Goal: Task Accomplishment & Management: Complete application form

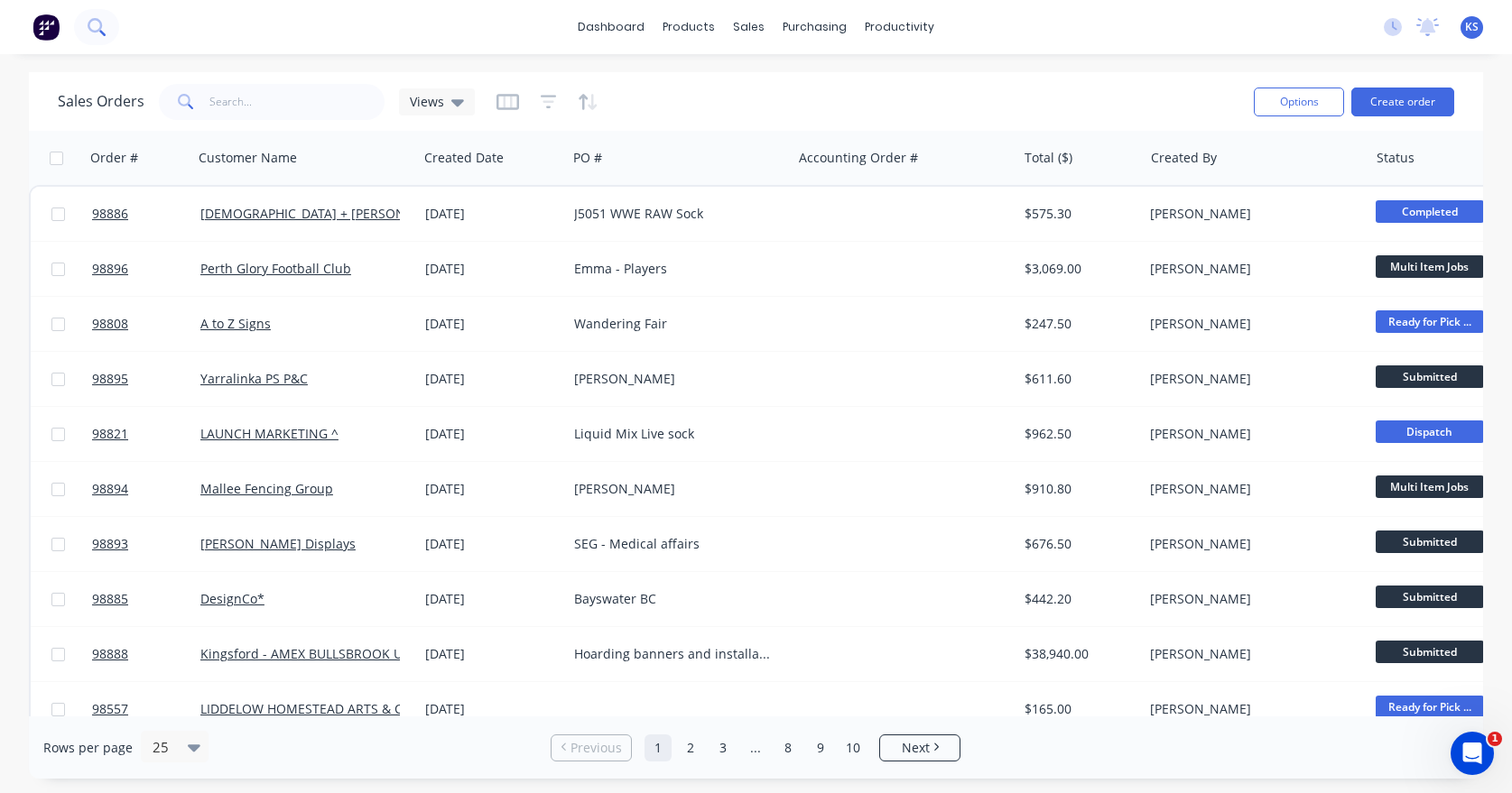
click at [104, 25] on icon at bounding box center [96, 27] width 18 height 18
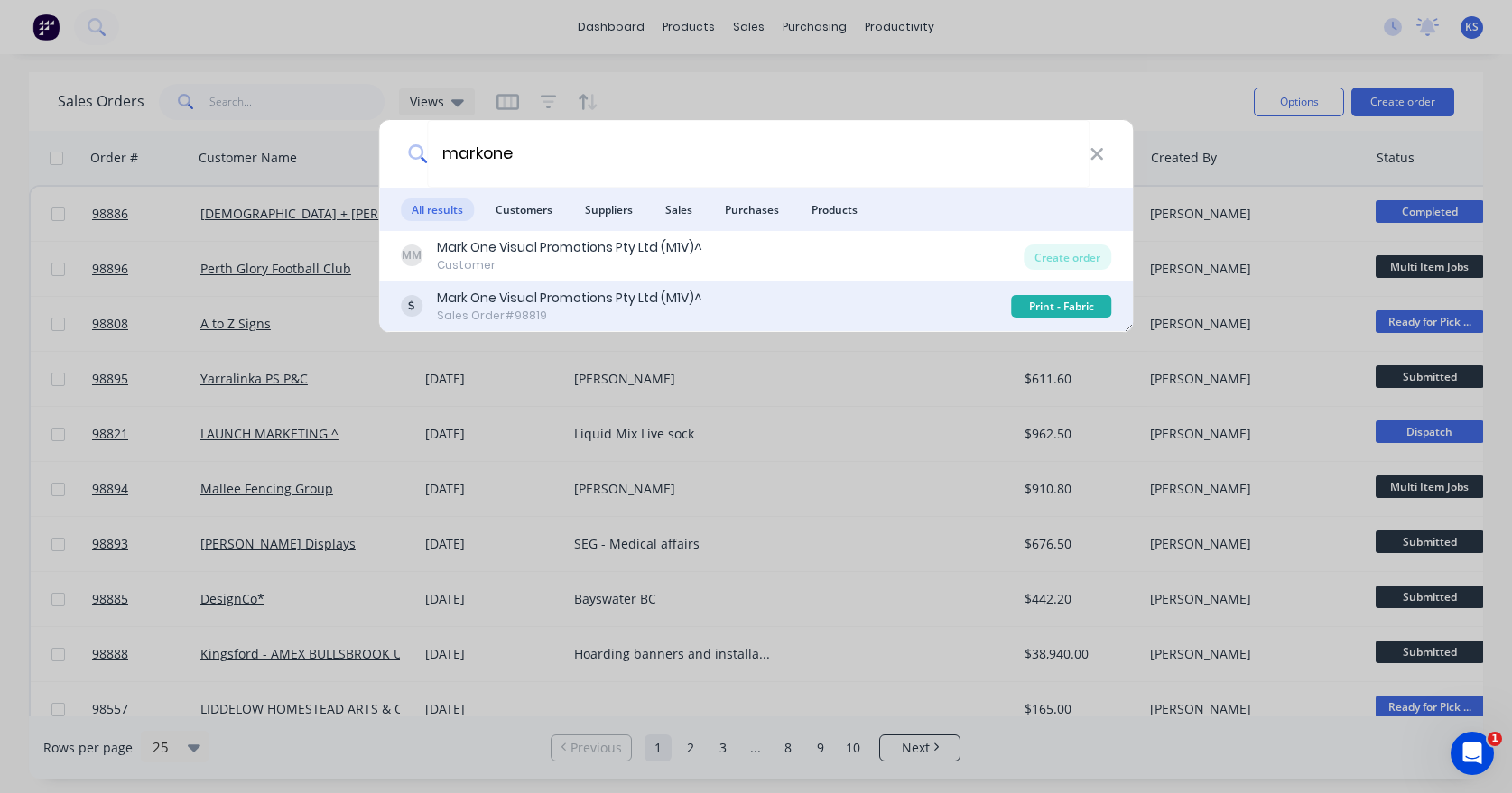
type input "markone"
click at [480, 310] on div "Sales Order #98819" at bounding box center [569, 316] width 266 height 17
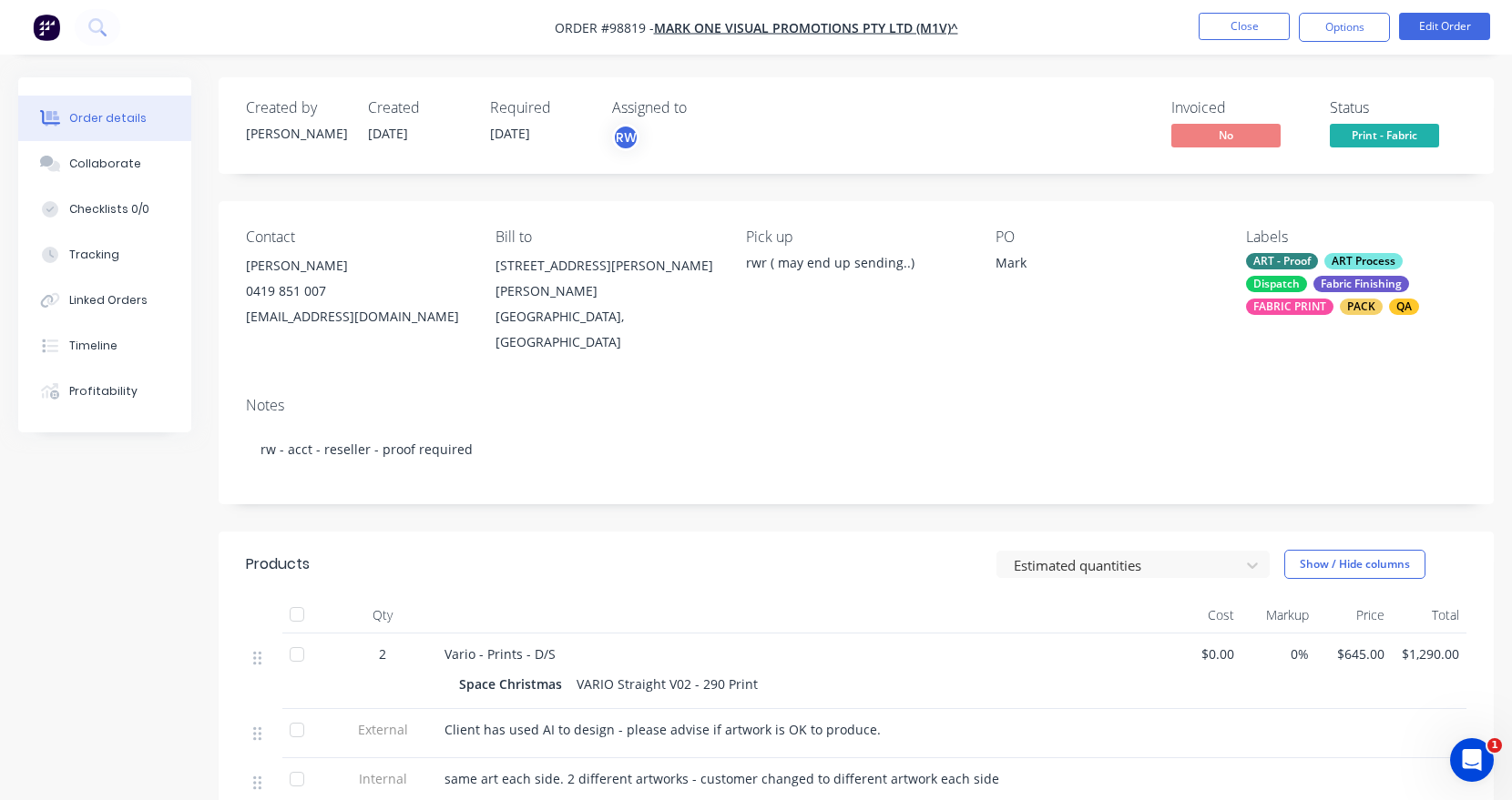
scroll to position [91, 0]
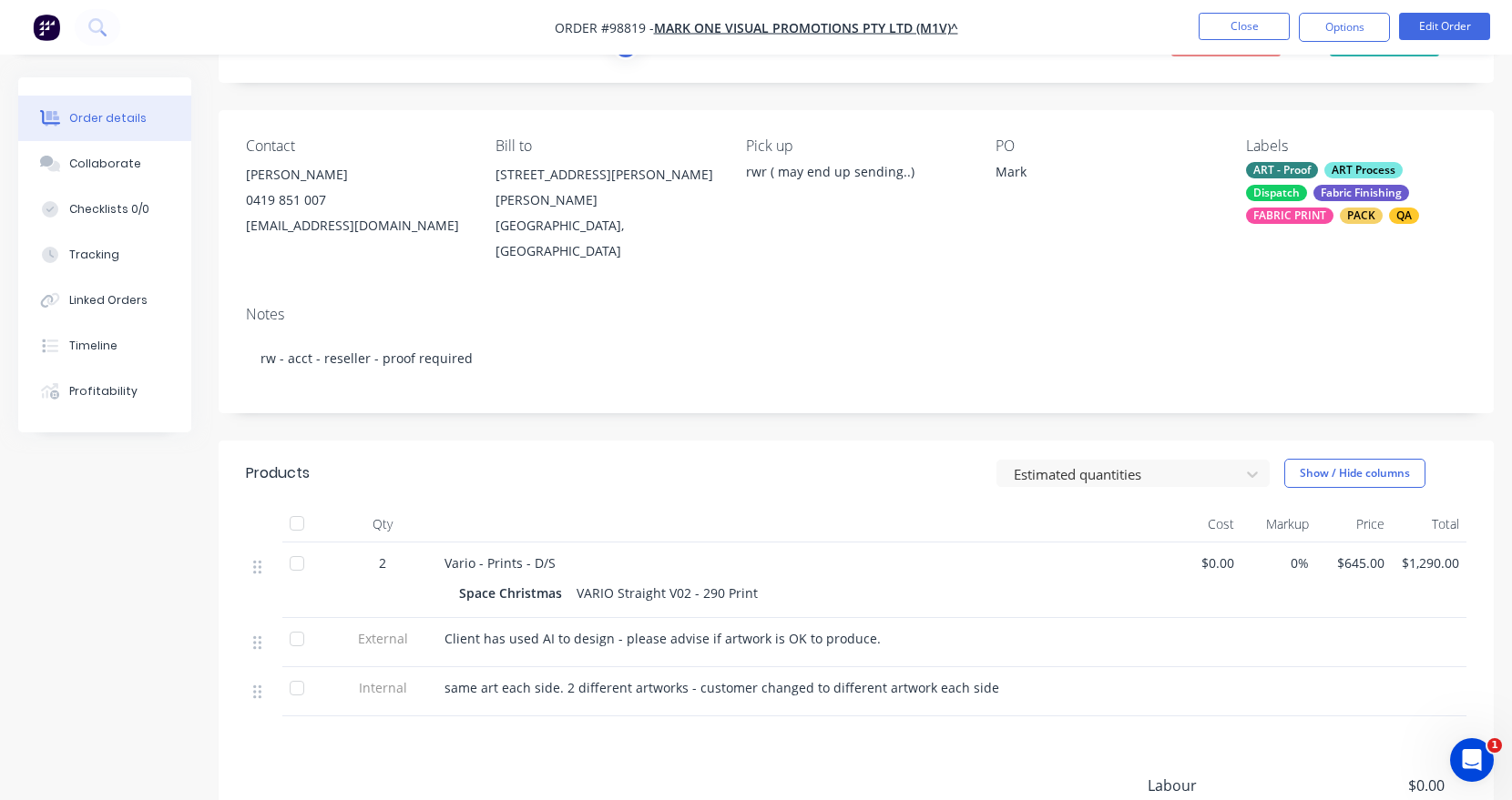
click at [582, 554] on div "Vario - Prints - D/S" at bounding box center [801, 563] width 714 height 19
click at [523, 554] on span "Vario - Prints - D/S" at bounding box center [500, 563] width 111 height 18
click at [556, 580] on div "Space Christmas" at bounding box center [515, 593] width 110 height 26
click at [133, 141] on button "Collaborate" at bounding box center [105, 163] width 173 height 46
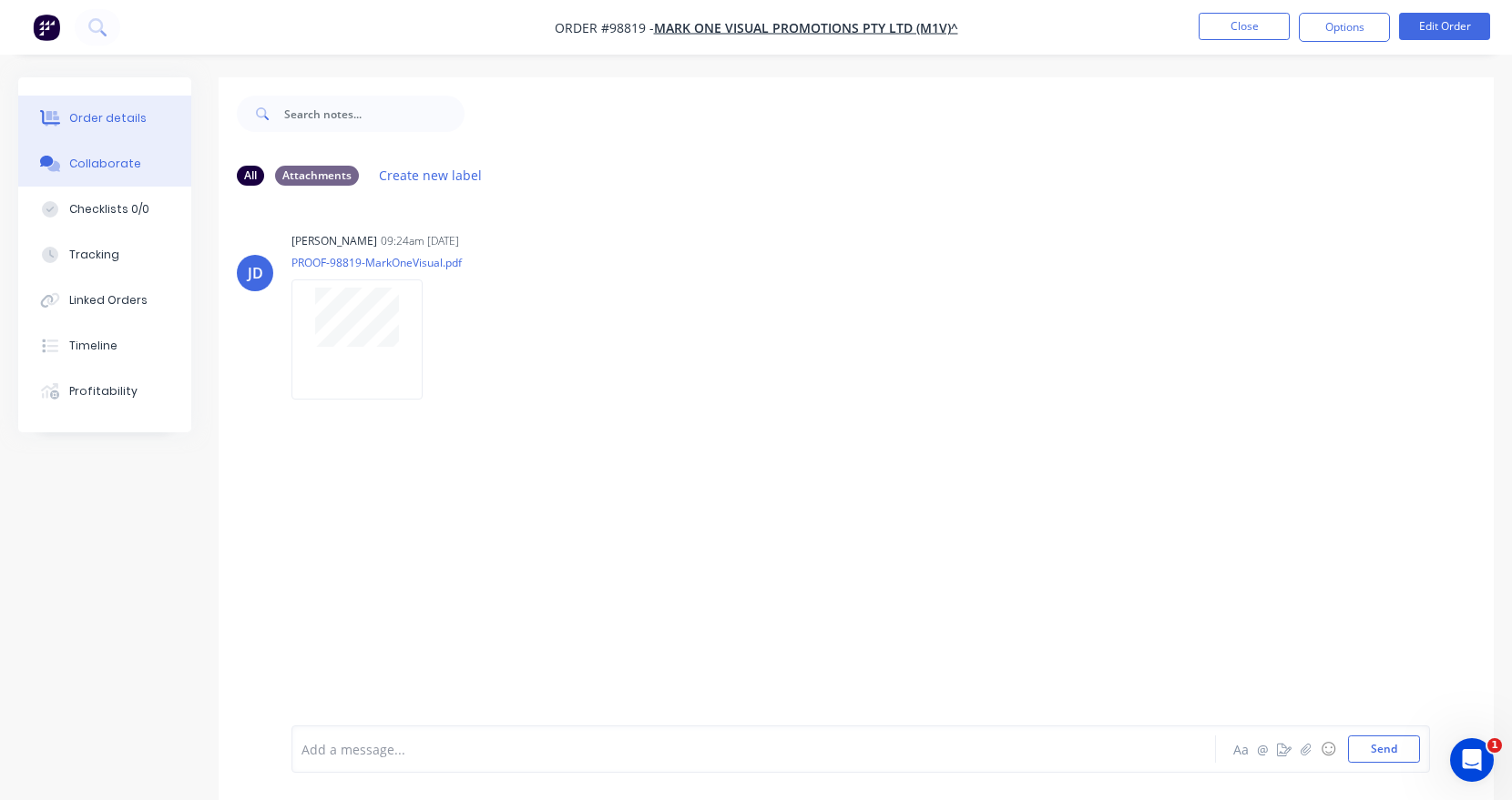
click at [79, 113] on div "Order details" at bounding box center [107, 119] width 78 height 17
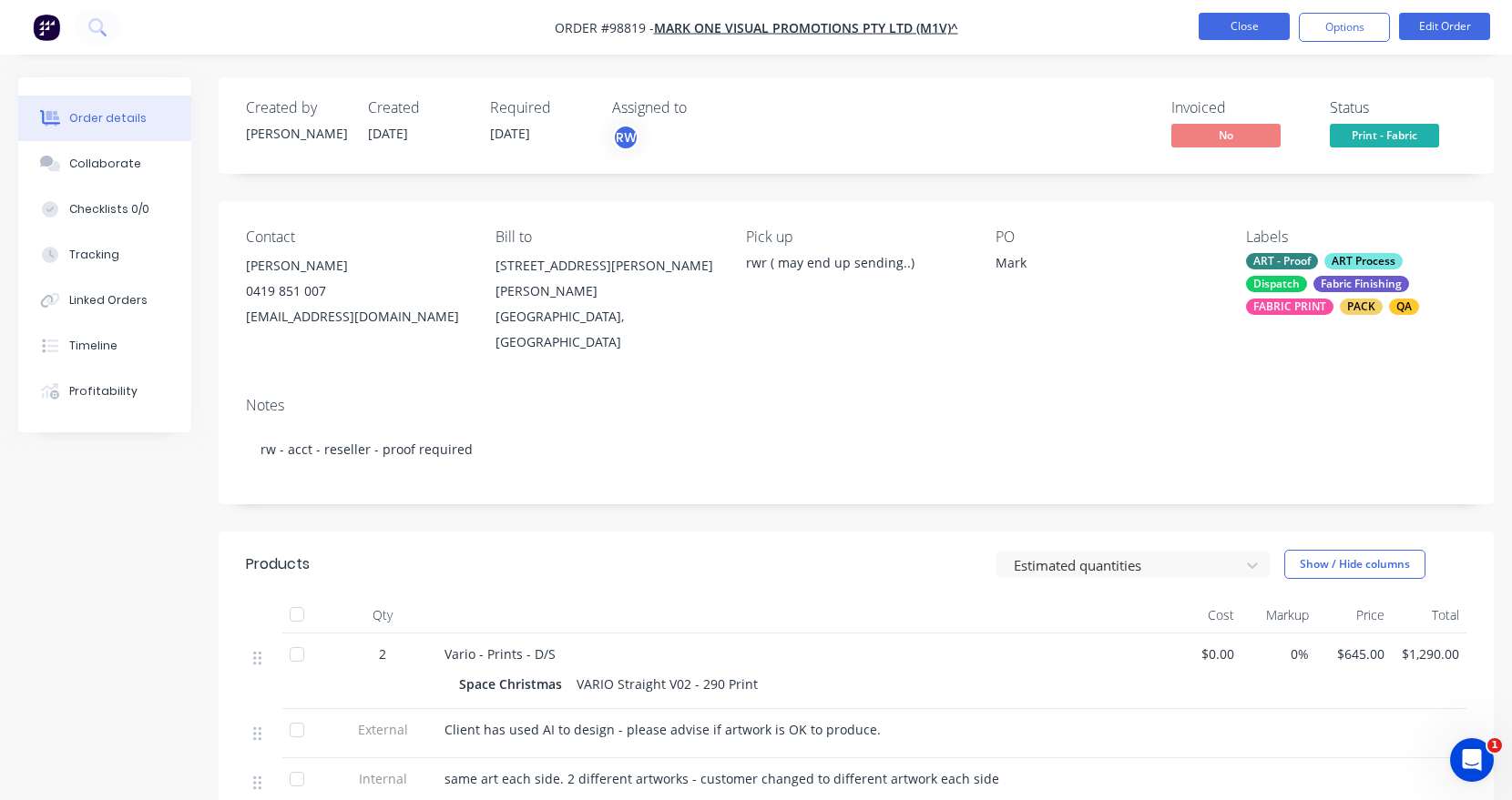
click at [1241, 33] on button "Close" at bounding box center [1245, 26] width 92 height 27
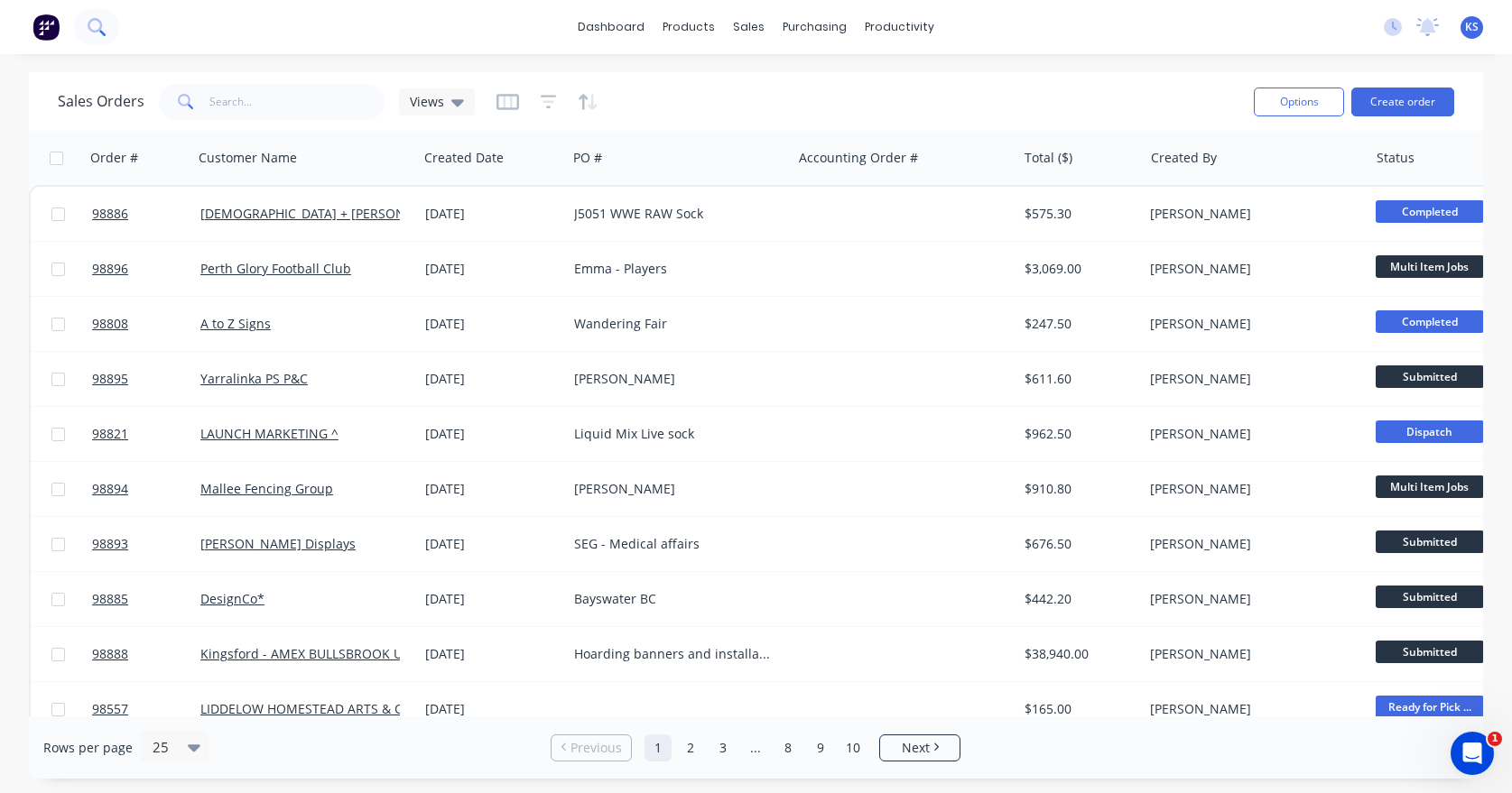
click at [93, 22] on icon at bounding box center [96, 27] width 18 height 18
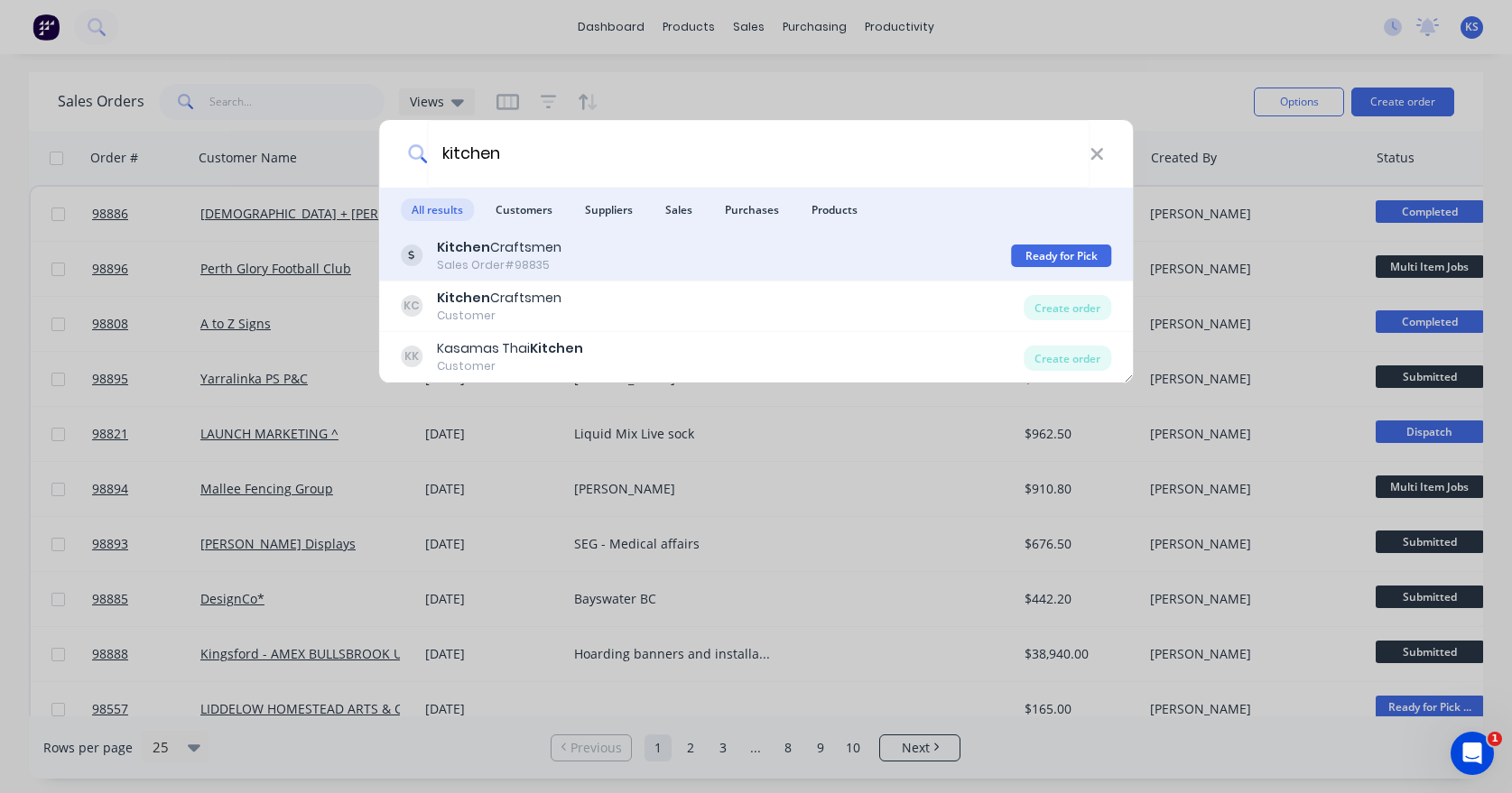
type input "kitchen"
click at [442, 247] on b "Kitchen" at bounding box center [464, 247] width 54 height 19
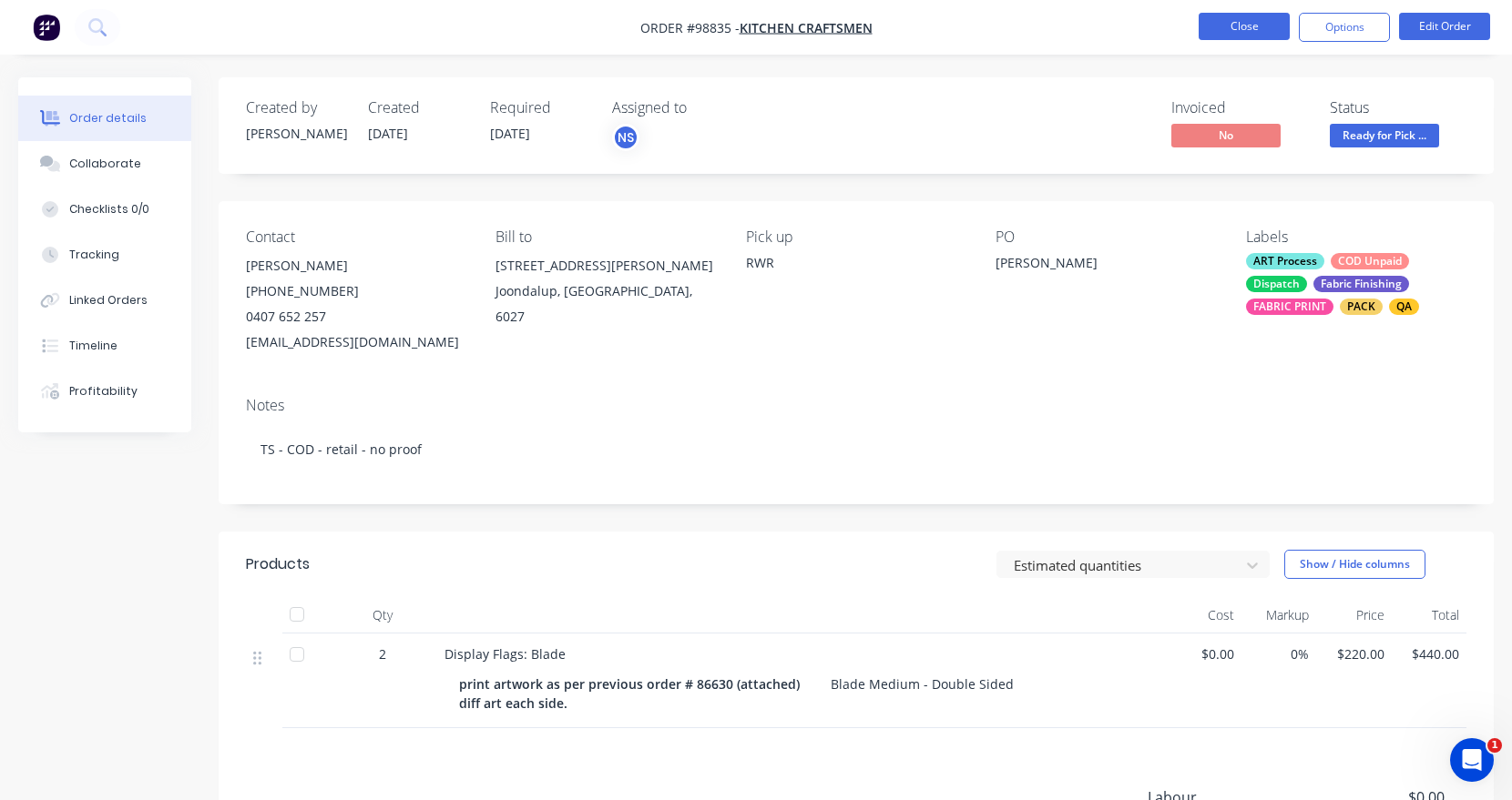
click at [1207, 28] on button "Close" at bounding box center [1245, 26] width 92 height 27
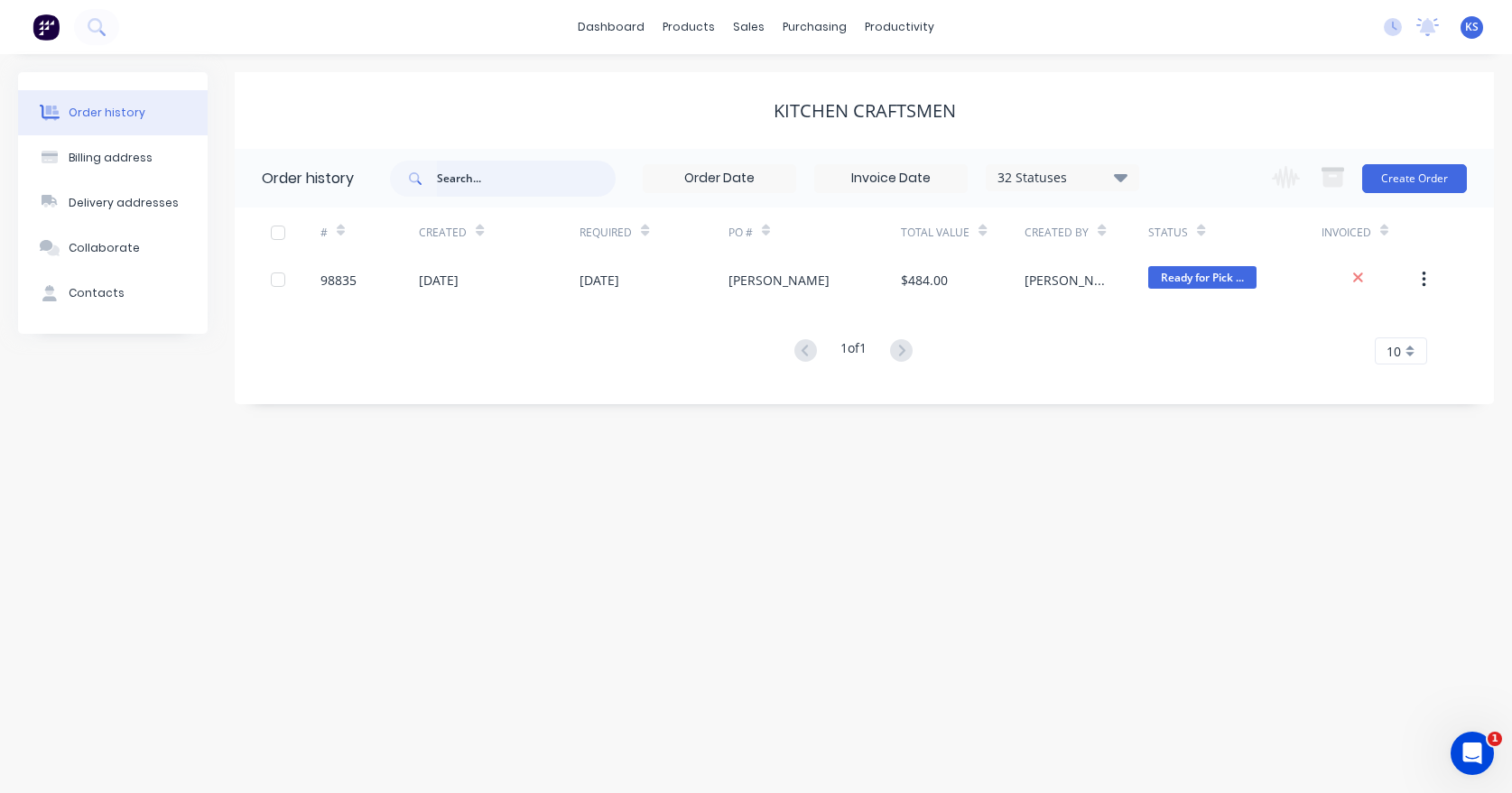
click at [444, 173] on input "text" at bounding box center [526, 179] width 179 height 36
type input "bosch"
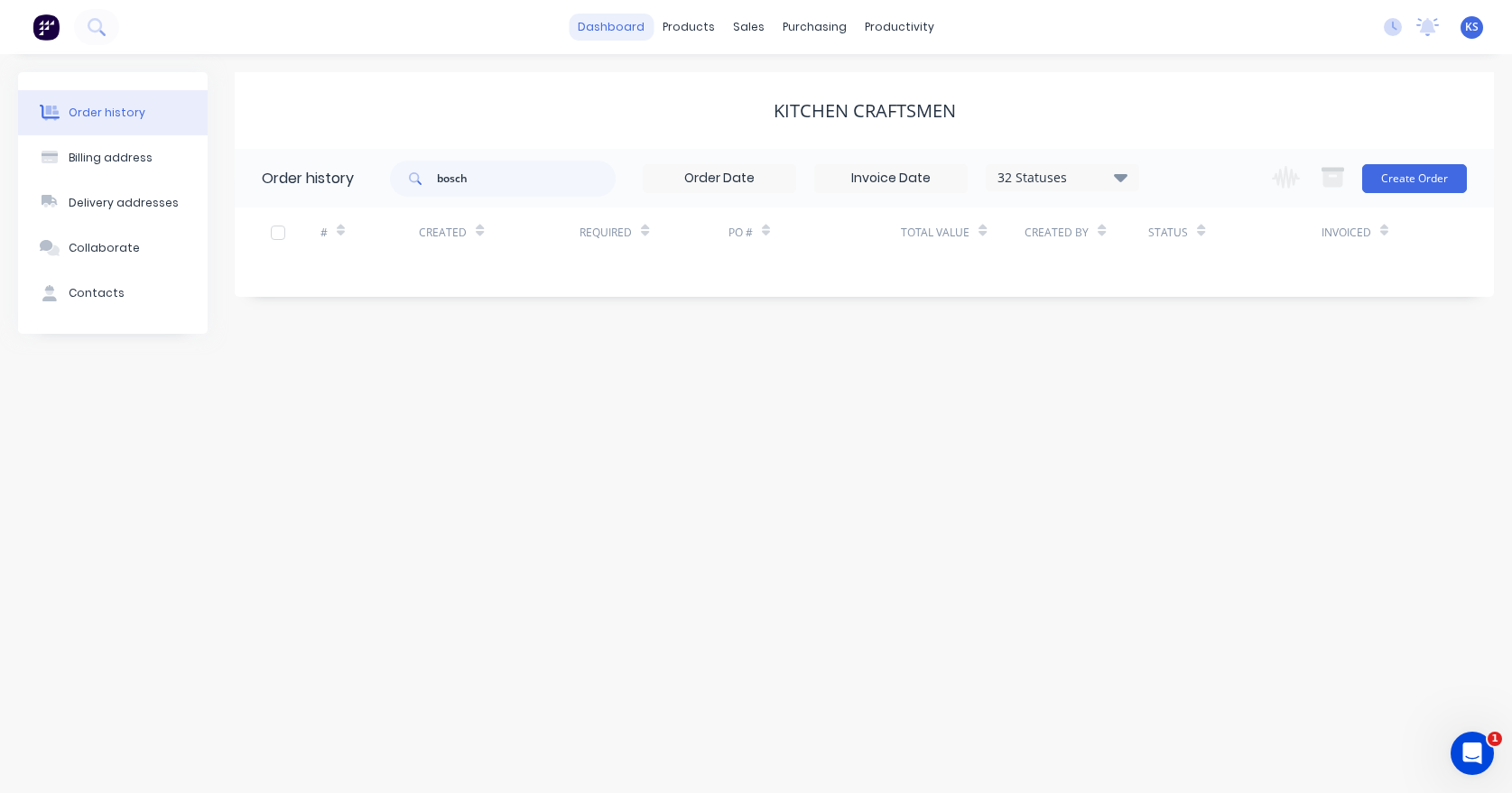
click at [610, 19] on link "dashboard" at bounding box center [611, 27] width 85 height 27
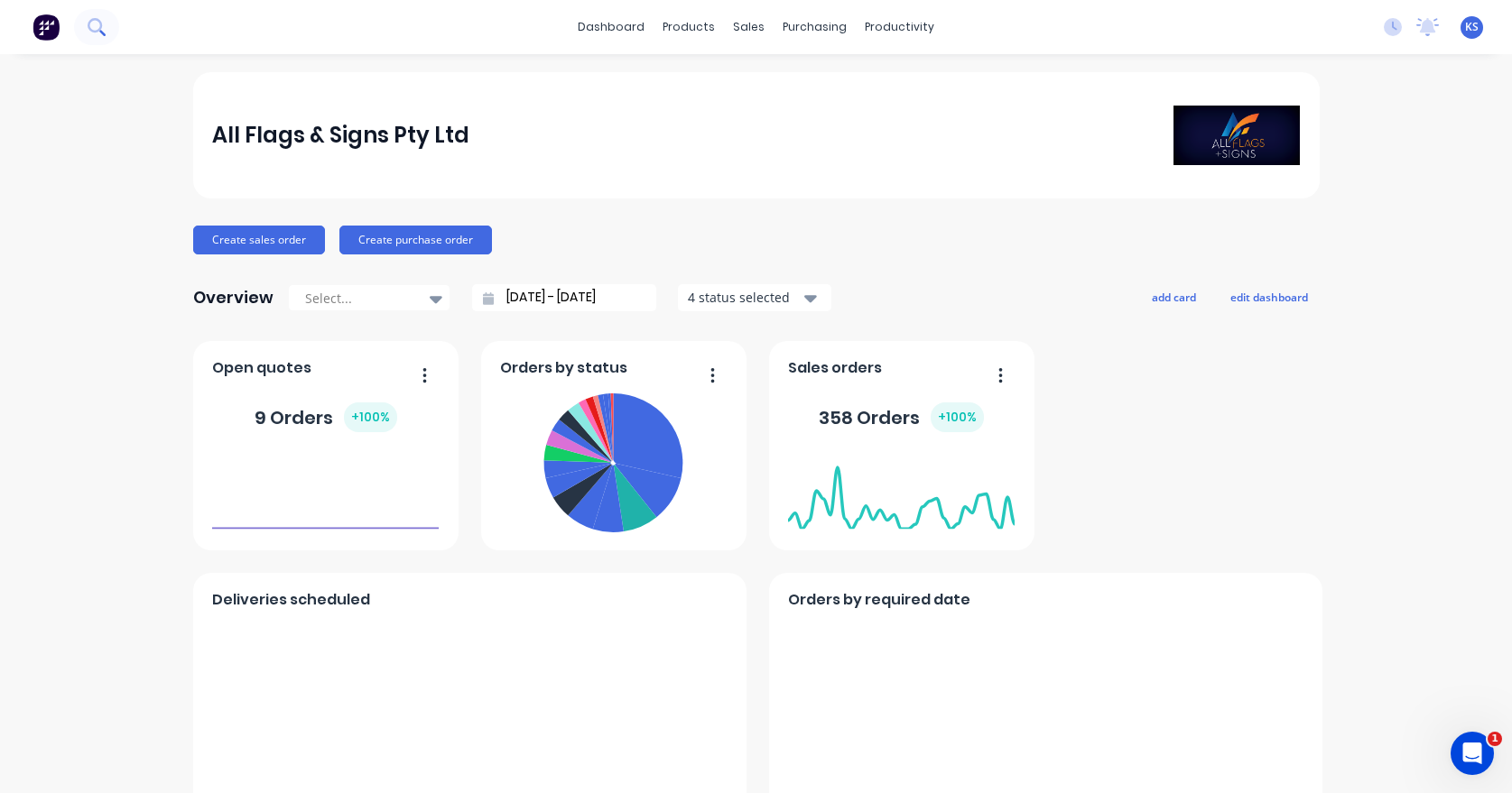
click at [95, 20] on icon at bounding box center [96, 27] width 18 height 18
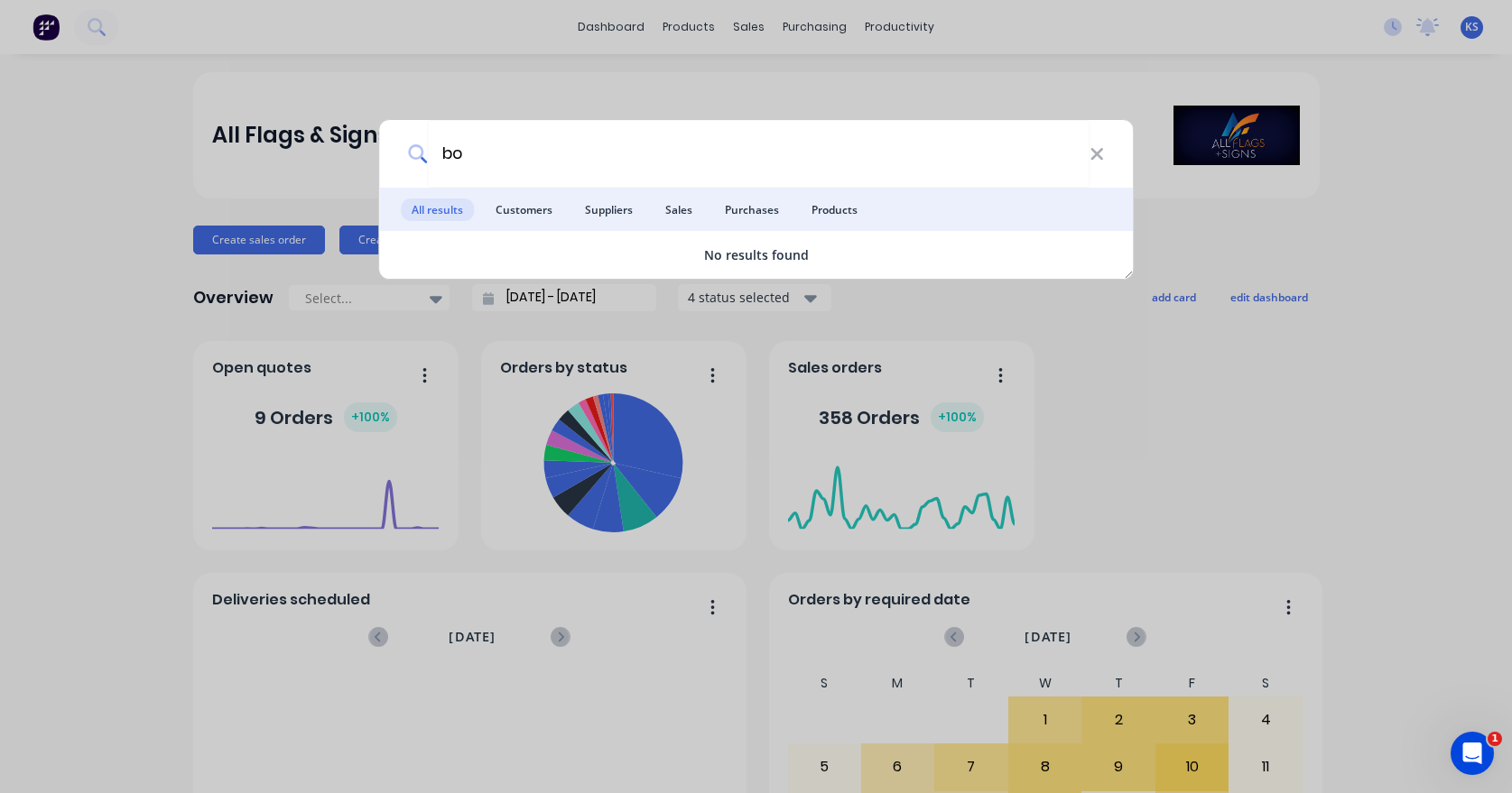
type input "b"
type input "r"
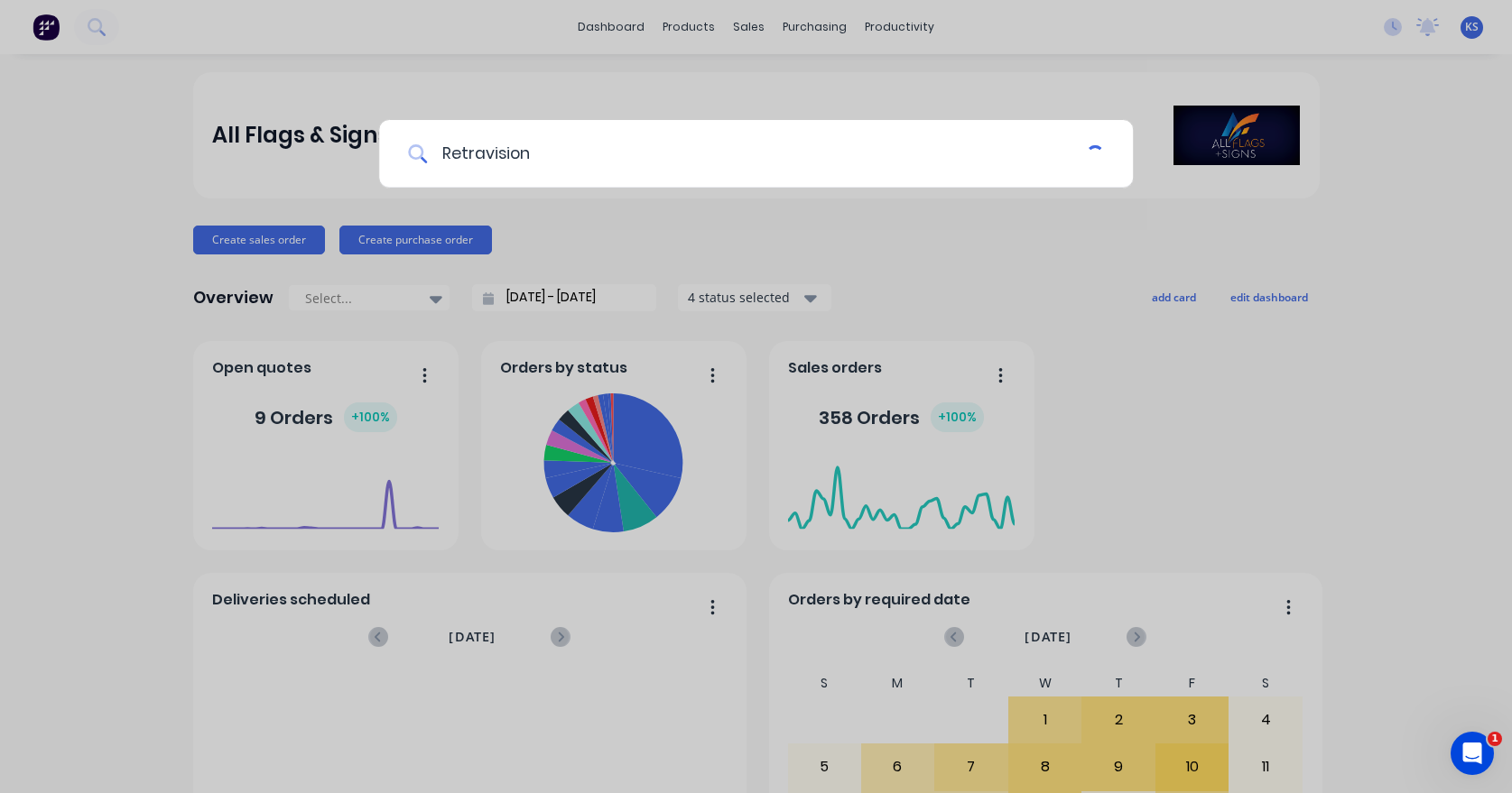
type input "Retravision"
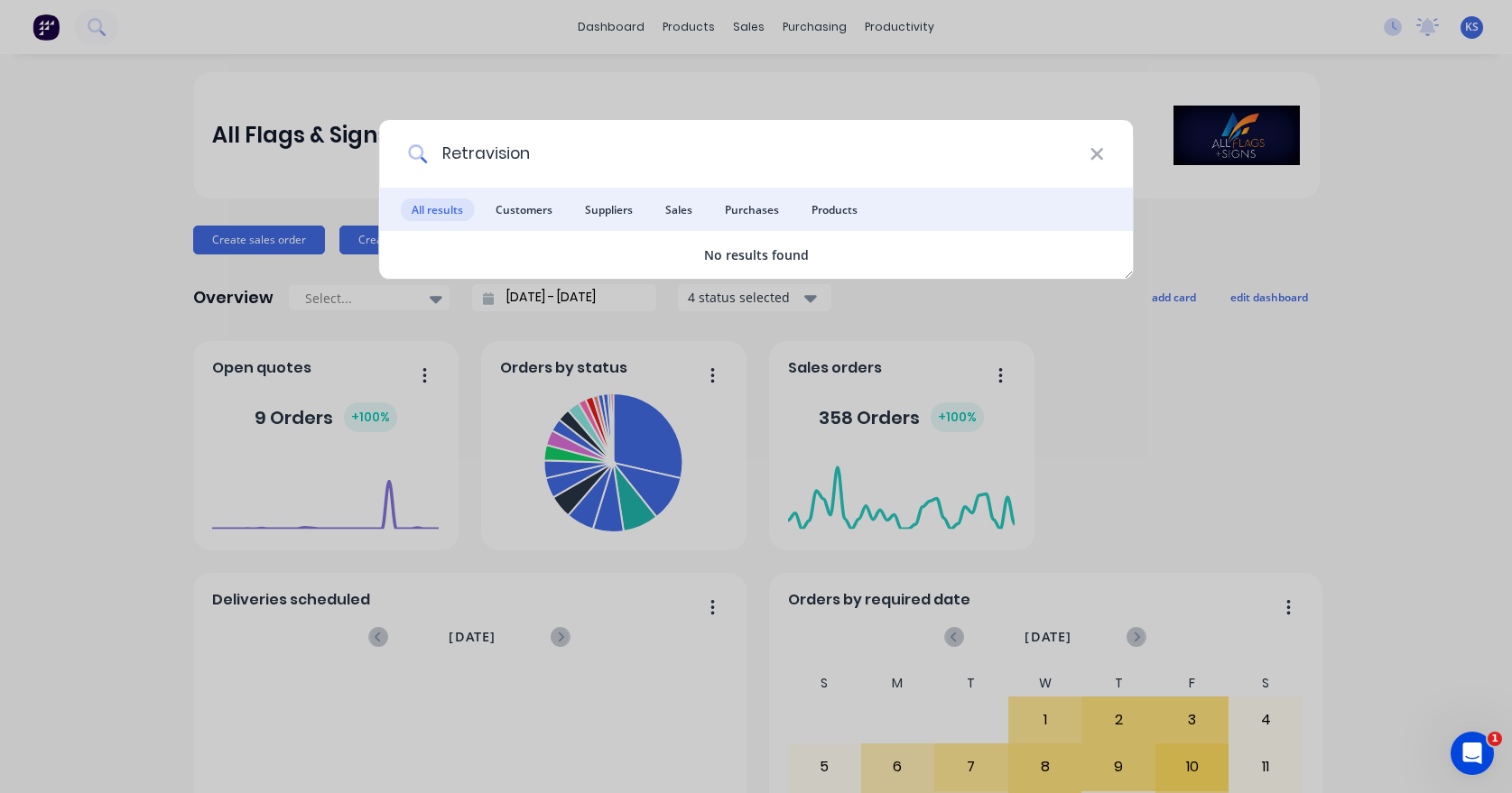
drag, startPoint x: 562, startPoint y: 159, endPoint x: 395, endPoint y: 149, distance: 167.3
click at [395, 149] on div "Retravision" at bounding box center [756, 154] width 754 height 68
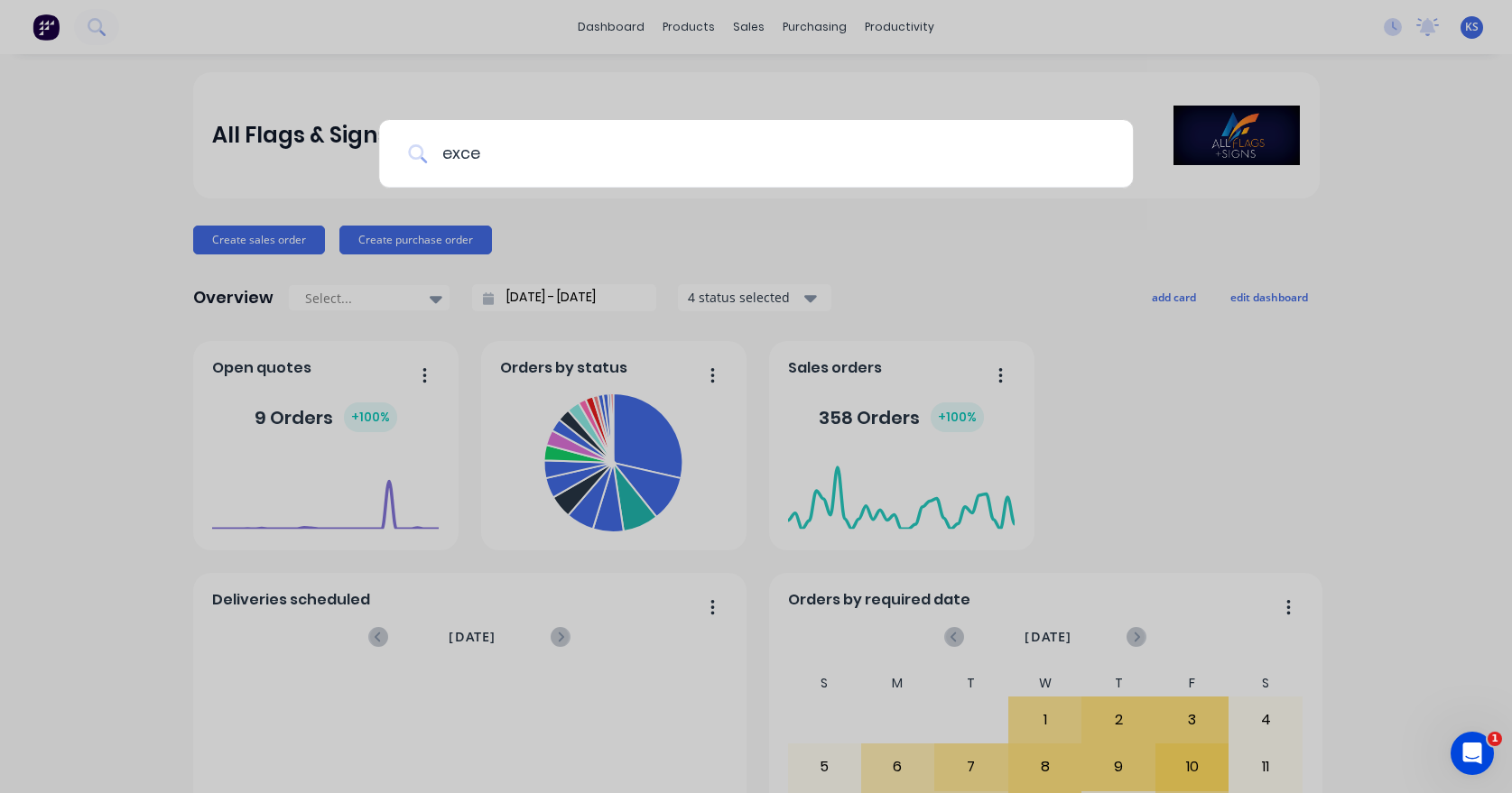
type input "excel"
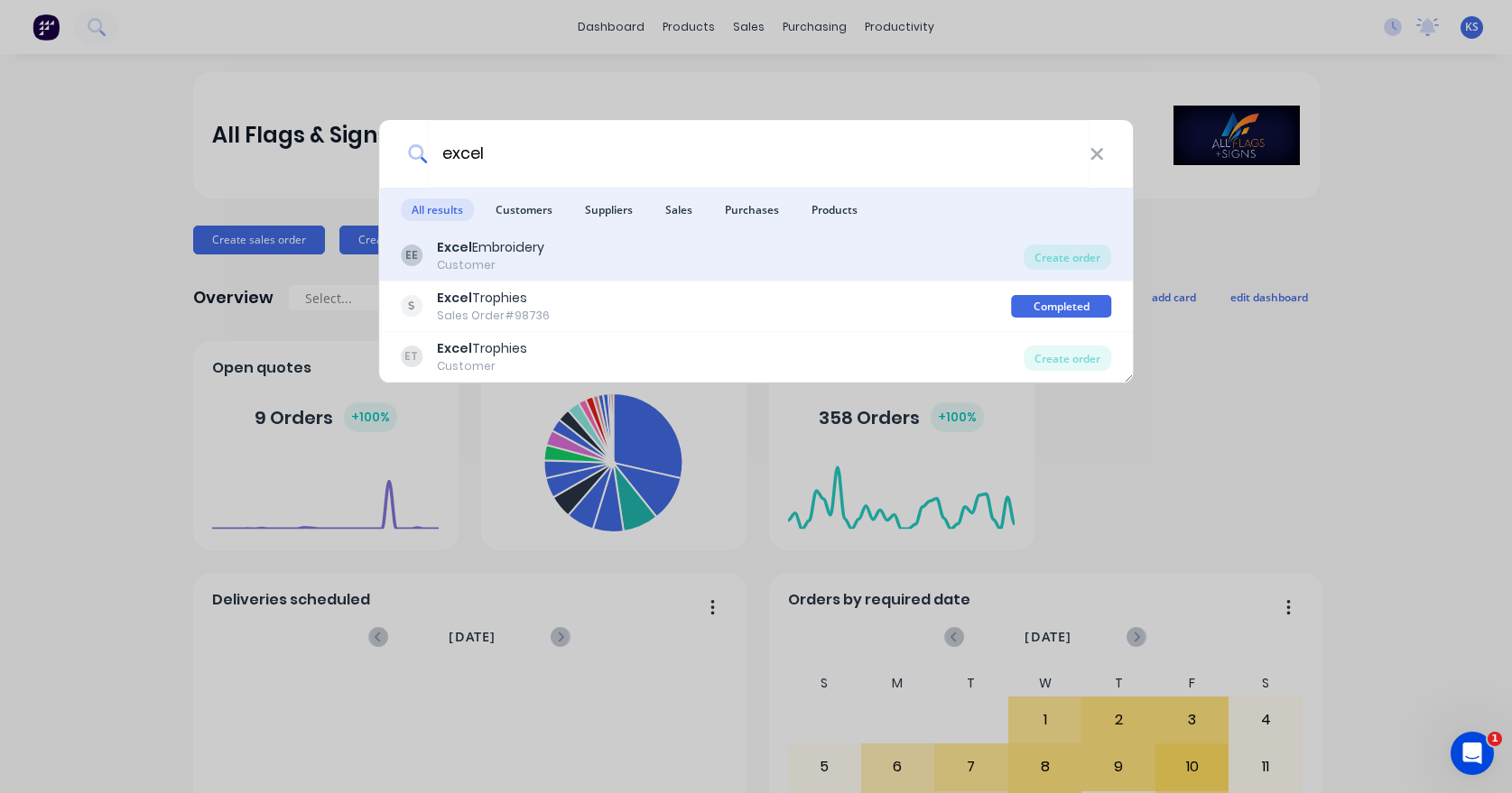
click at [522, 248] on div "Excel Embroidery" at bounding box center [490, 247] width 107 height 19
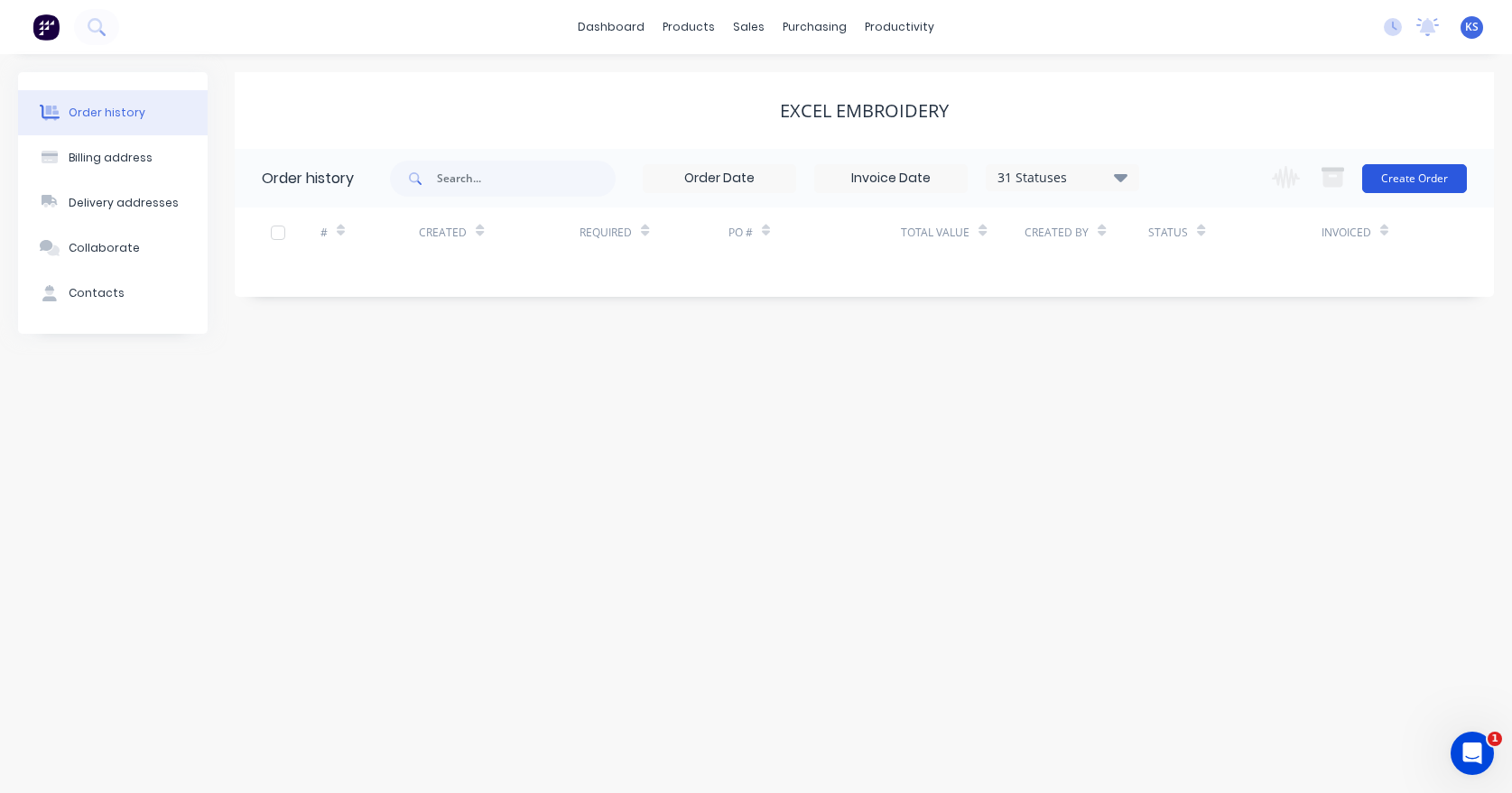
click at [1379, 176] on button "Create Order" at bounding box center [1414, 179] width 105 height 29
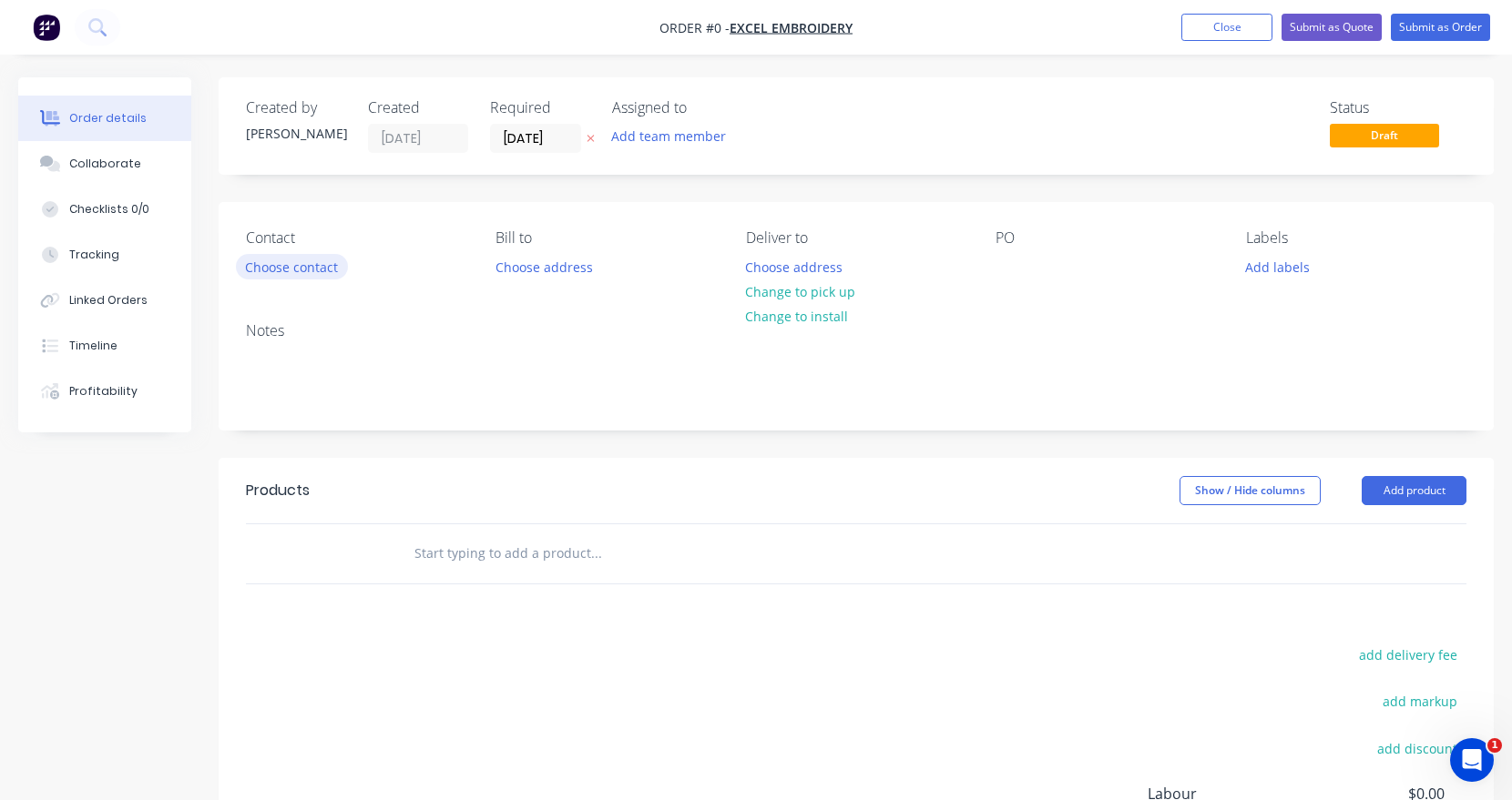
click at [313, 264] on button "Choose contact" at bounding box center [292, 266] width 112 height 24
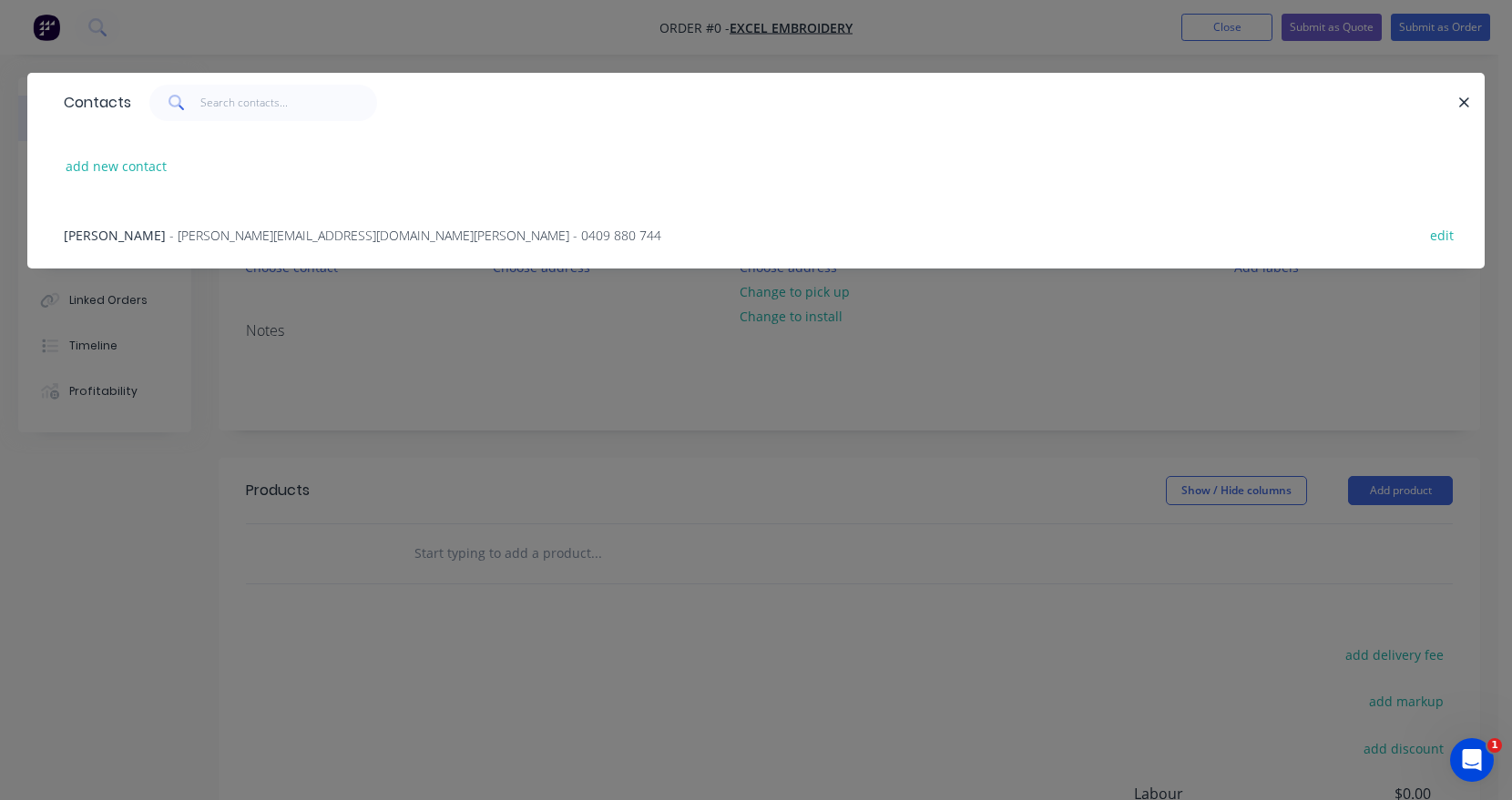
click at [122, 232] on span "[PERSON_NAME]" at bounding box center [114, 235] width 102 height 18
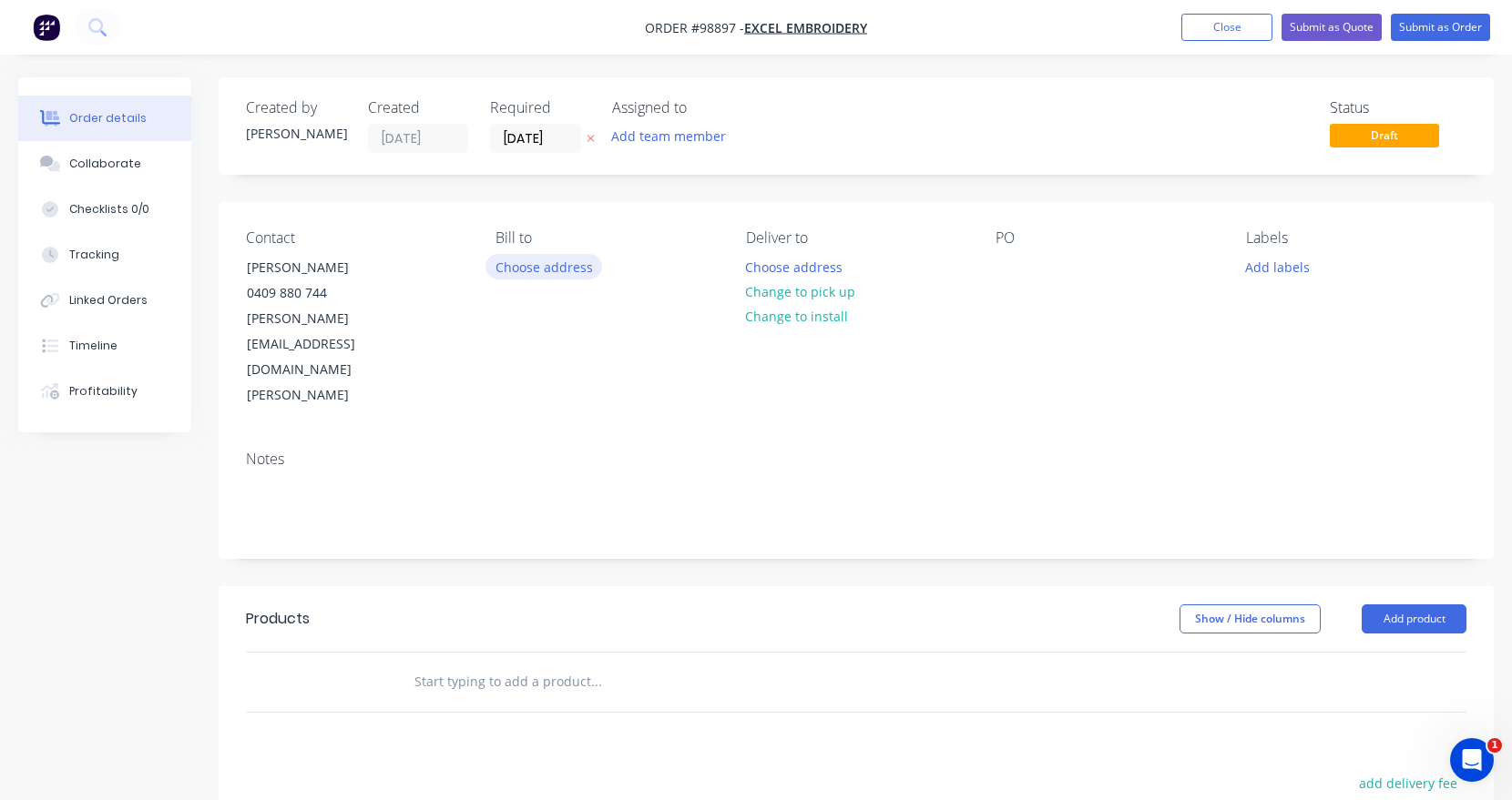
click at [498, 273] on button "Choose address" at bounding box center [544, 266] width 117 height 24
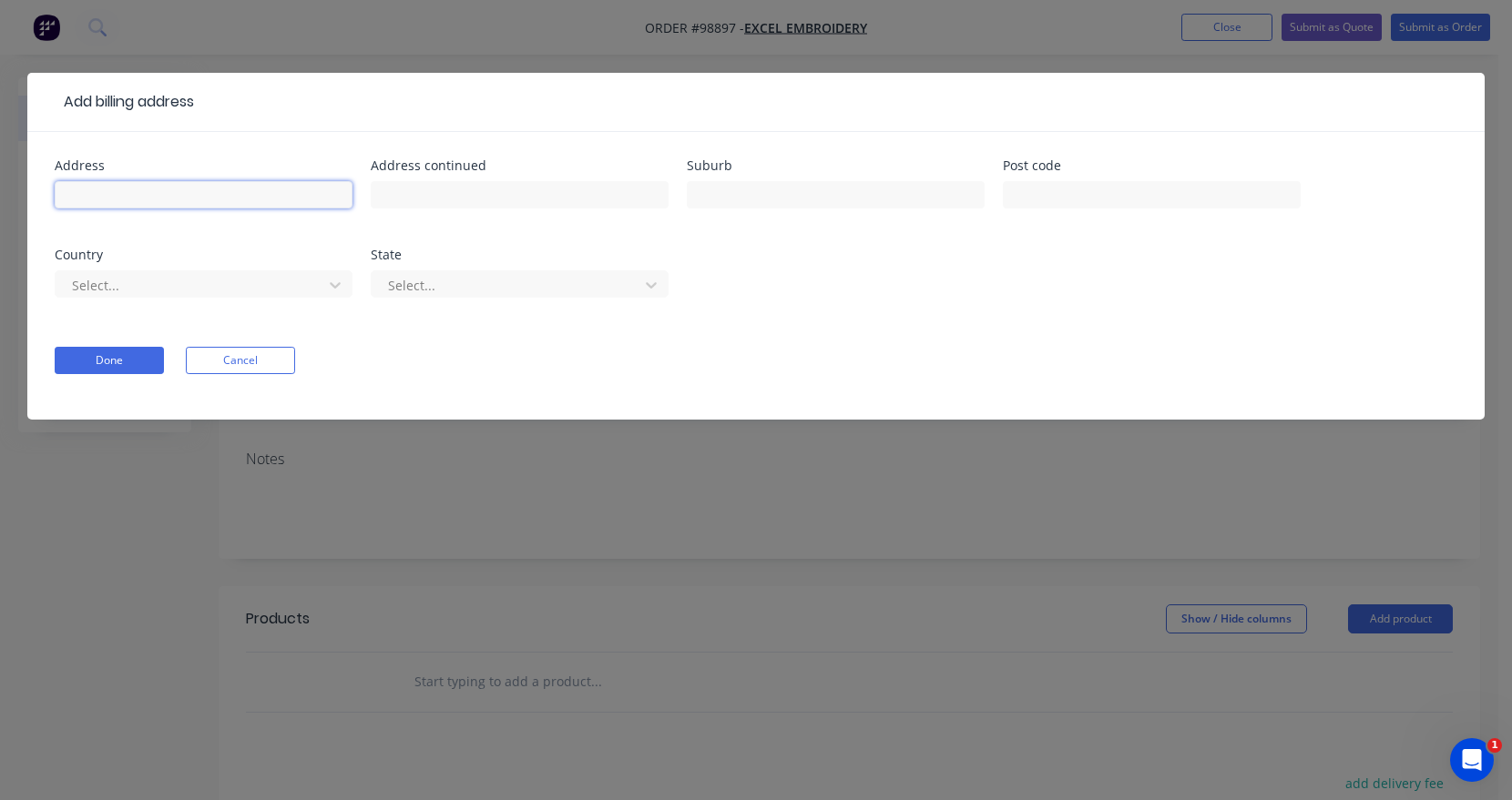
click at [216, 200] on input "text" at bounding box center [204, 194] width 298 height 27
type input "[STREET_ADDRESS][PERSON_NAME]"
type input "[PERSON_NAME]"
type input "6056"
click at [89, 277] on div at bounding box center [191, 286] width 243 height 22
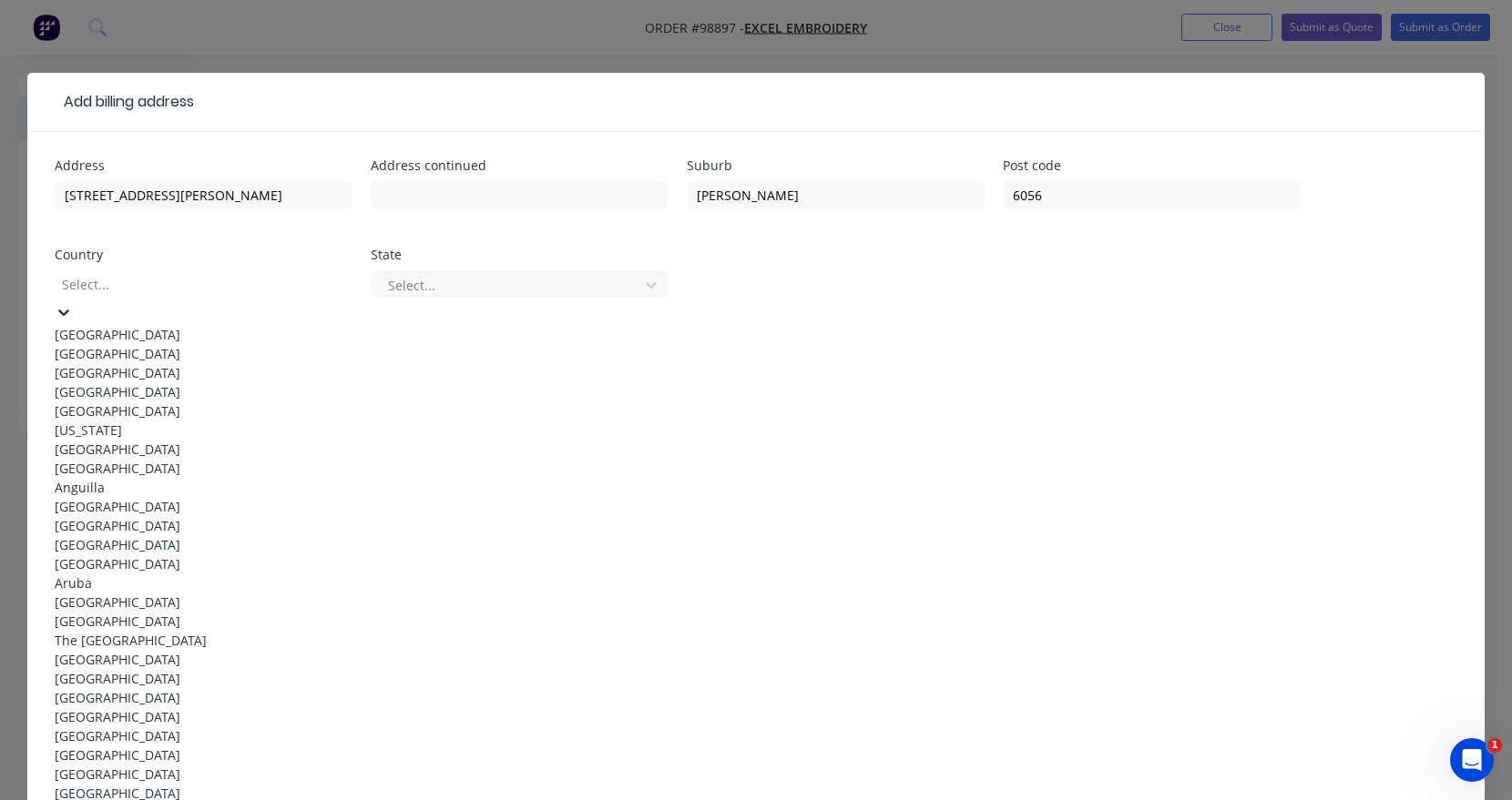
click at [87, 328] on div "[GEOGRAPHIC_DATA]" at bounding box center [204, 334] width 298 height 19
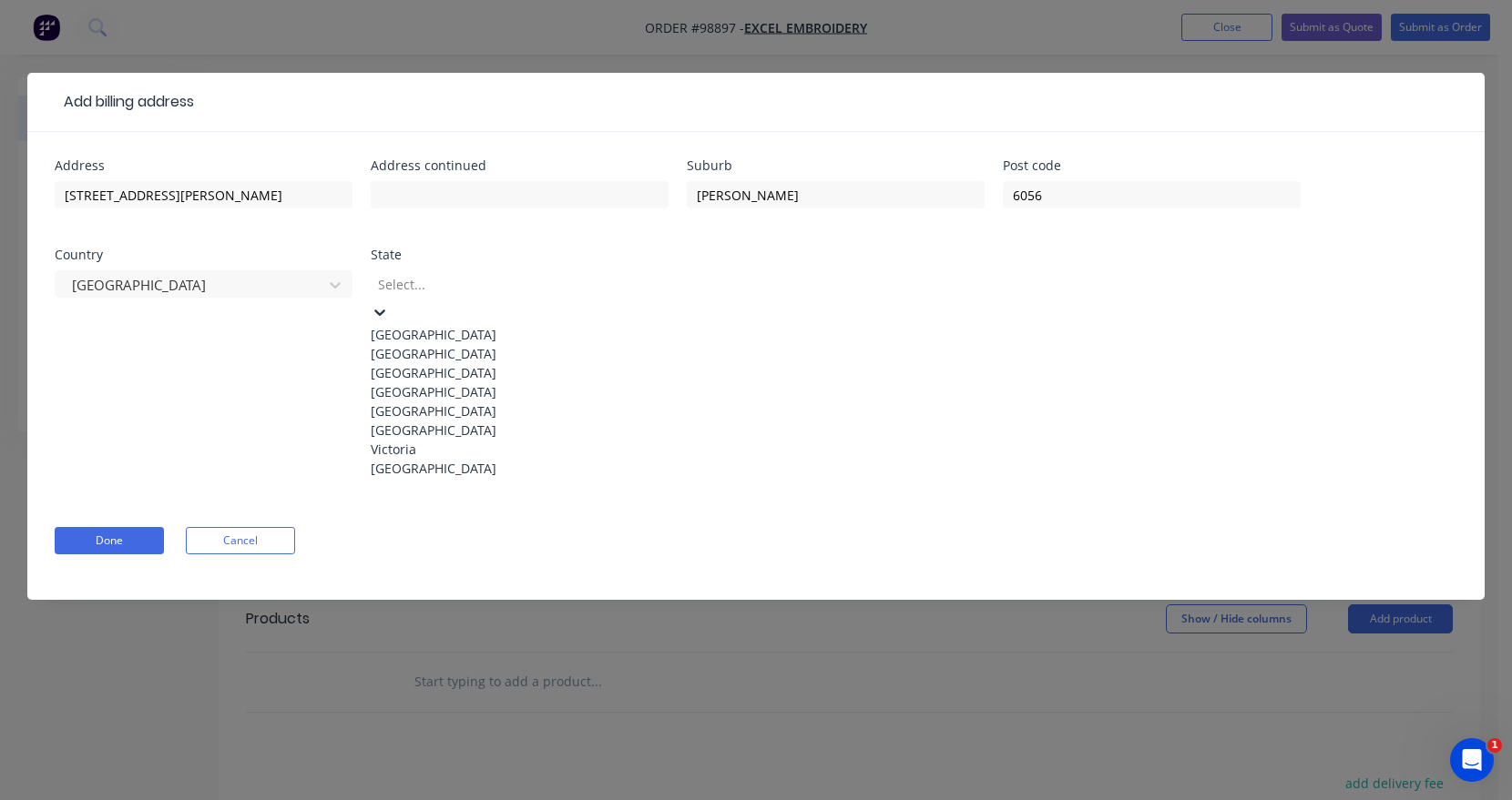
click at [480, 275] on div at bounding box center [507, 285] width 262 height 22
click at [467, 478] on div "[GEOGRAPHIC_DATA]" at bounding box center [519, 469] width 298 height 19
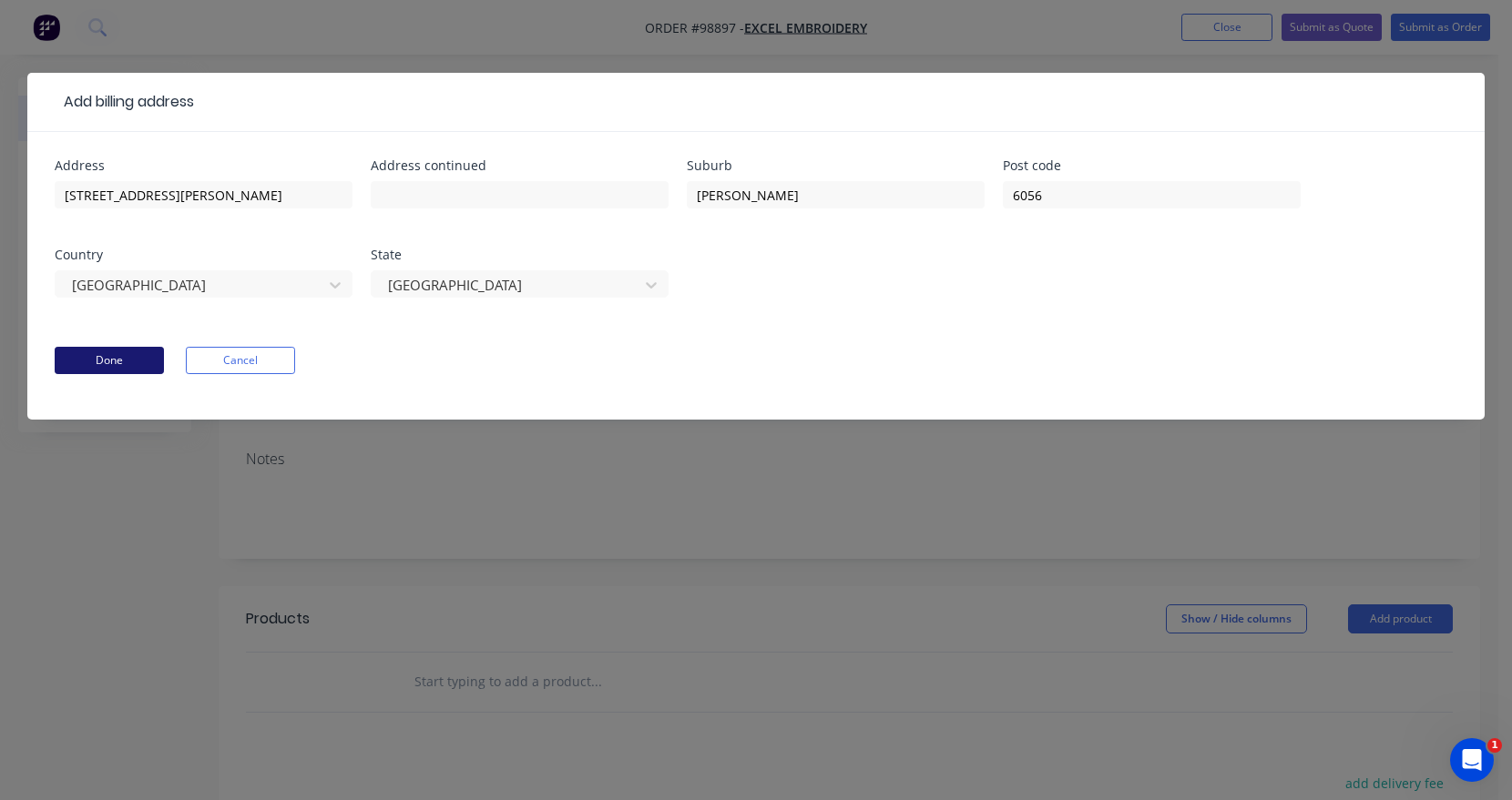
click at [111, 356] on button "Done" at bounding box center [109, 360] width 109 height 27
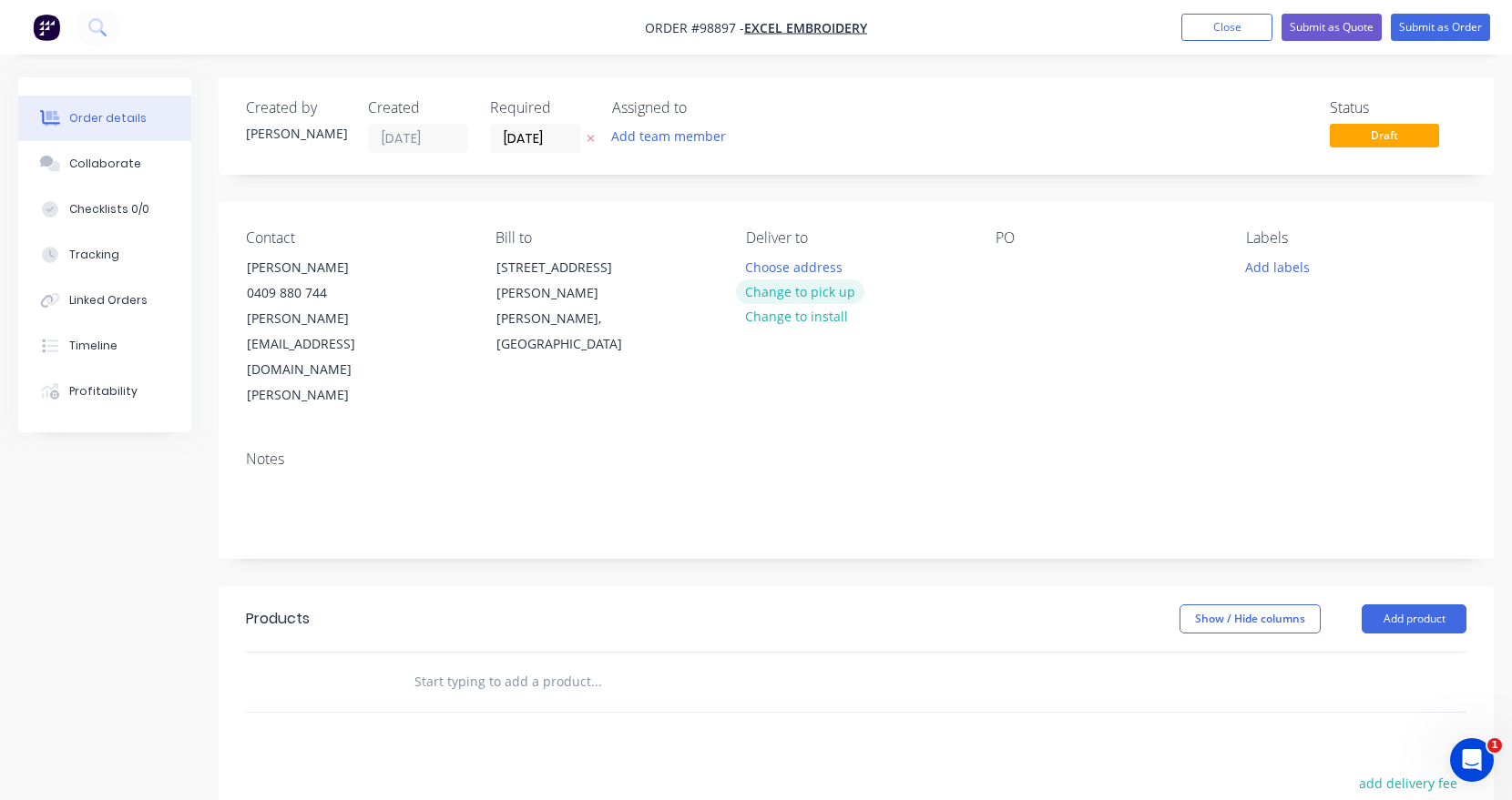
click at [782, 297] on button "Change to pick up" at bounding box center [800, 291] width 129 height 24
click at [688, 144] on button "Add team member" at bounding box center [669, 136] width 134 height 24
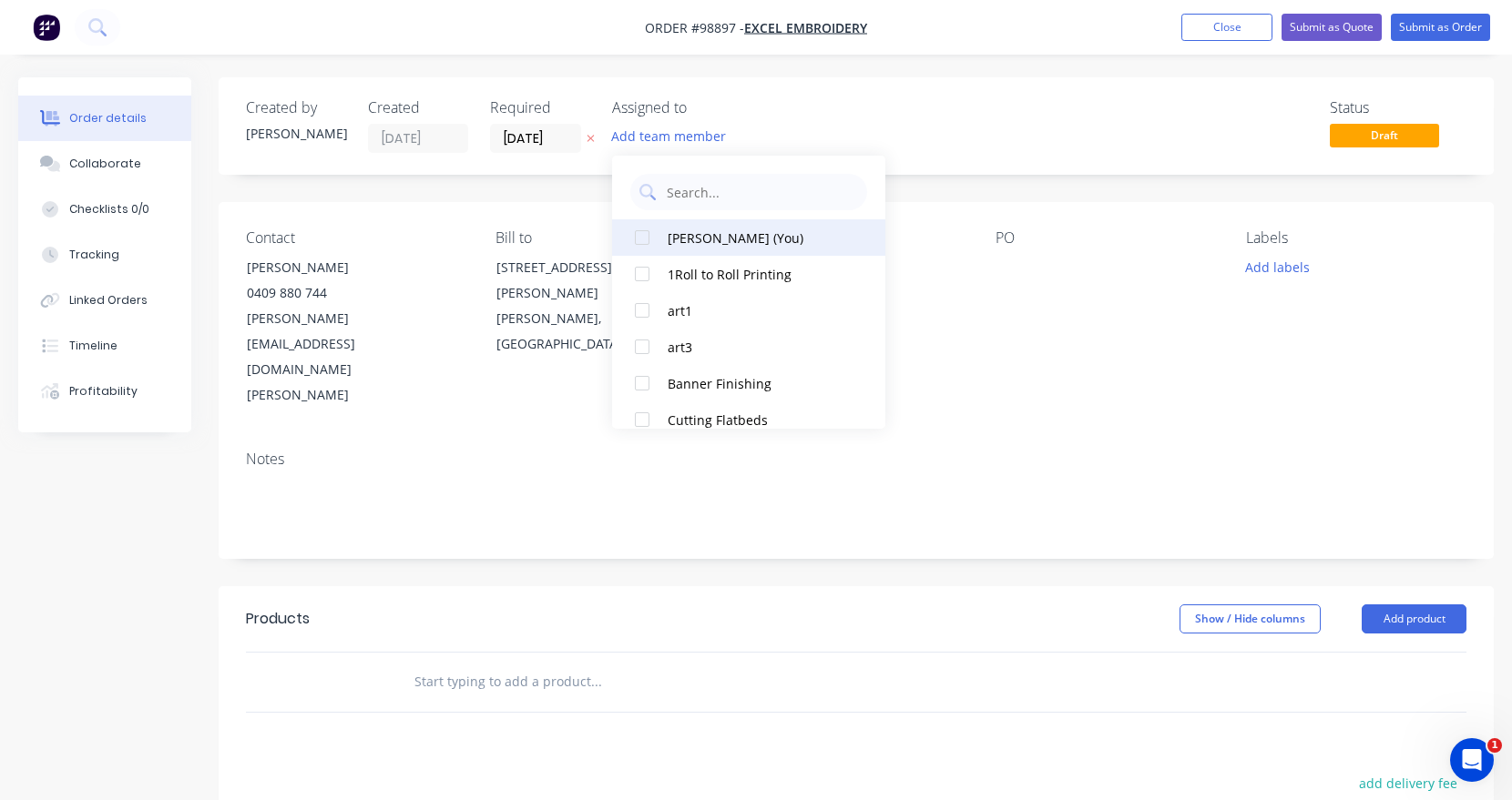
click at [643, 234] on div at bounding box center [642, 237] width 36 height 36
click at [519, 121] on div "Required [DATE]" at bounding box center [540, 126] width 100 height 54
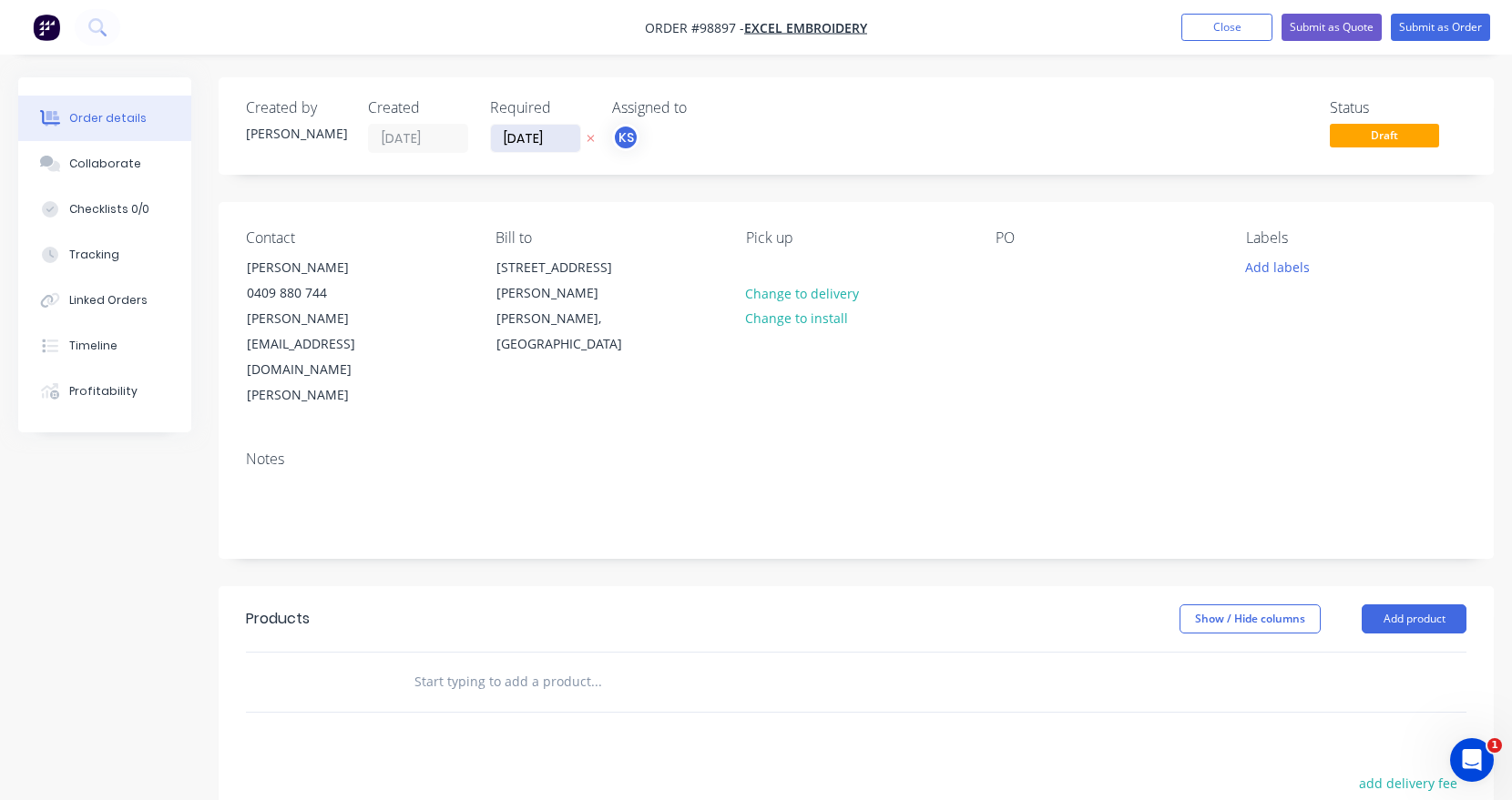
click at [518, 129] on input "[DATE]" at bounding box center [536, 138] width 90 height 27
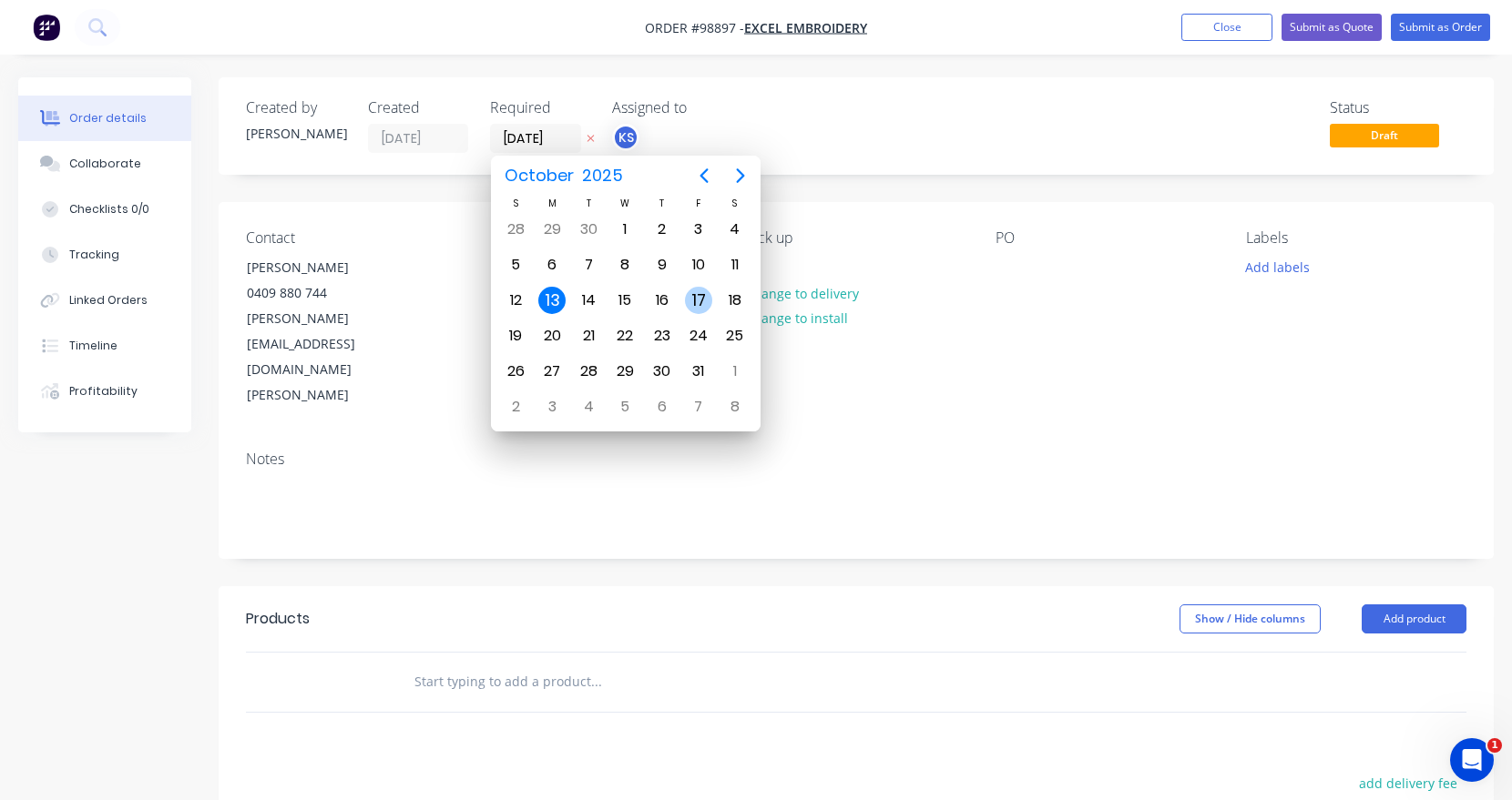
click at [698, 302] on div "17" at bounding box center [698, 300] width 27 height 27
type input "[DATE]"
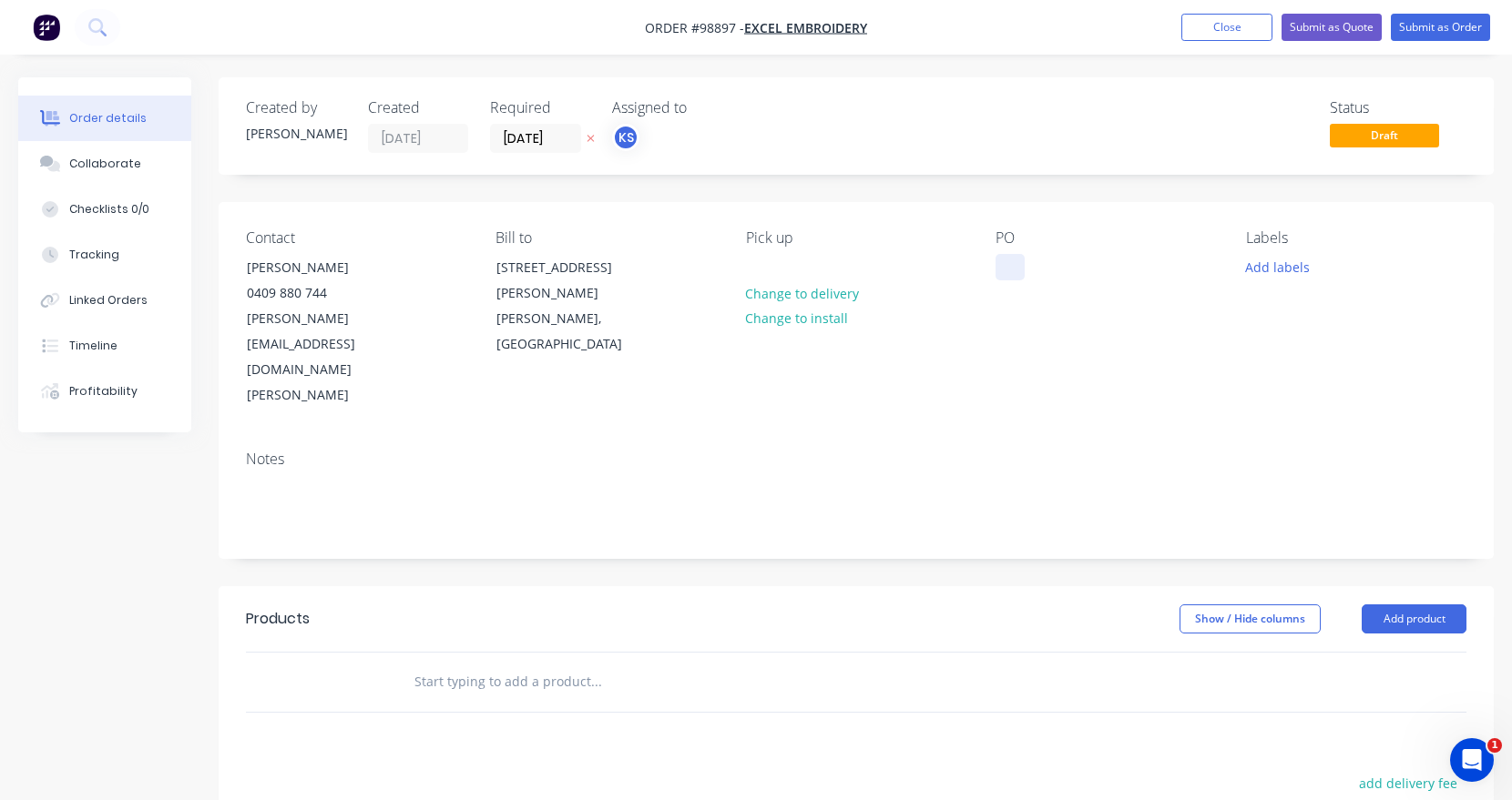
click at [996, 264] on div at bounding box center [1010, 267] width 29 height 26
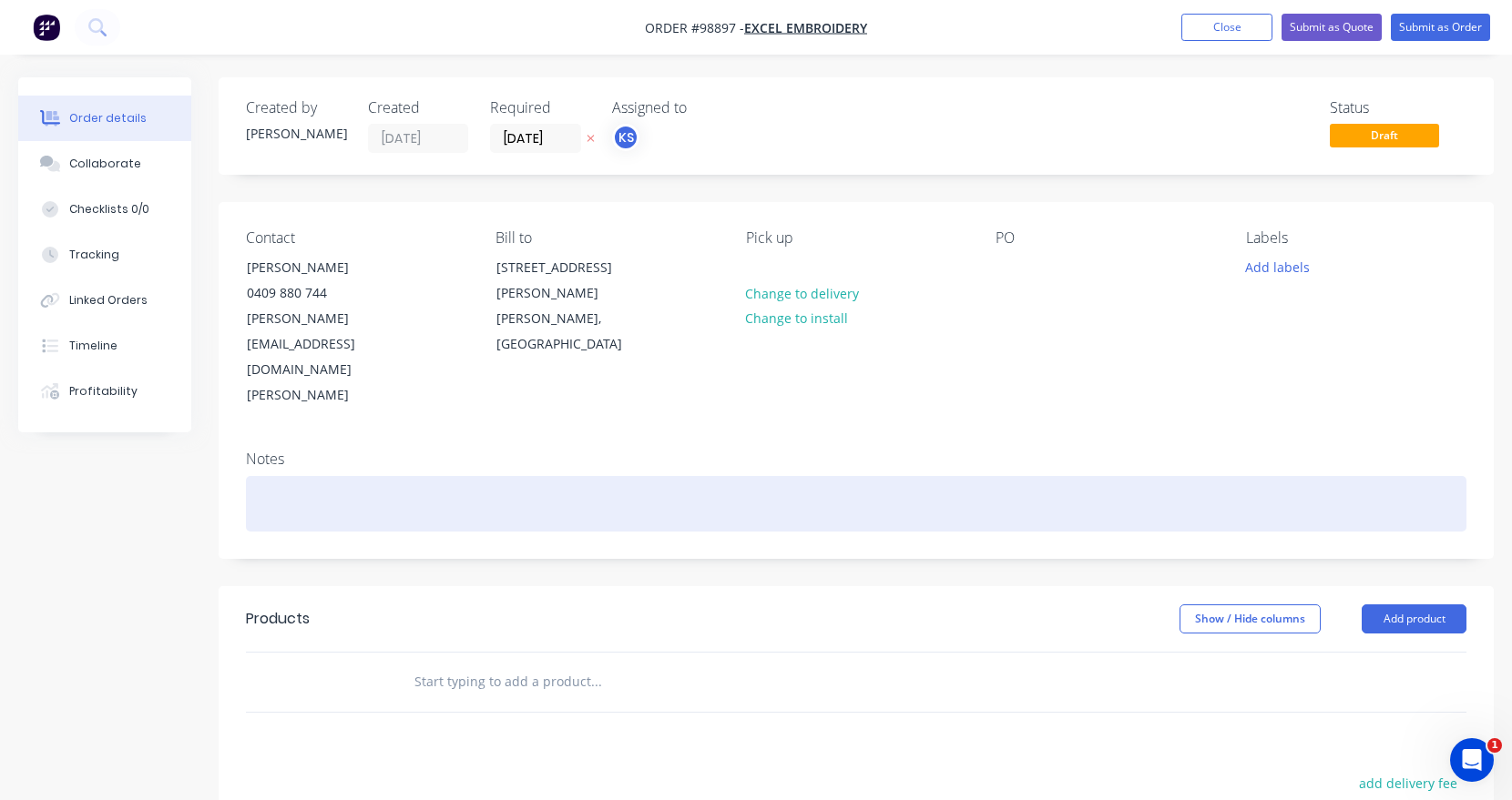
click at [262, 476] on div at bounding box center [855, 503] width 1221 height 55
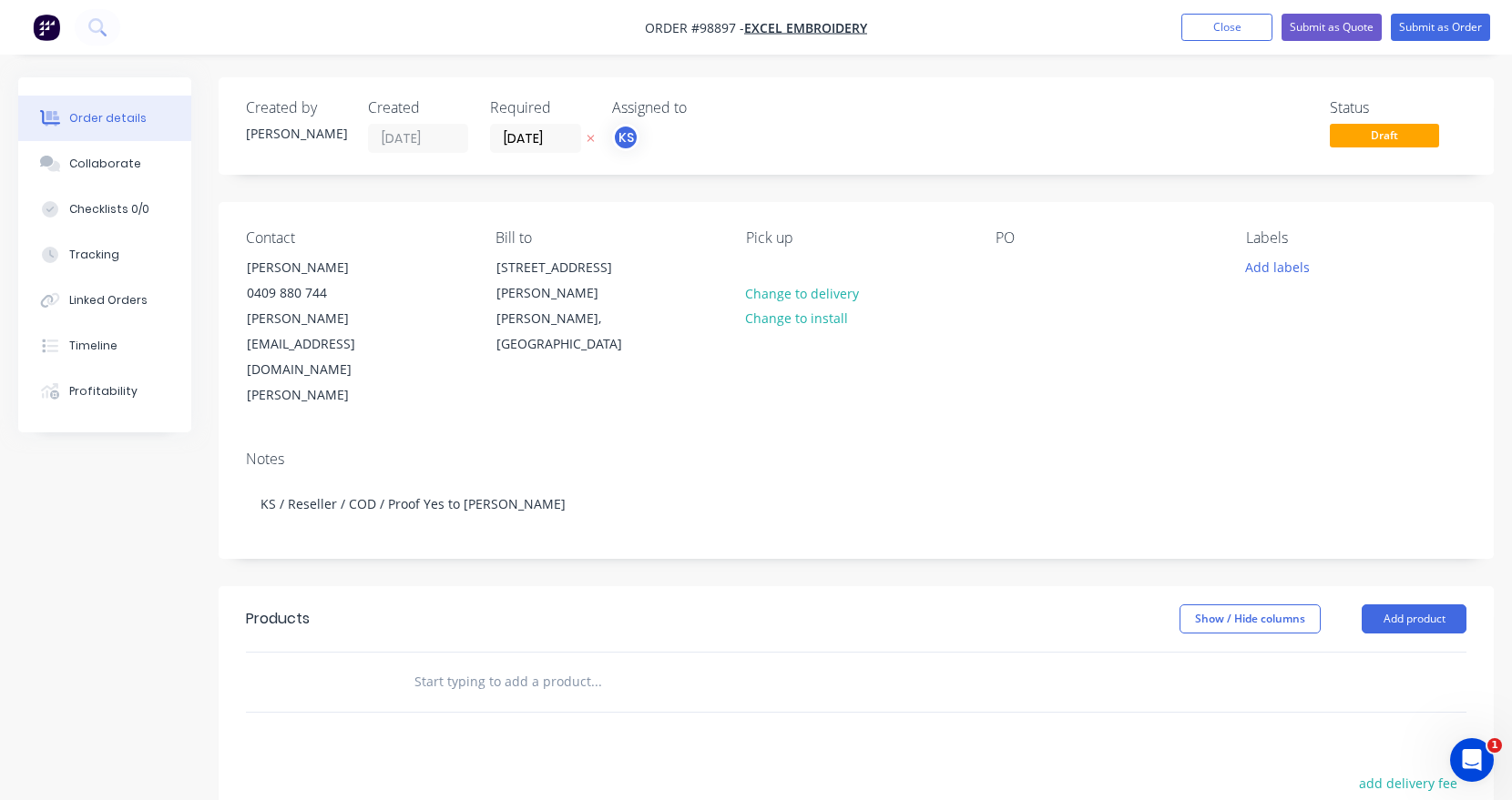
click at [479, 664] on input "text" at bounding box center [596, 681] width 364 height 36
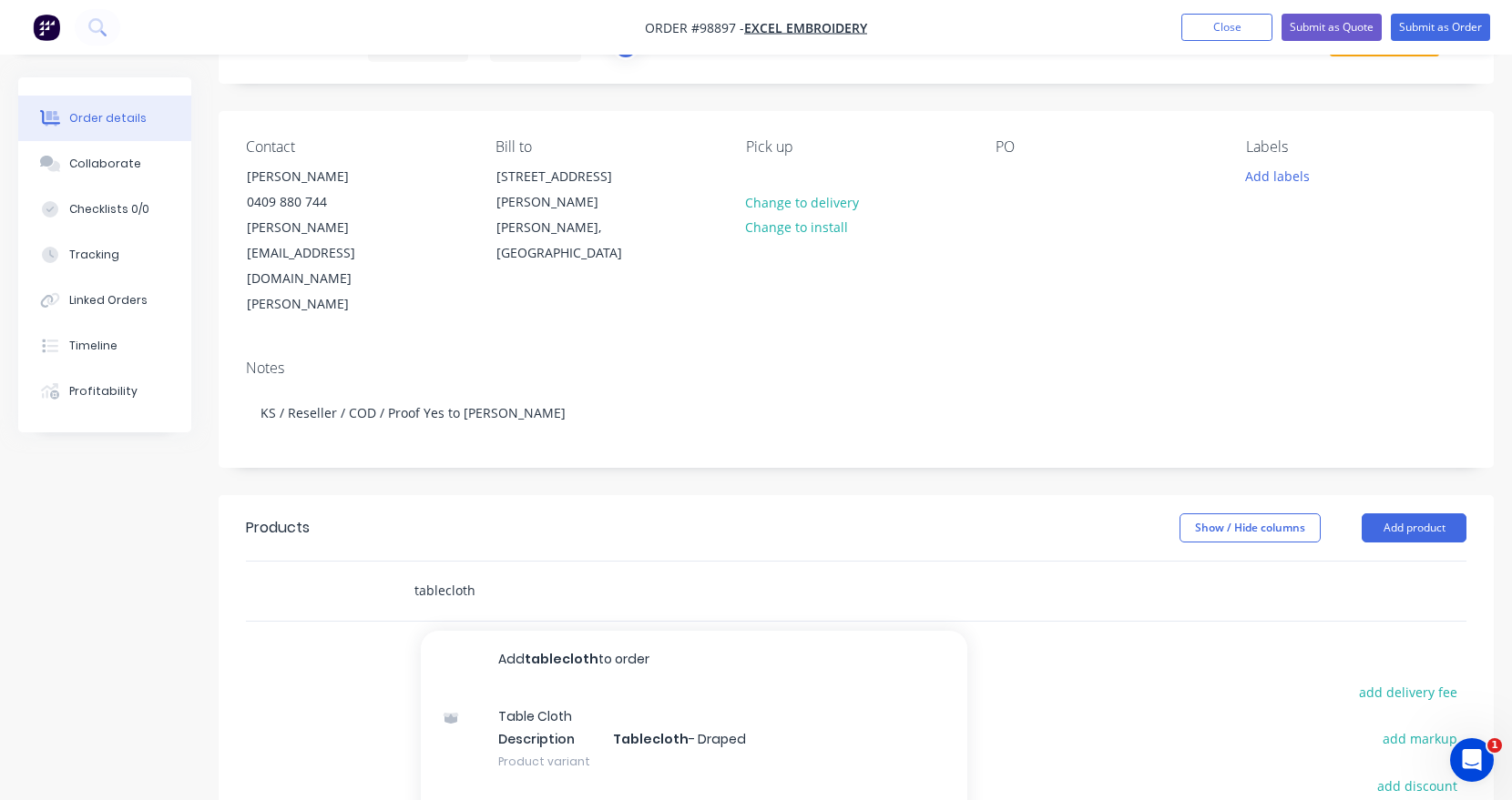
scroll to position [20, 0]
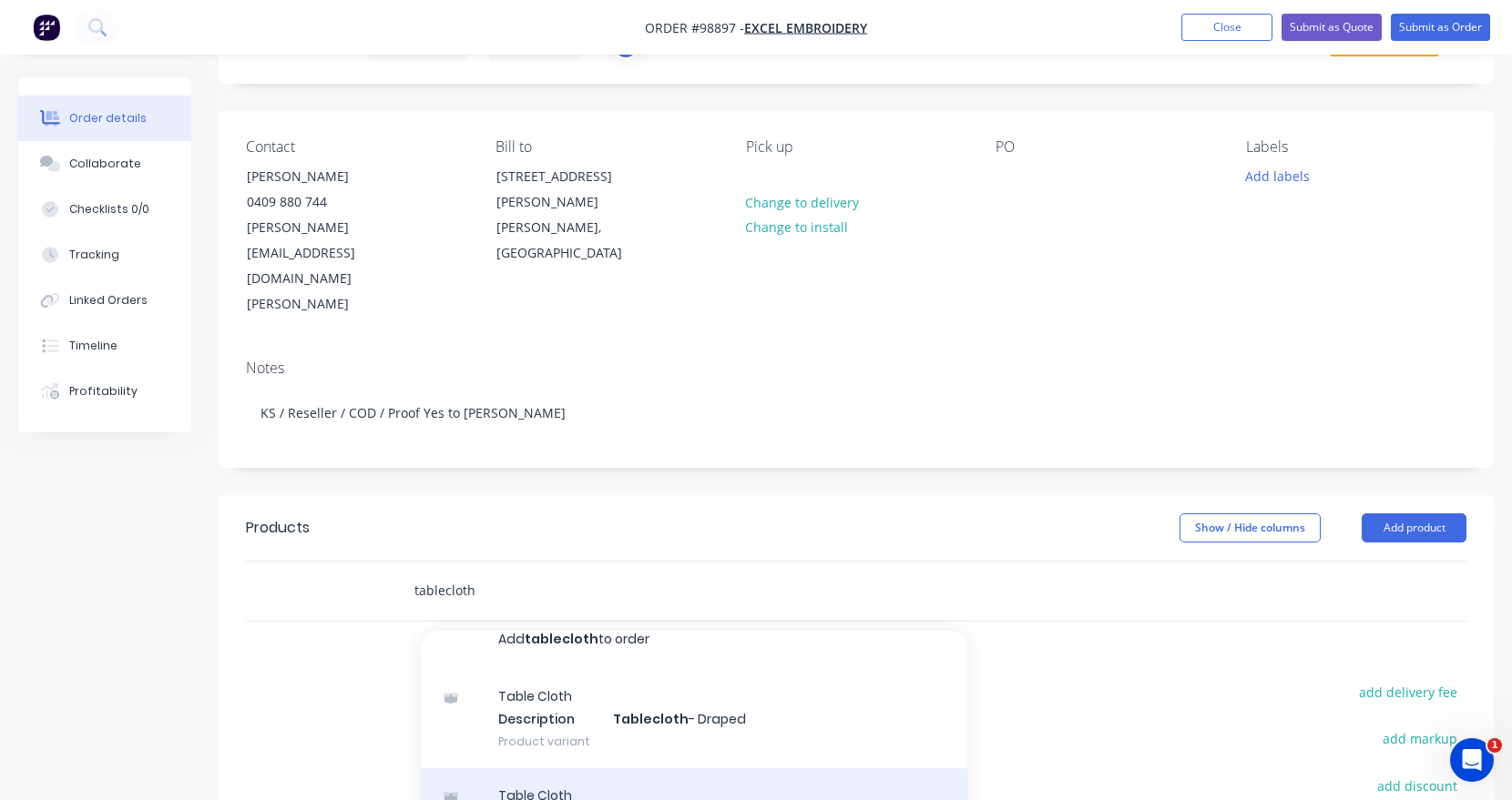
type input "tablecloth"
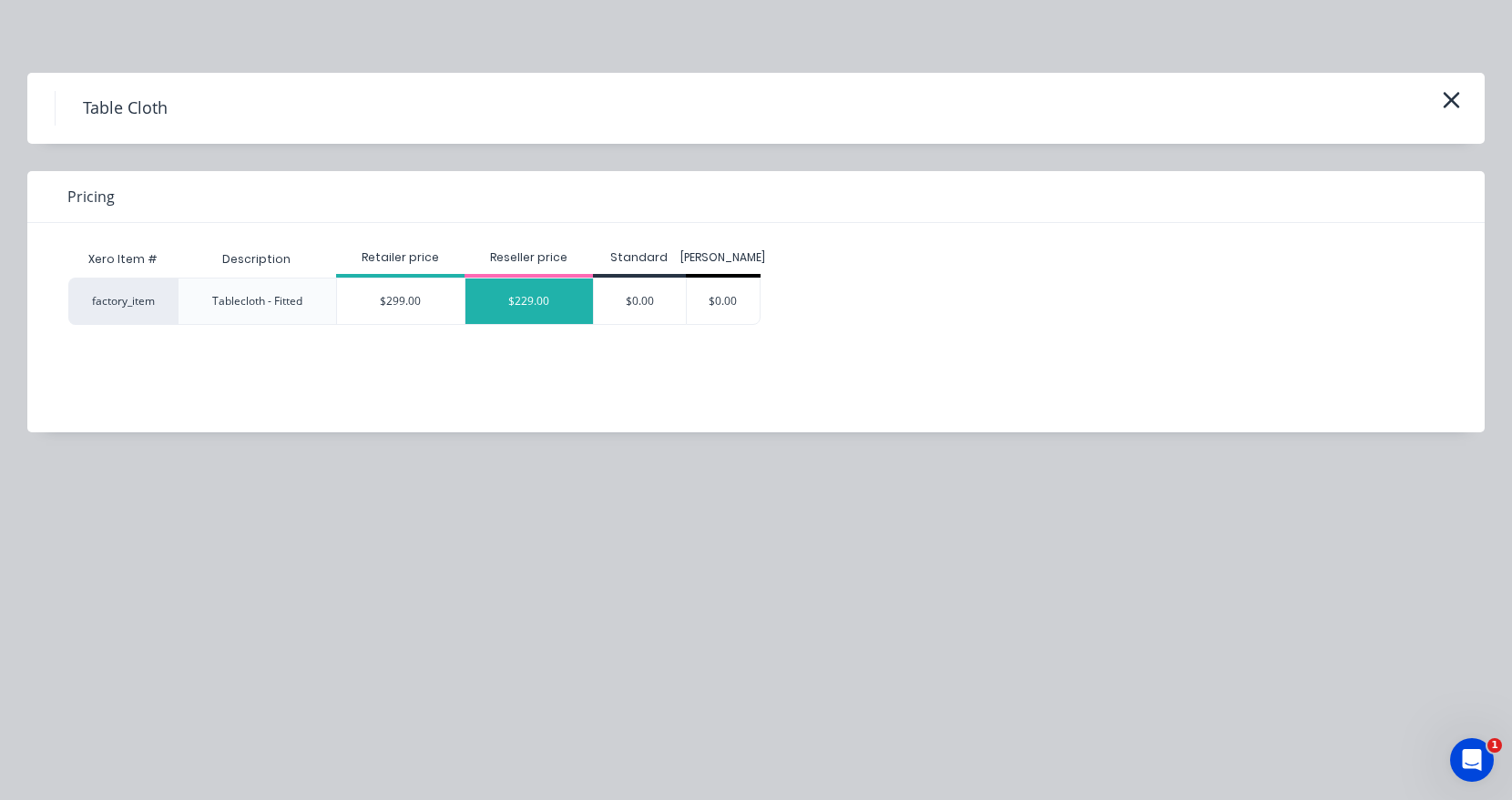
click at [535, 303] on div "$229.00" at bounding box center [529, 301] width 128 height 46
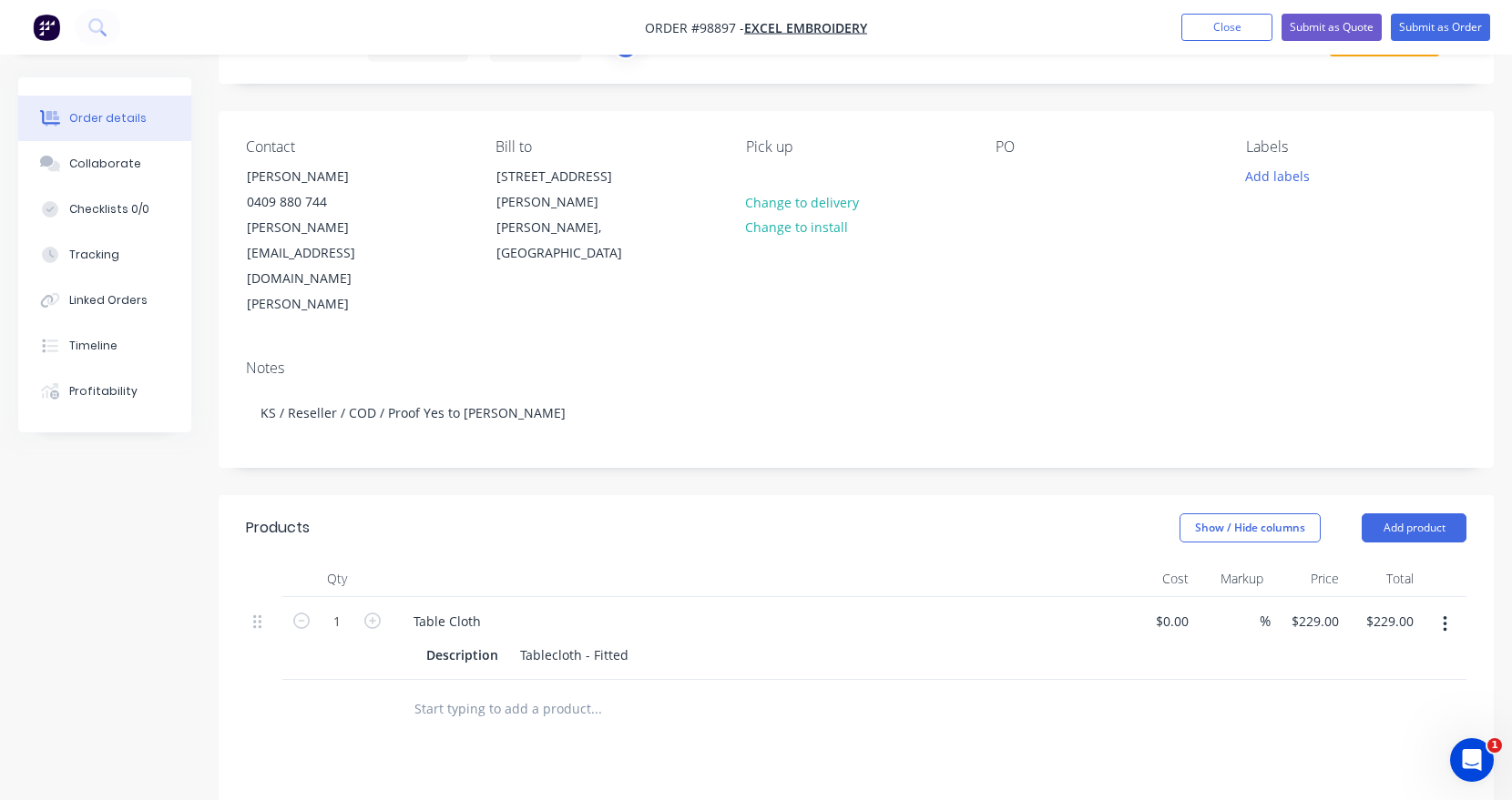
click at [500, 609] on div "Table Cloth" at bounding box center [756, 622] width 714 height 26
click at [485, 609] on div "Table Cloth" at bounding box center [446, 622] width 96 height 26
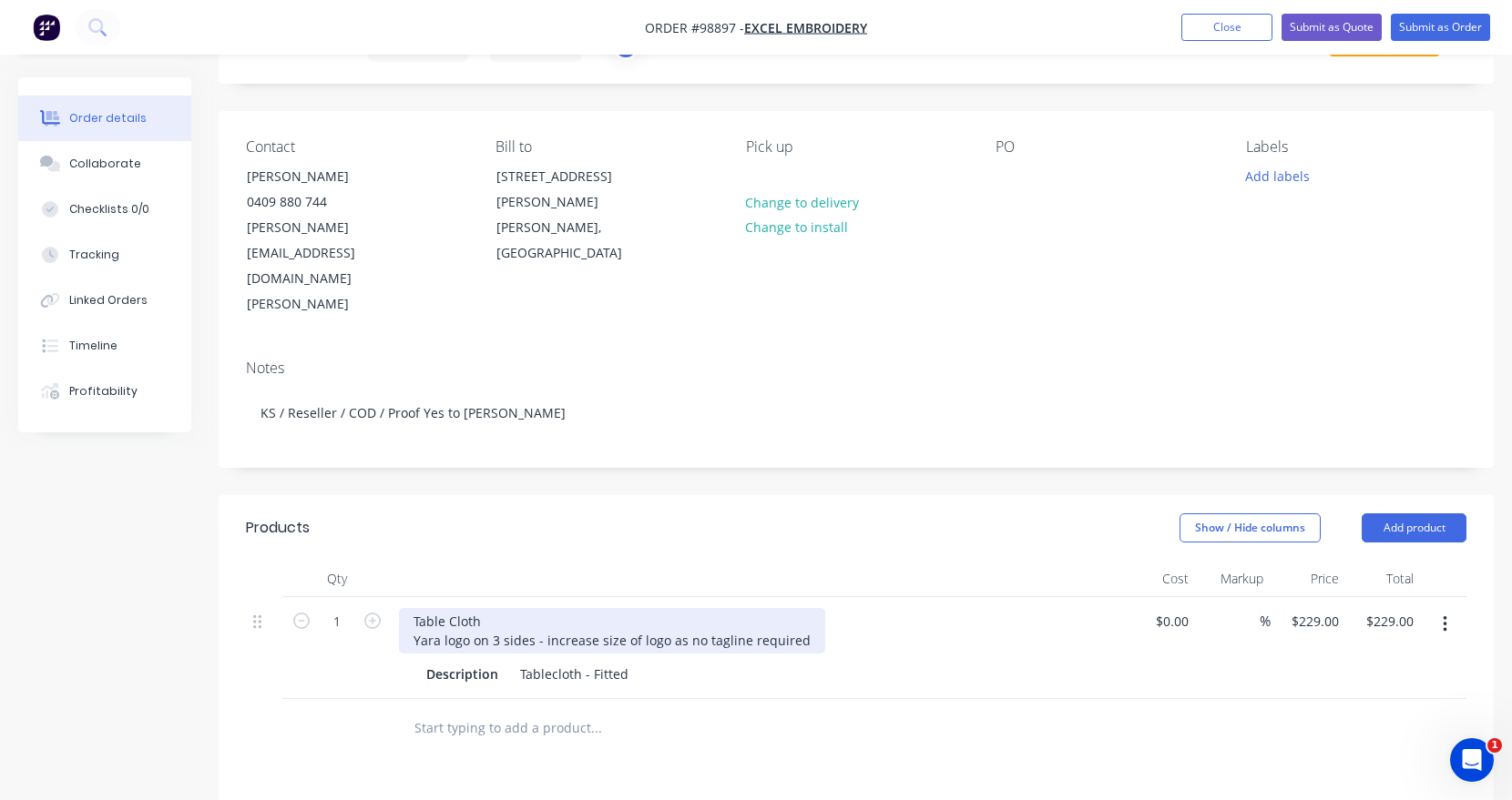
click at [494, 609] on div "Table Cloth Yara logo on 3 sides - increase size of logo as no tagline required" at bounding box center [612, 631] width 426 height 46
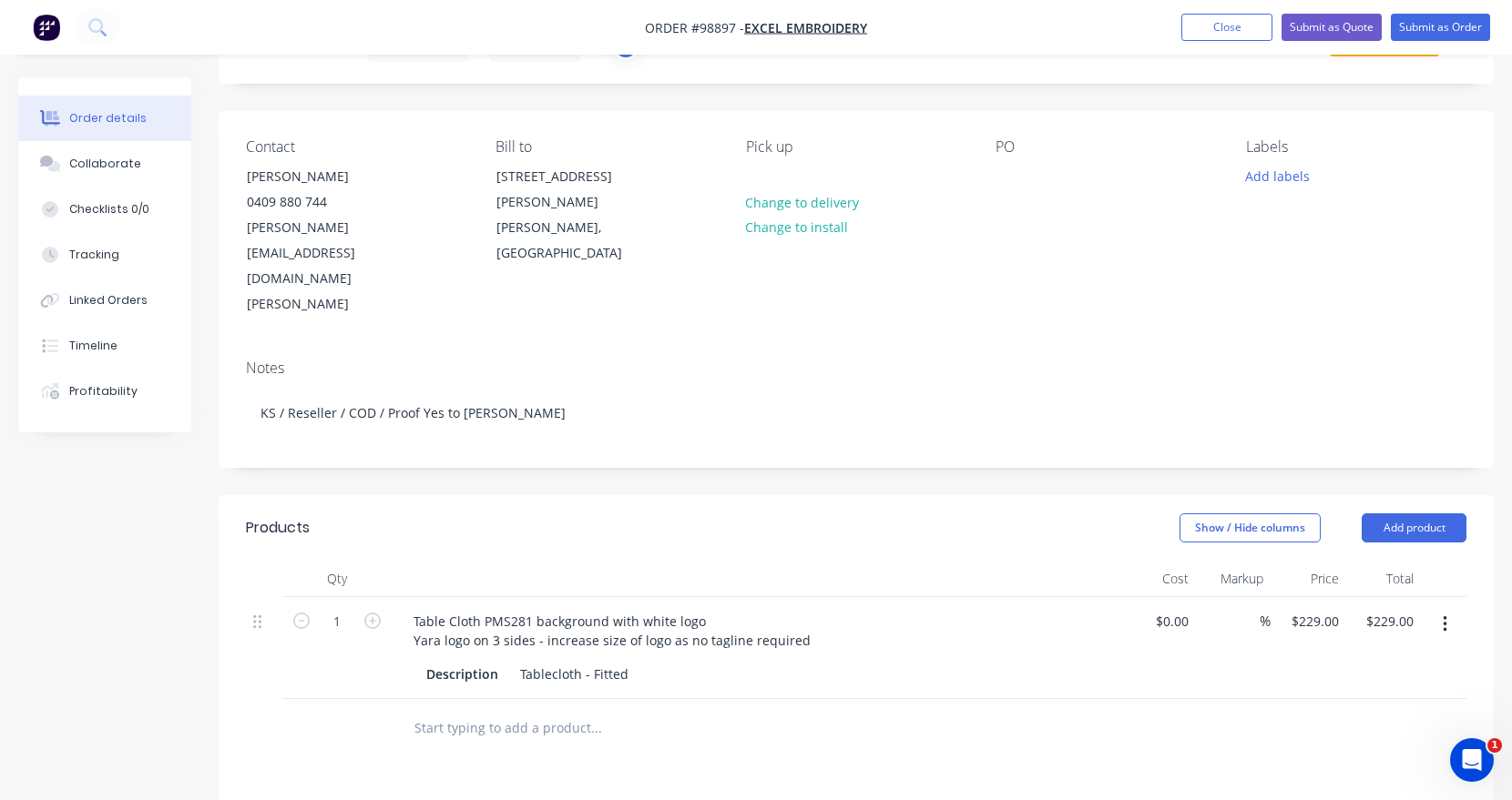
click at [455, 710] on input "text" at bounding box center [596, 728] width 364 height 36
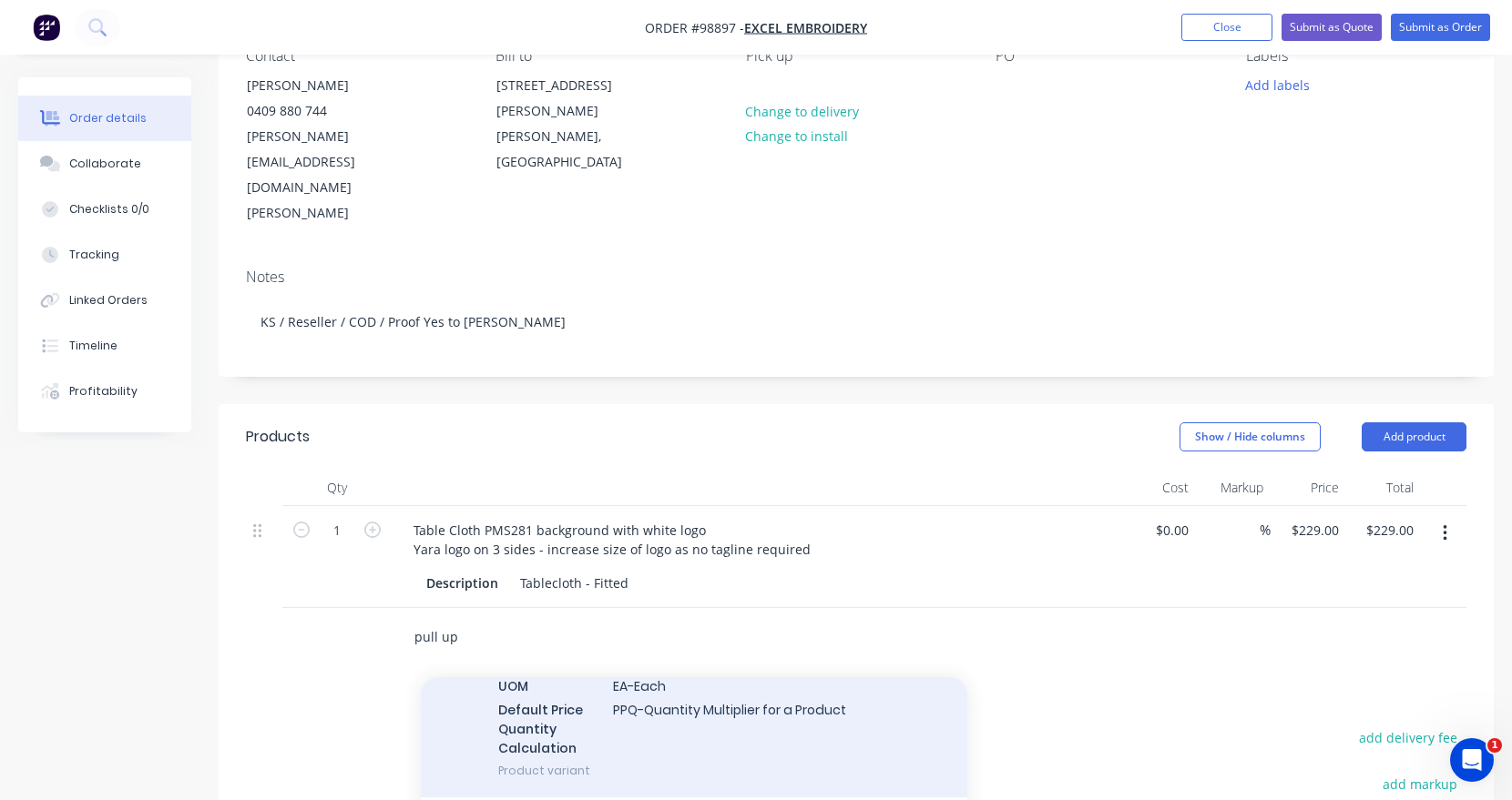
scroll to position [1092, 0]
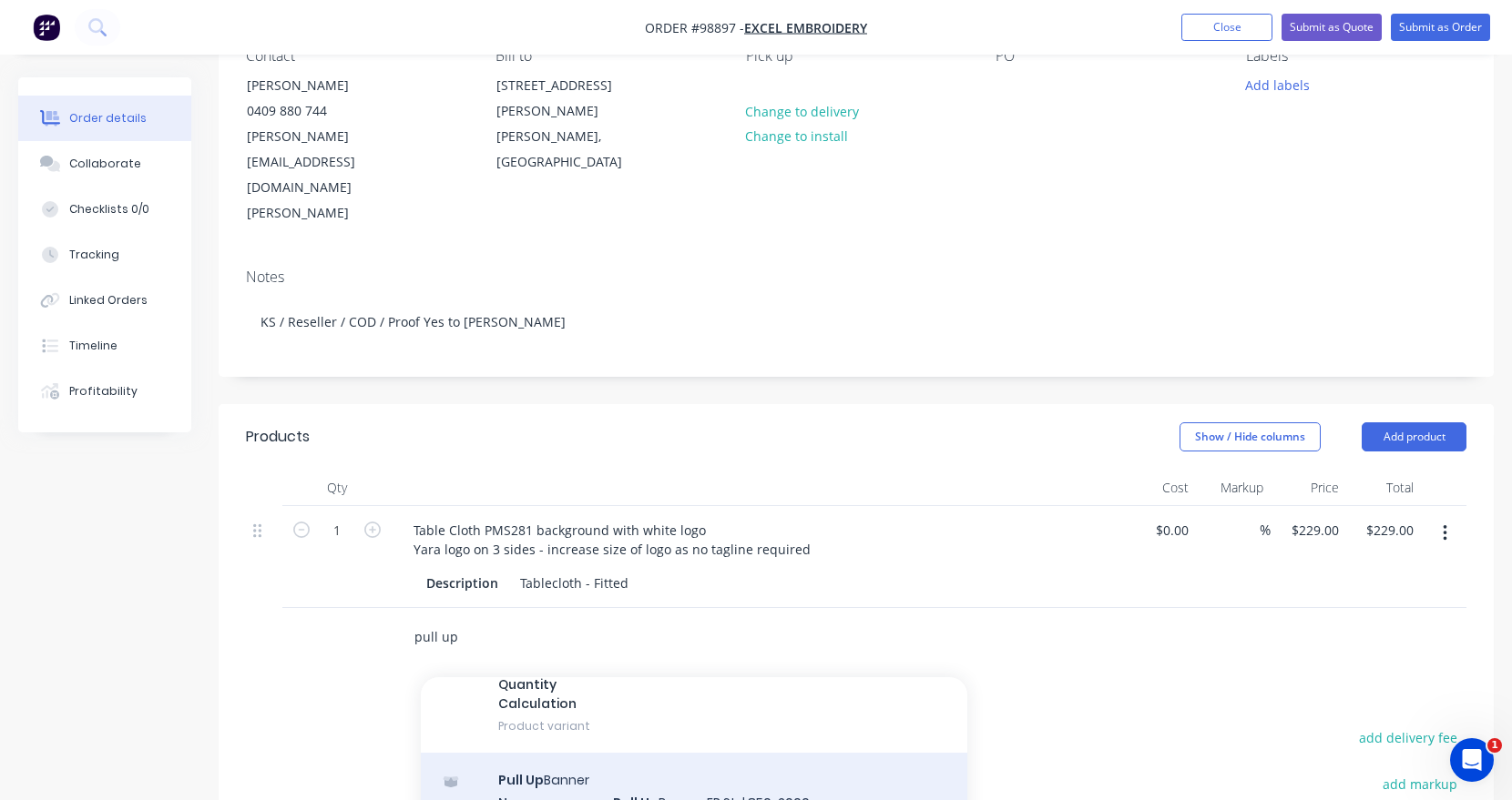
type input "pull up"
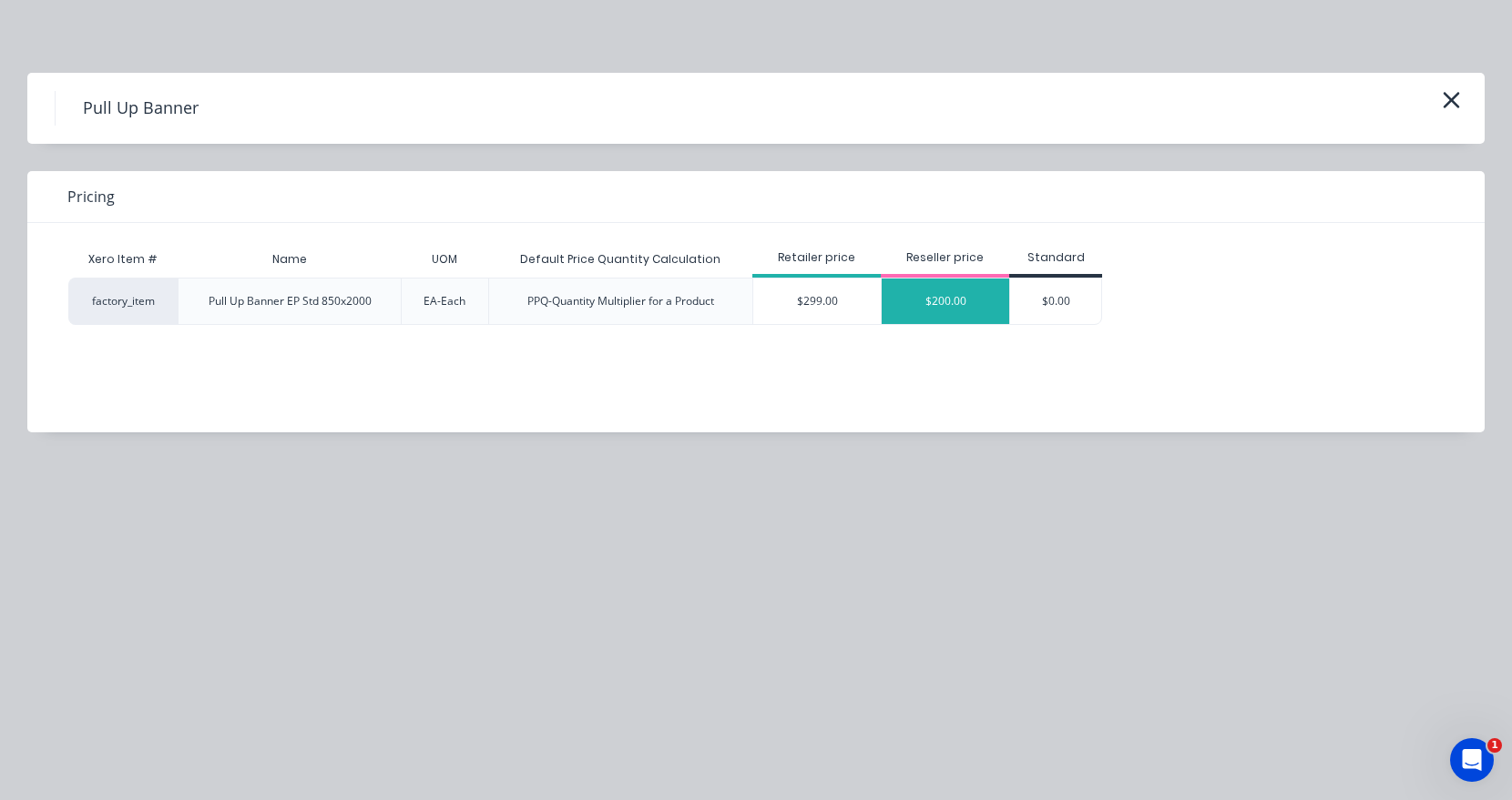
click at [948, 288] on div "$200.00" at bounding box center [945, 301] width 128 height 46
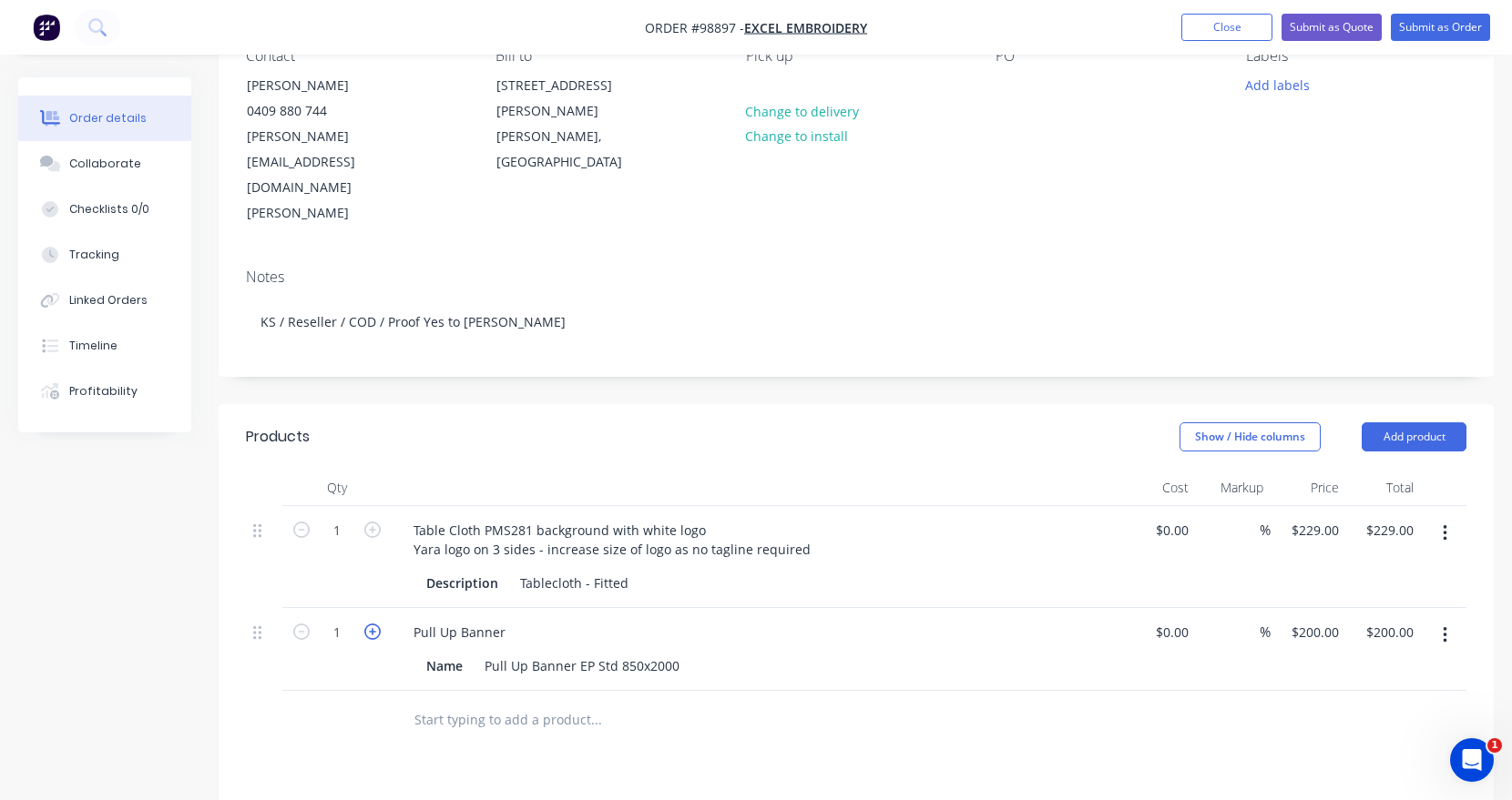
click at [367, 624] on icon "button" at bounding box center [373, 632] width 17 height 17
type input "2"
type input "$400.00"
click at [367, 624] on icon "button" at bounding box center [373, 632] width 17 height 17
type input "3"
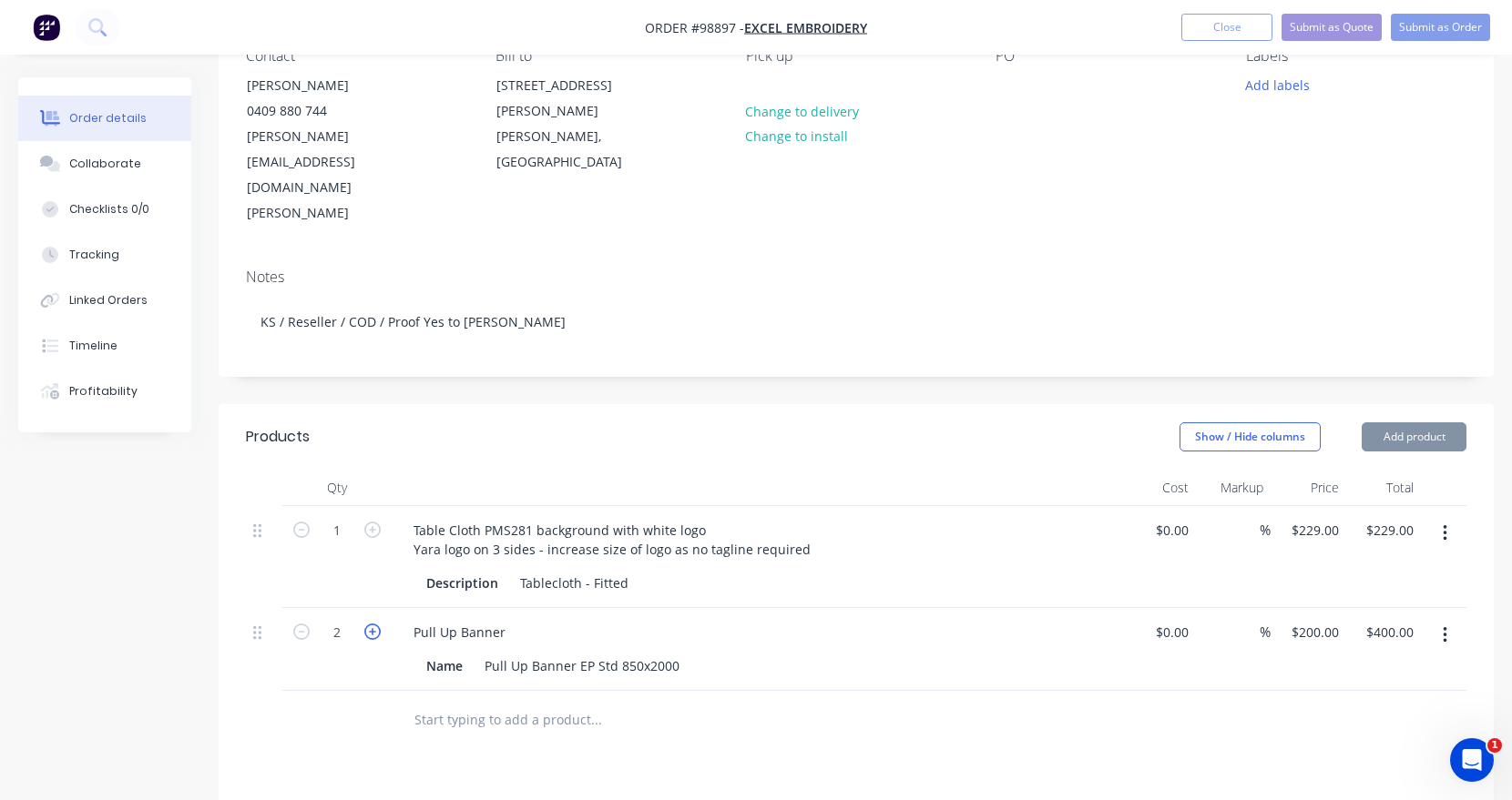
type input "$600.00"
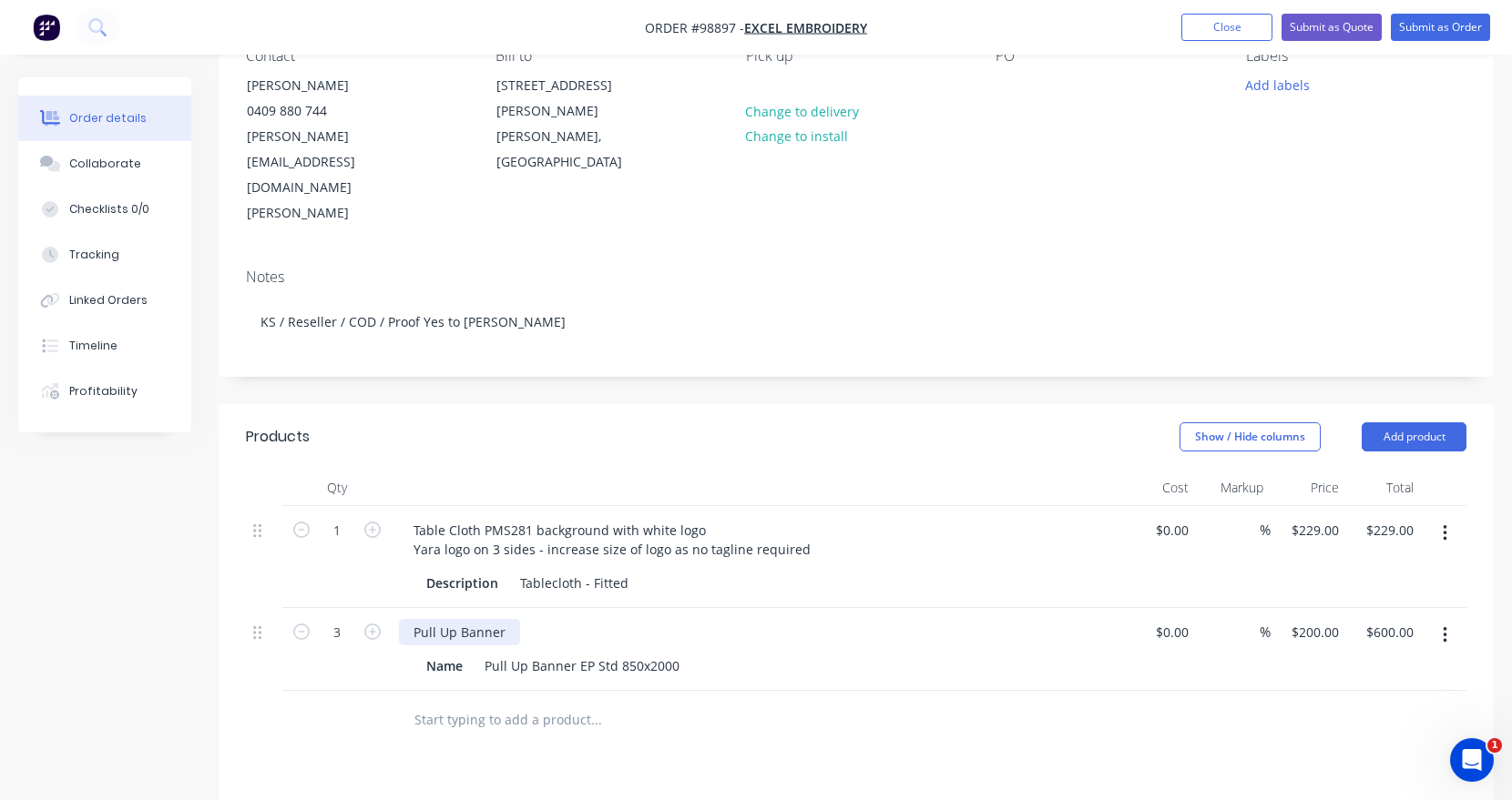
click at [514, 619] on div "Pull Up Banner" at bounding box center [459, 632] width 121 height 26
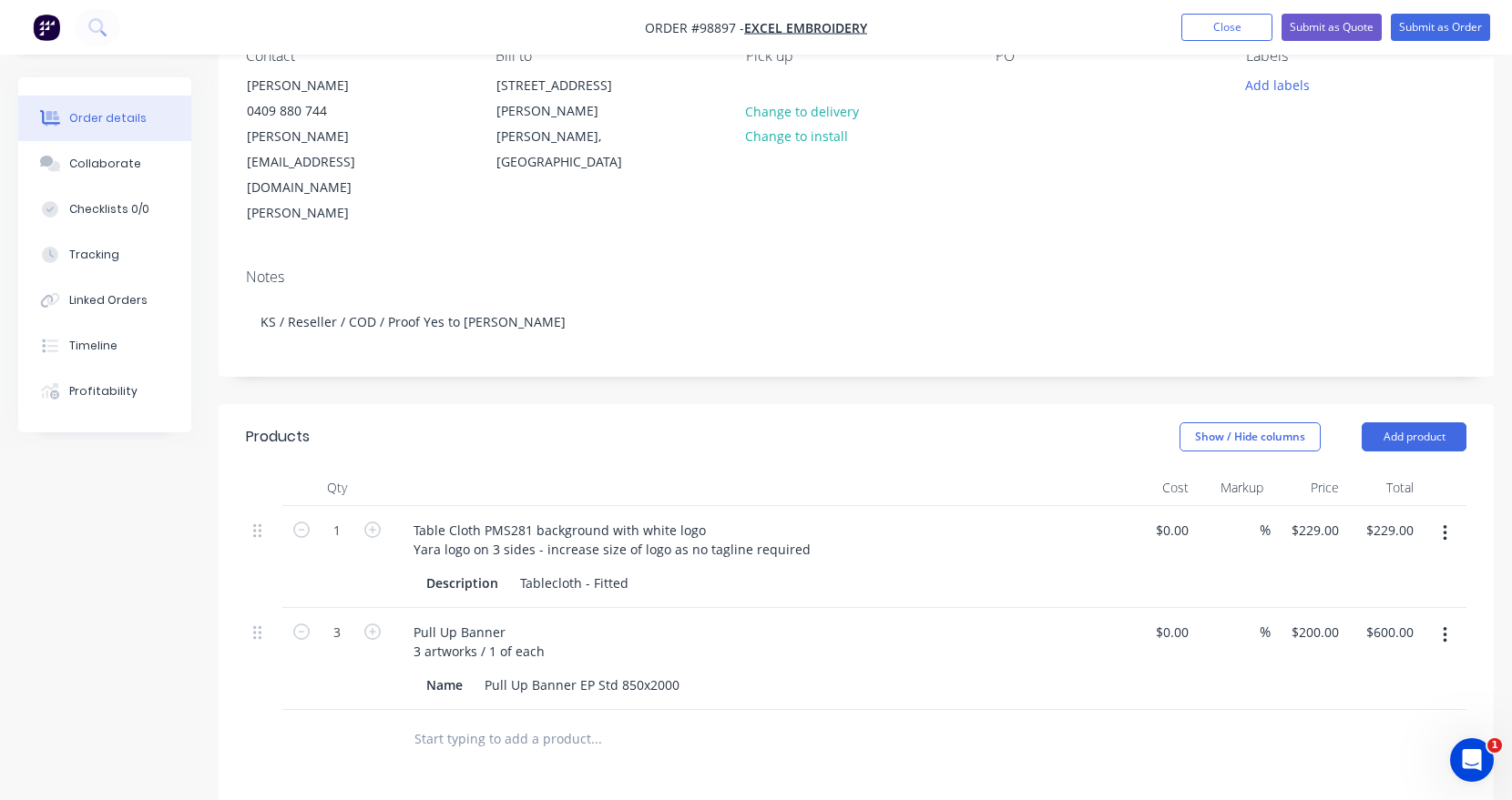
click at [504, 721] on input "text" at bounding box center [596, 738] width 364 height 36
click at [1389, 269] on div "Notes" at bounding box center [855, 277] width 1221 height 18
click at [509, 721] on input "text" at bounding box center [596, 738] width 364 height 36
type input "ART: use logo from Job 97068 - remove Knowledge grows"
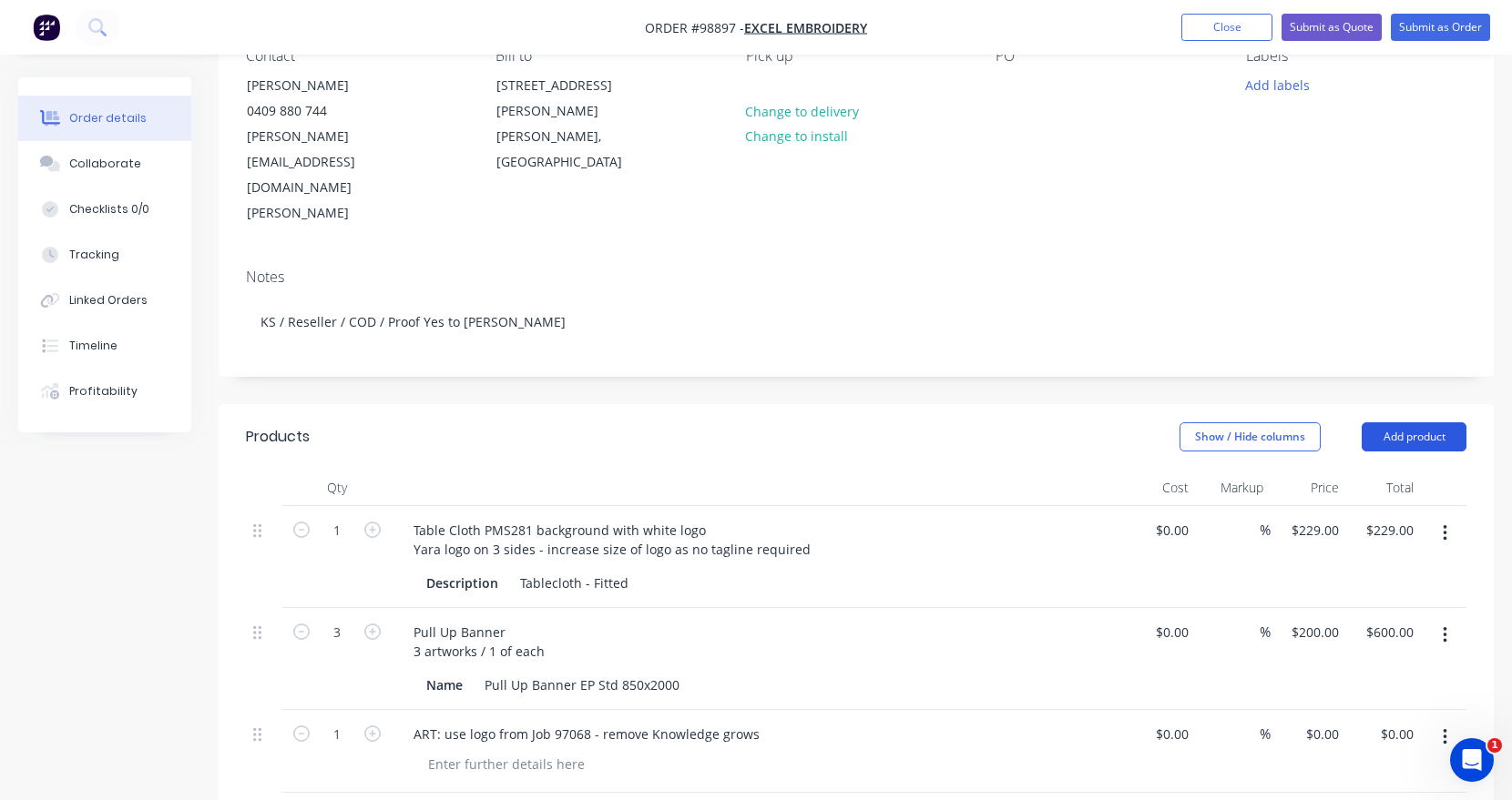
click at [1412, 423] on button "Add product" at bounding box center [1414, 437] width 105 height 29
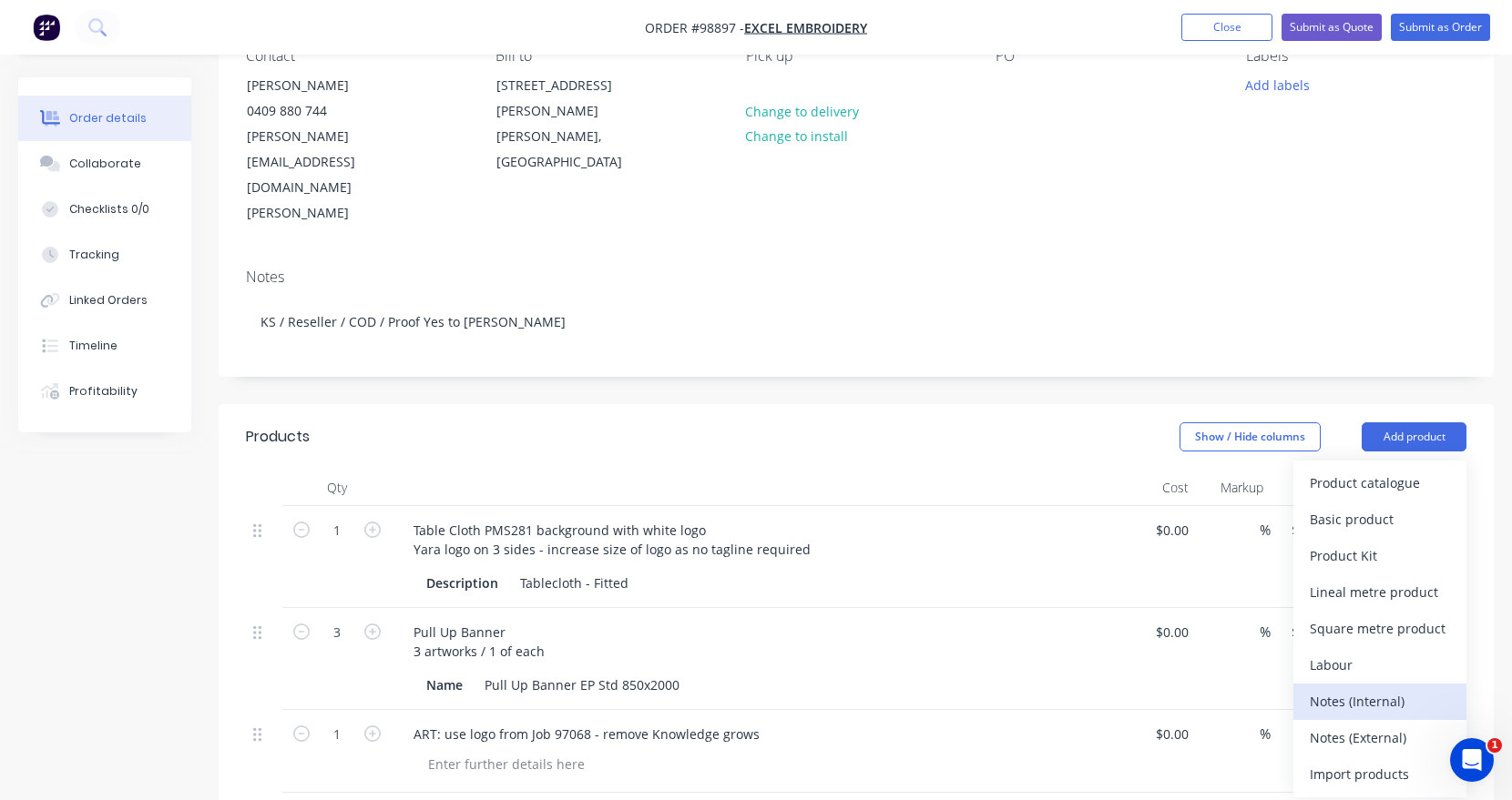
click at [1341, 688] on div "Notes (Internal)" at bounding box center [1380, 701] width 140 height 26
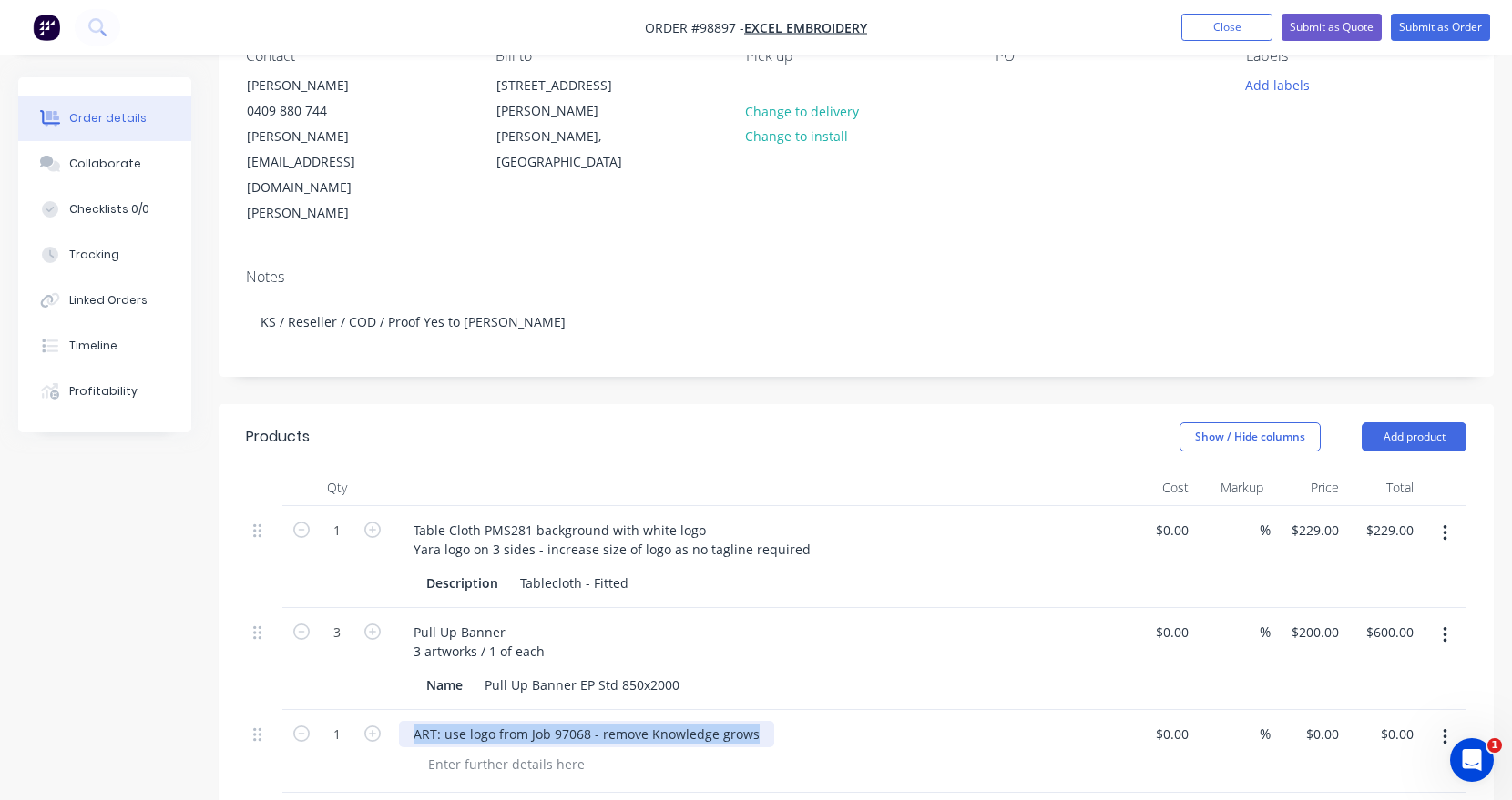
drag, startPoint x: 751, startPoint y: 657, endPoint x: 398, endPoint y: 662, distance: 353.0
click at [398, 710] on div "ART: use logo from Job 97068 - remove Knowledge grows" at bounding box center [756, 751] width 728 height 83
copy div "ART: use logo from Job 97068 - remove Knowledge grows"
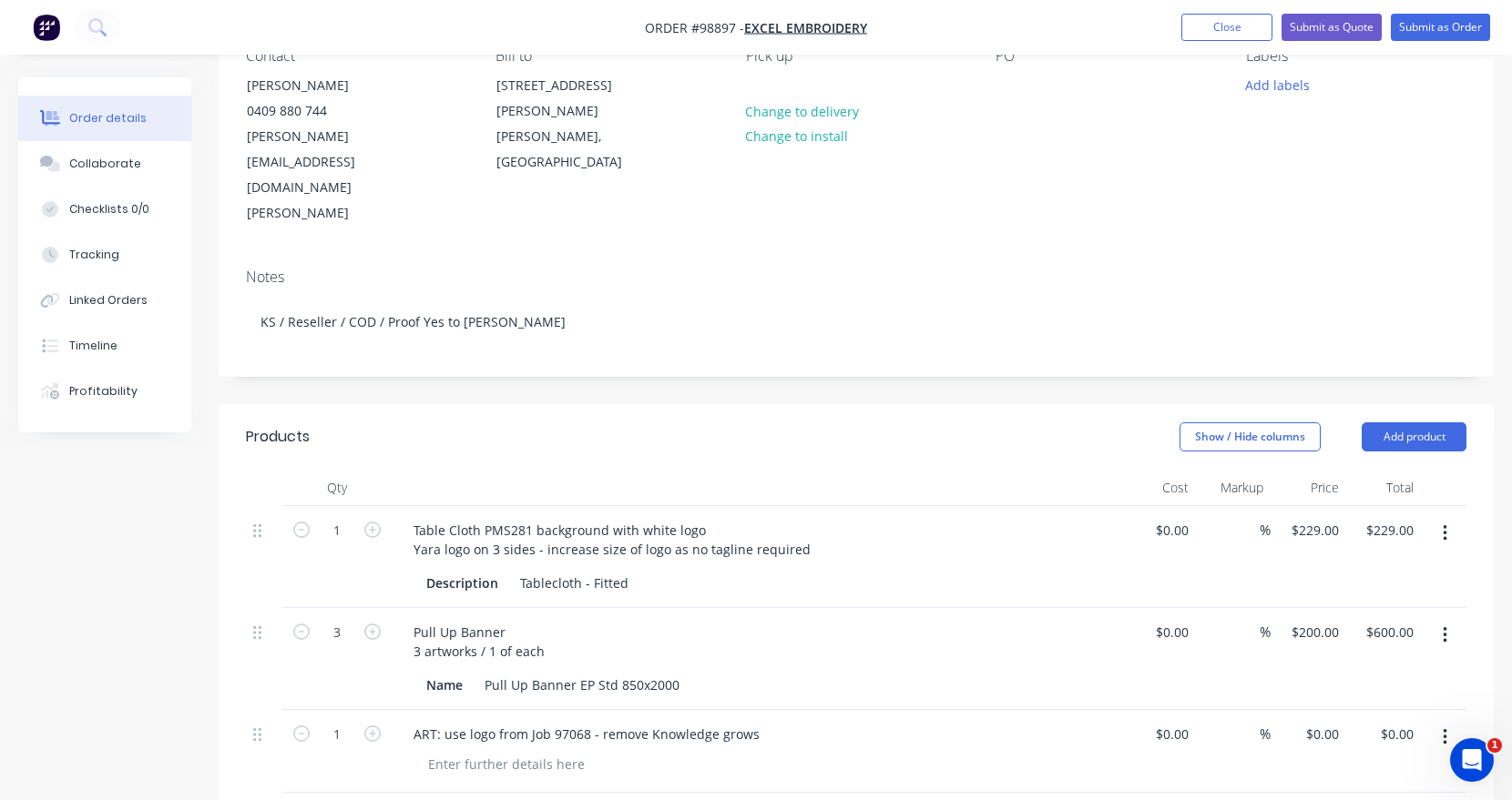
paste div
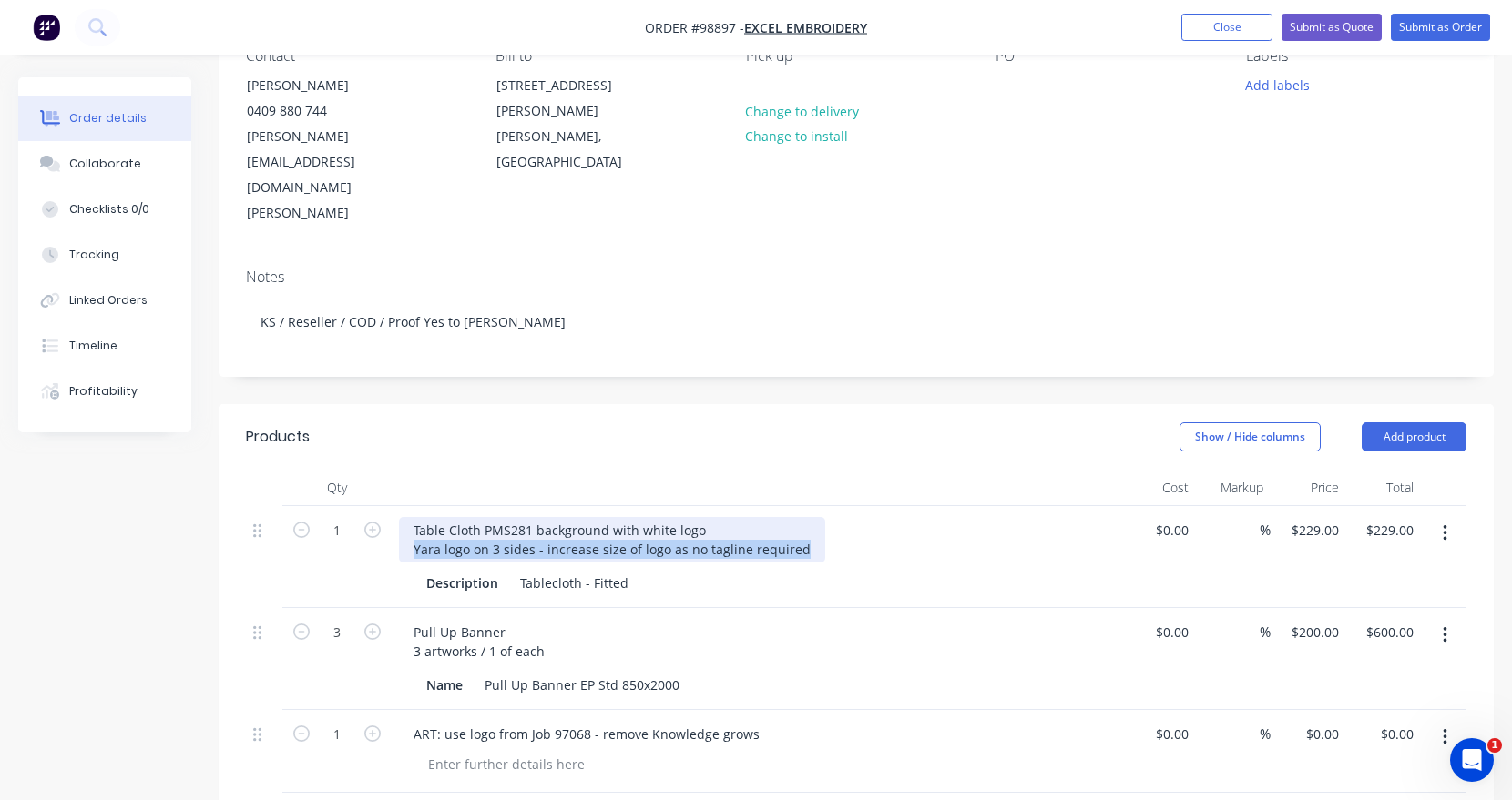
drag, startPoint x: 795, startPoint y: 470, endPoint x: 403, endPoint y: 483, distance: 392.2
click at [403, 517] on div "Table Cloth PMS281 background with white logo Yara logo on 3 sides - increase s…" at bounding box center [612, 540] width 426 height 46
copy div "Yara logo on 3 sides - increase size of logo as no tagline required"
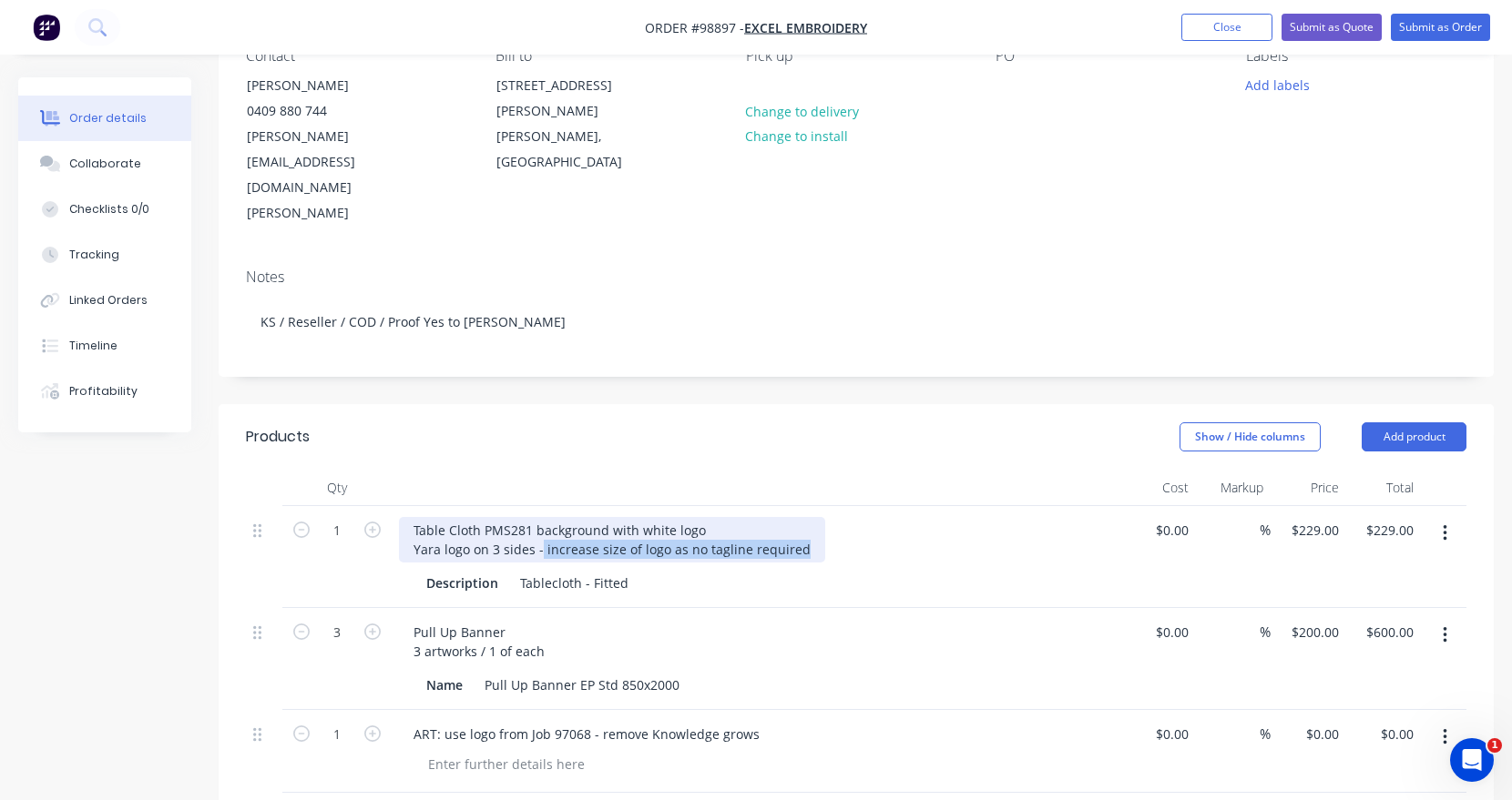
drag, startPoint x: 794, startPoint y: 472, endPoint x: 539, endPoint y: 466, distance: 255.1
click at [539, 517] on div "Table Cloth PMS281 background with white logo Yara logo on 3 sides - increase s…" at bounding box center [612, 540] width 426 height 46
click at [484, 517] on div "Table Cloth PMS281 background with white logo Yara logo on 3 sides" at bounding box center [559, 540] width 321 height 46
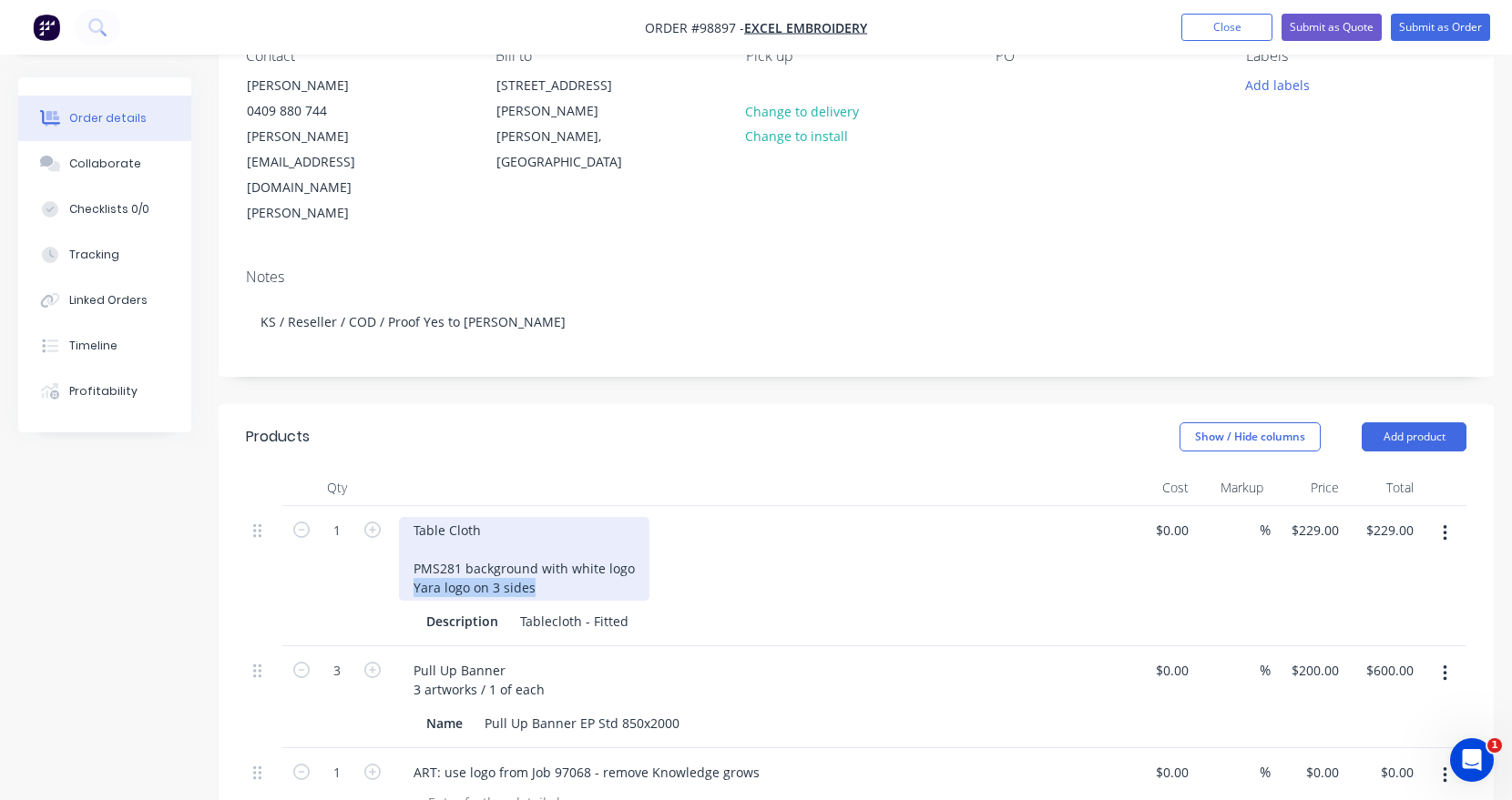
drag, startPoint x: 532, startPoint y: 510, endPoint x: 417, endPoint y: 506, distance: 115.1
click at [417, 517] on div "Table Cloth PMS281 background with white logo Yara logo on 3 sides" at bounding box center [524, 559] width 250 height 84
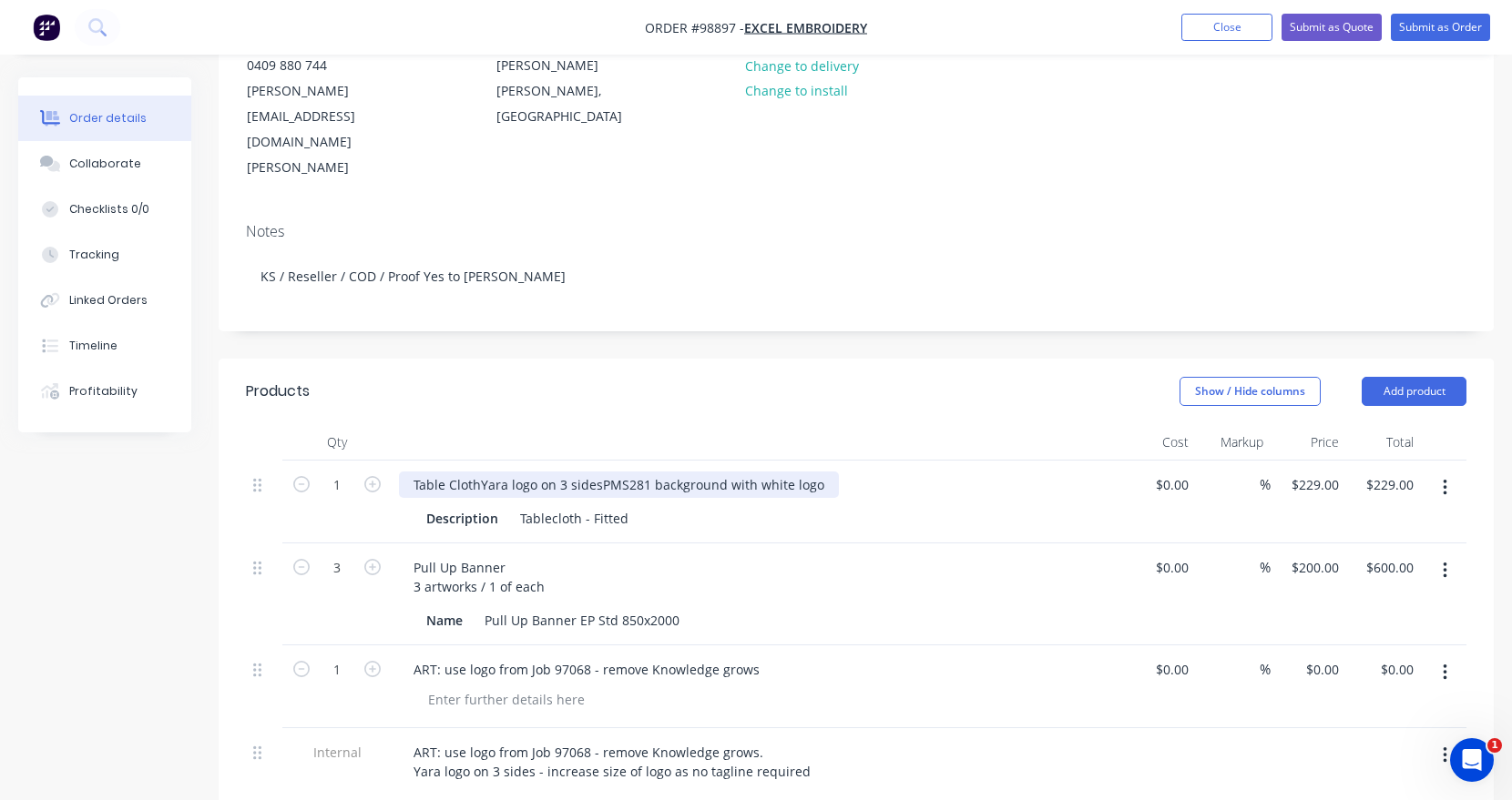
scroll to position [274, 0]
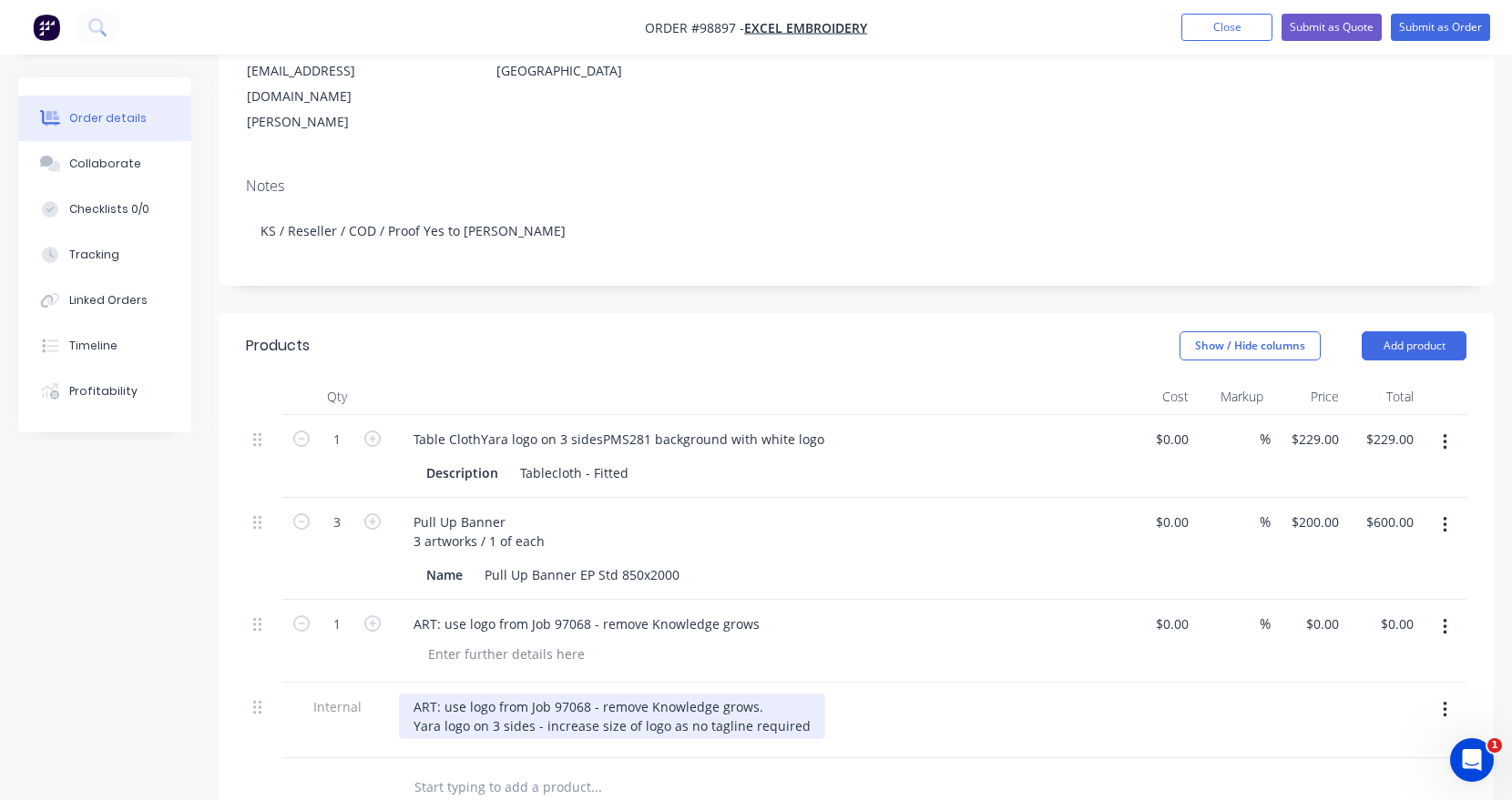
click at [531, 694] on div "ART: use logo from Job 97068 - remove Knowledge grows. Yara logo on 3 sides - i…" at bounding box center [612, 716] width 426 height 46
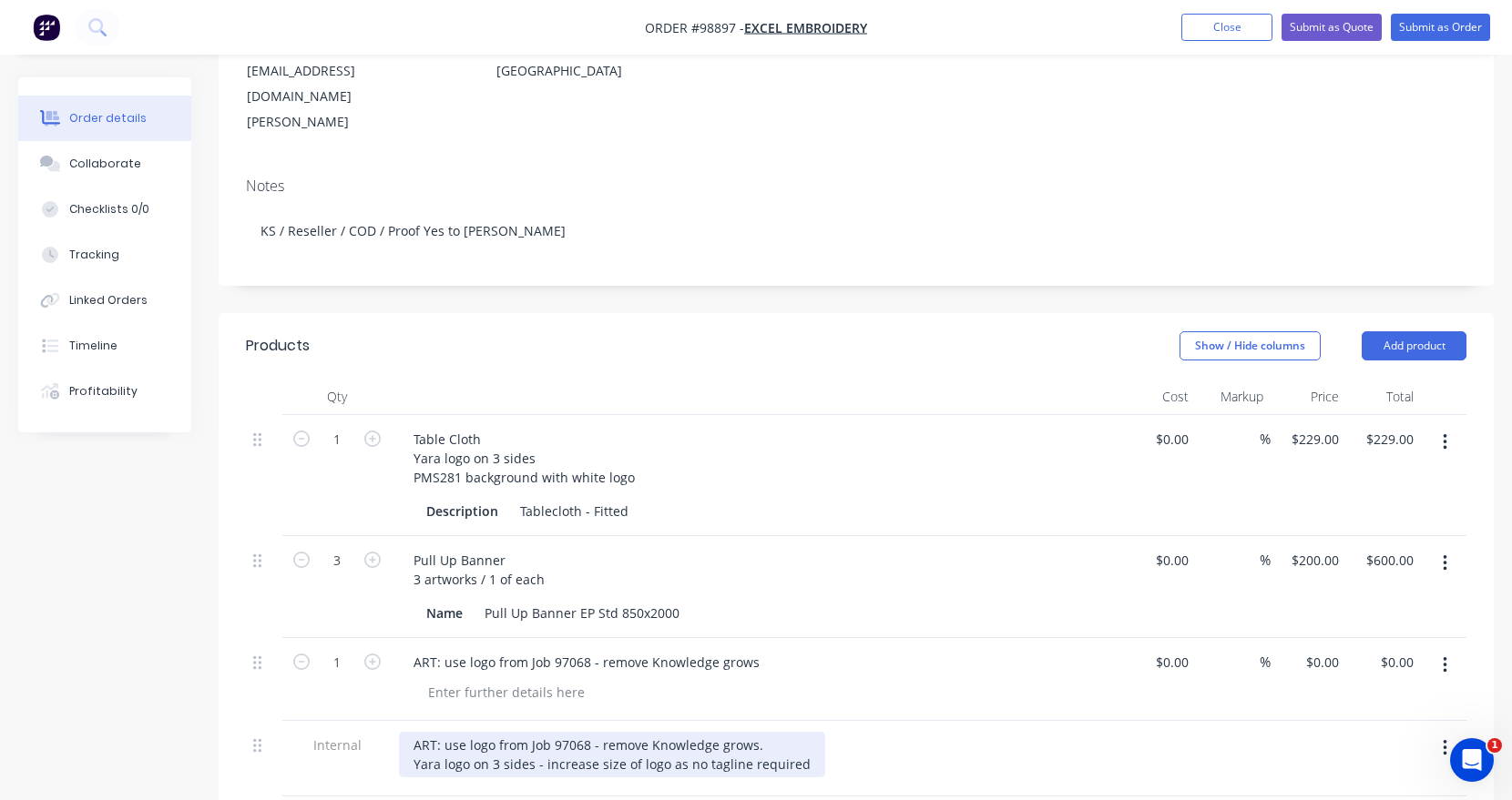
click at [794, 732] on div "ART: use logo from Job 97068 - remove Knowledge grows. Yara logo on 3 sides - i…" at bounding box center [612, 754] width 426 height 46
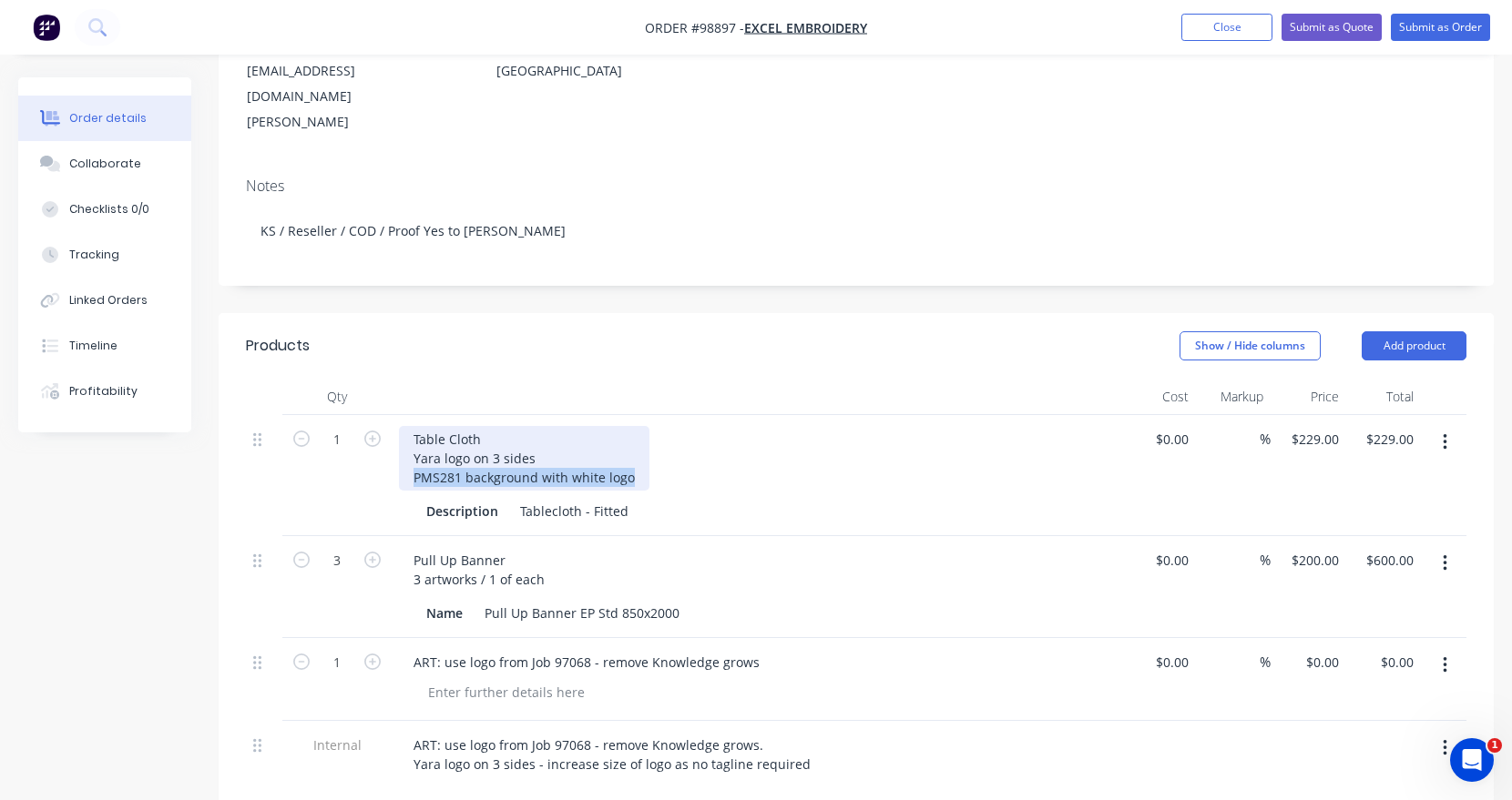
drag, startPoint x: 630, startPoint y: 400, endPoint x: 405, endPoint y: 396, distance: 225.0
click at [405, 426] on div "Table Cloth Yara logo on 3 sides PMS281 background with white logo" at bounding box center [524, 457] width 250 height 64
copy div "PMS281 background with white logo"
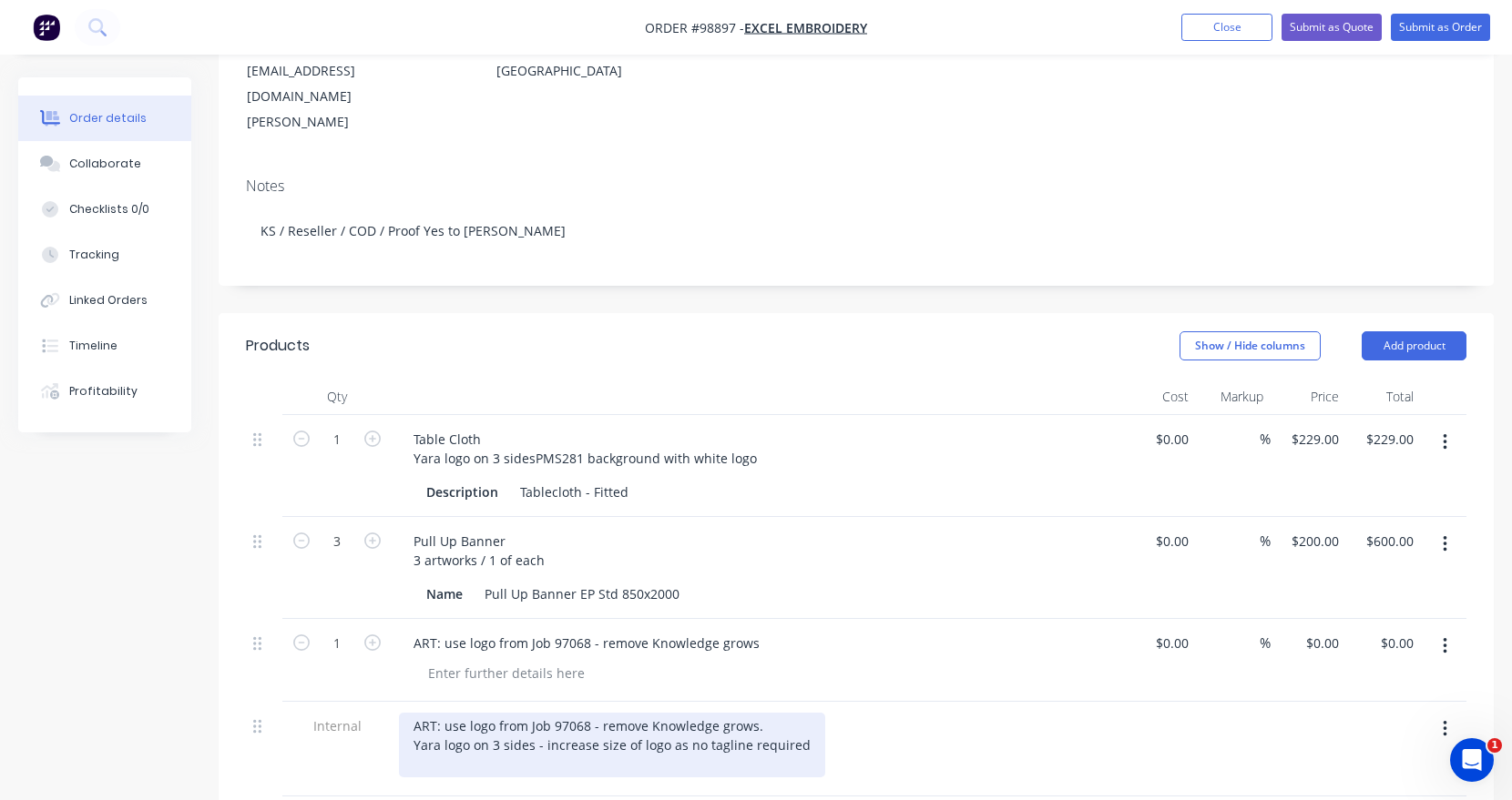
click at [445, 713] on div "ART: use logo from Job 97068 - remove Knowledge grows. Yara logo on 3 sides - i…" at bounding box center [612, 745] width 426 height 64
click at [441, 713] on div "ART: use logo from Job 97068 - remove Knowledge grows. Yara logo on 3 sides - i…" at bounding box center [612, 745] width 426 height 64
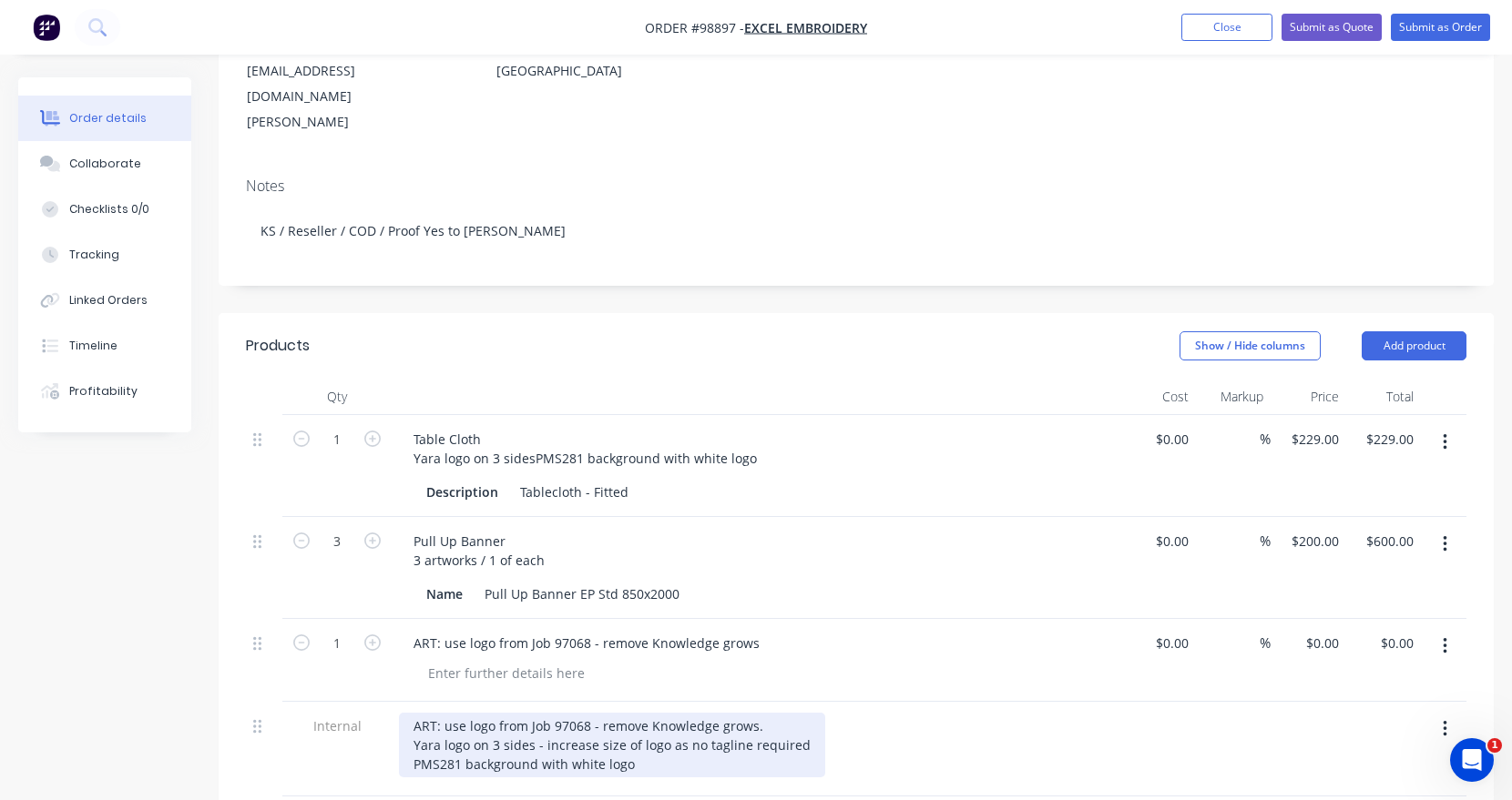
click at [798, 713] on div "ART: use logo from Job 97068 - remove Knowledge grows. Yara logo on 3 sides - i…" at bounding box center [612, 745] width 426 height 64
click at [648, 713] on div "ART: use logo from Job 97068 - remove Knowledge grows. Yara logo on 3 sides - i…" at bounding box center [614, 745] width 430 height 64
click at [682, 713] on div "ART: use logo from Job 97068 - remove Knowledge grows. Yara logo on 3 sides - i…" at bounding box center [614, 745] width 430 height 64
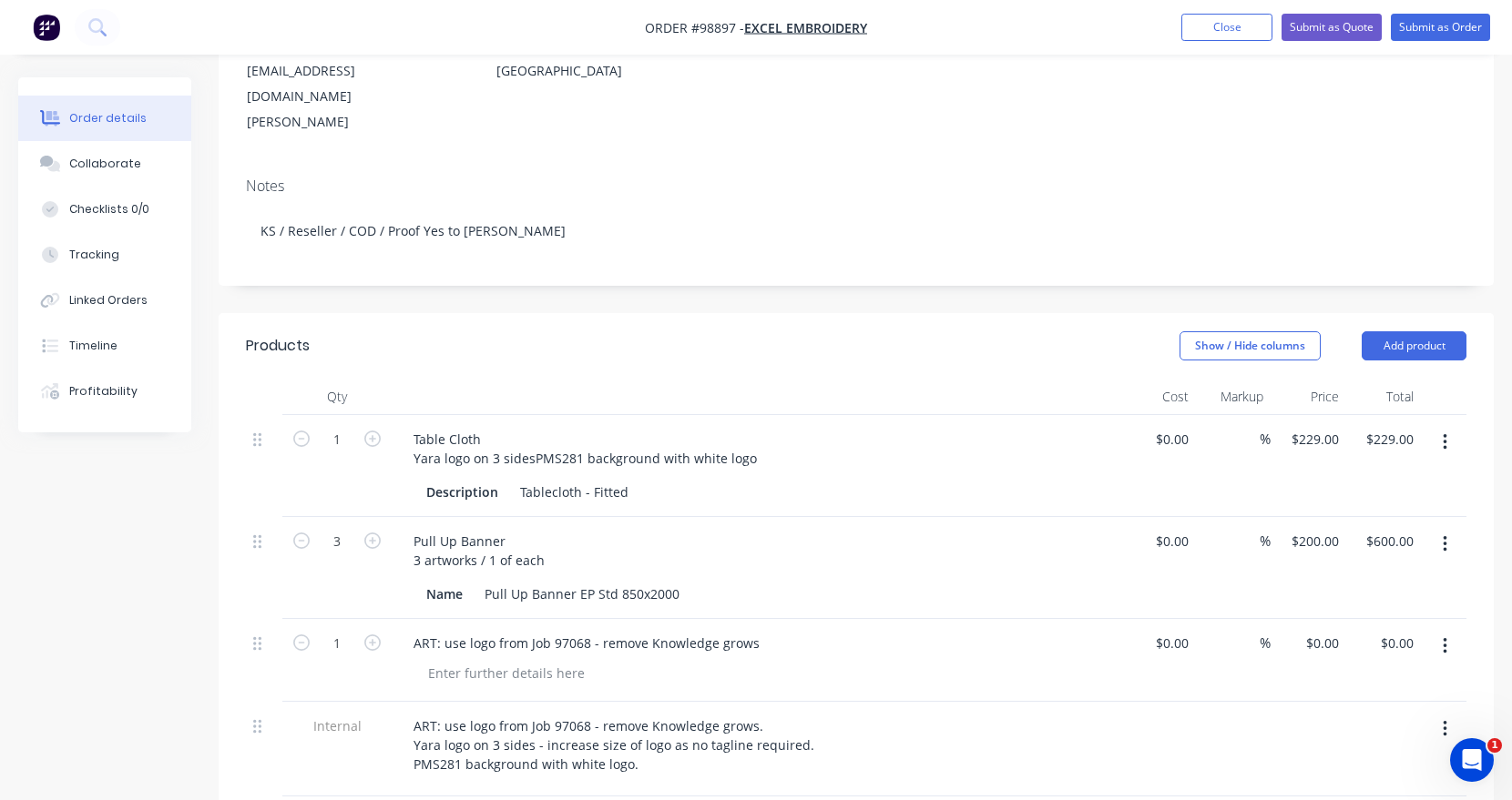
click at [1445, 639] on icon "button" at bounding box center [1445, 647] width 4 height 17
click at [1331, 754] on div "Delete" at bounding box center [1380, 767] width 140 height 26
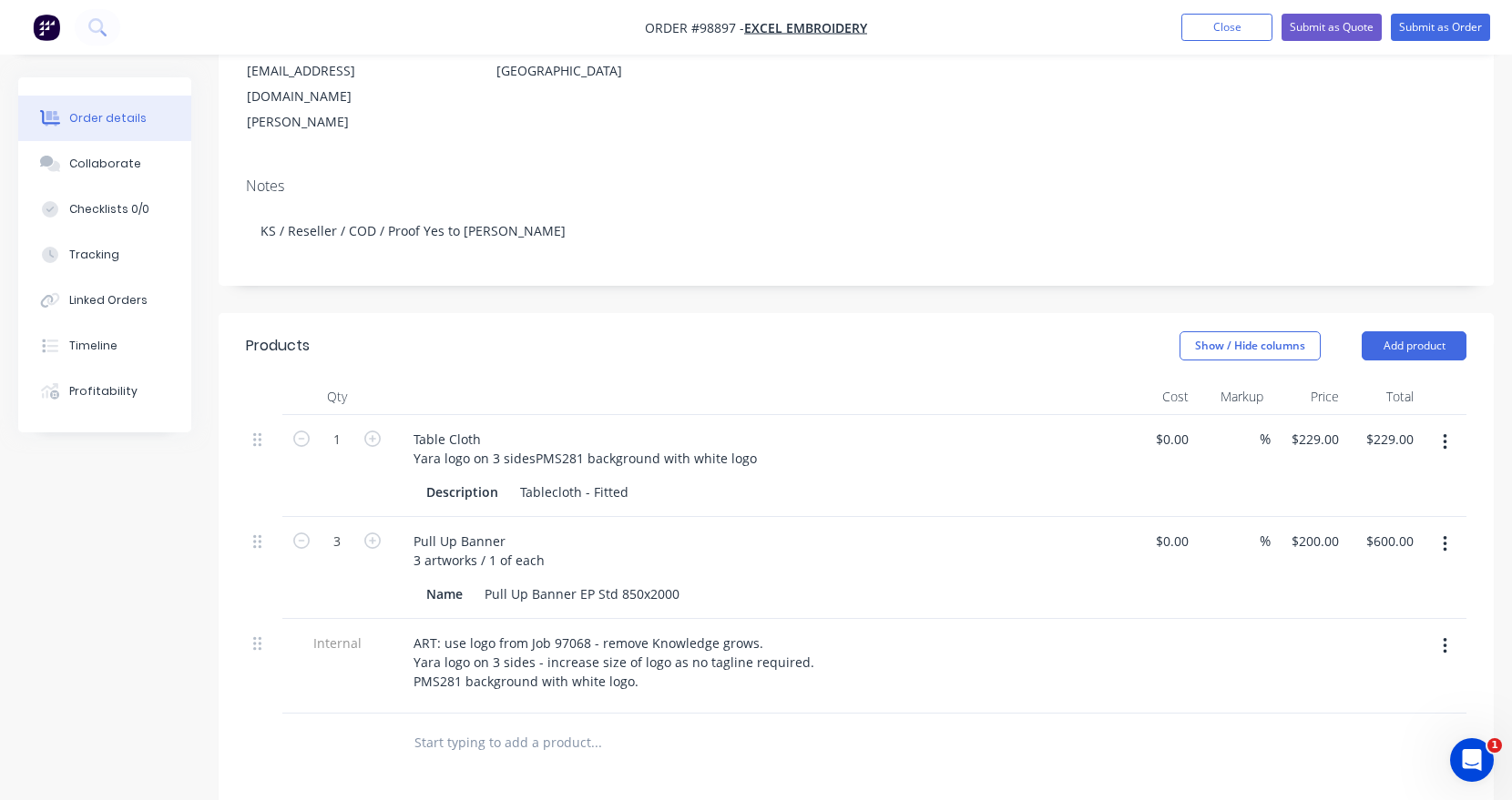
click at [426, 724] on input "text" at bounding box center [596, 742] width 364 height 36
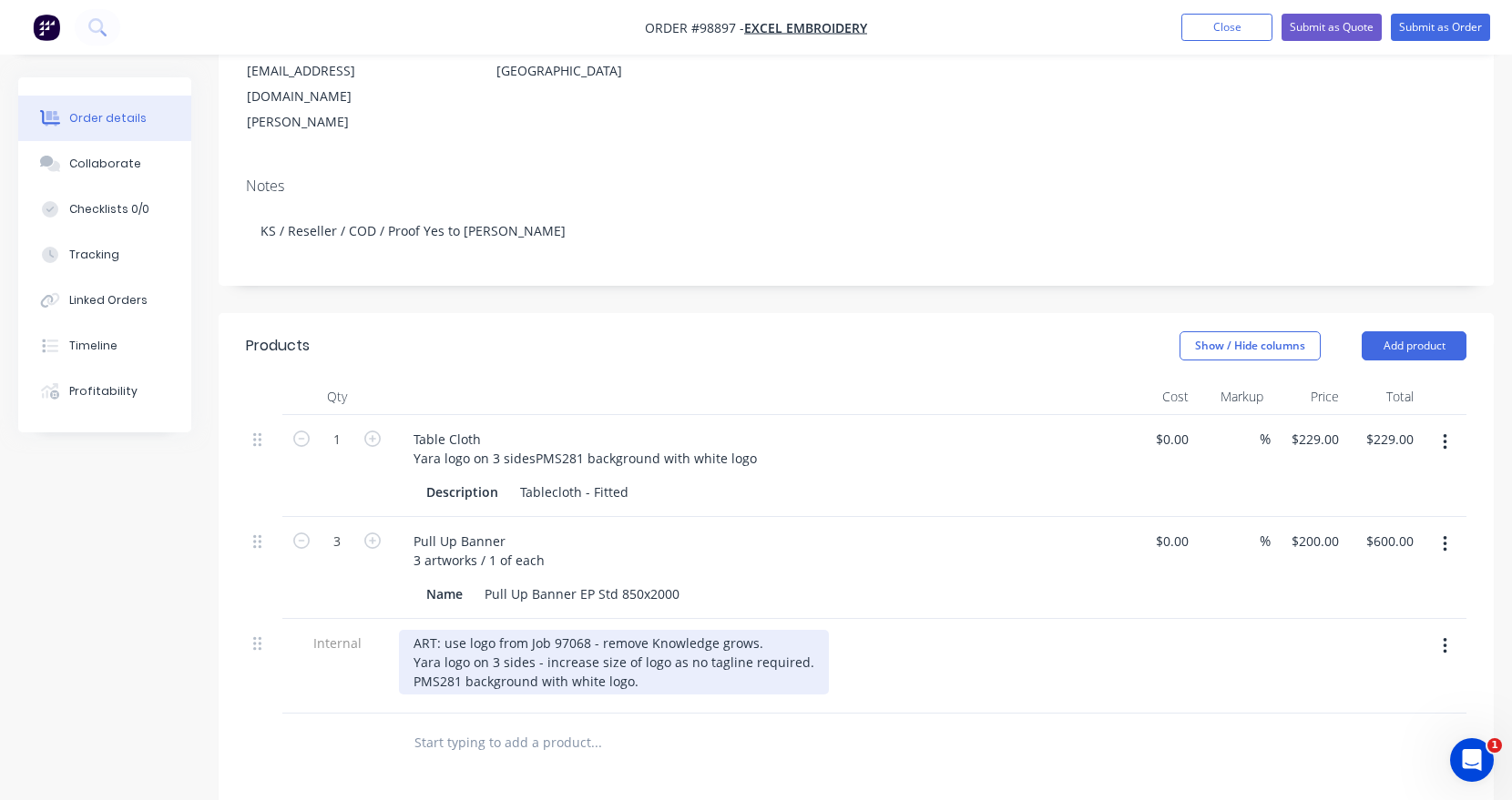
drag, startPoint x: 445, startPoint y: 582, endPoint x: 440, endPoint y: 625, distance: 43.3
click at [445, 630] on div "ART: use logo from Job 97068 - remove Knowledge grows. Yara logo on 3 sides - i…" at bounding box center [614, 662] width 430 height 64
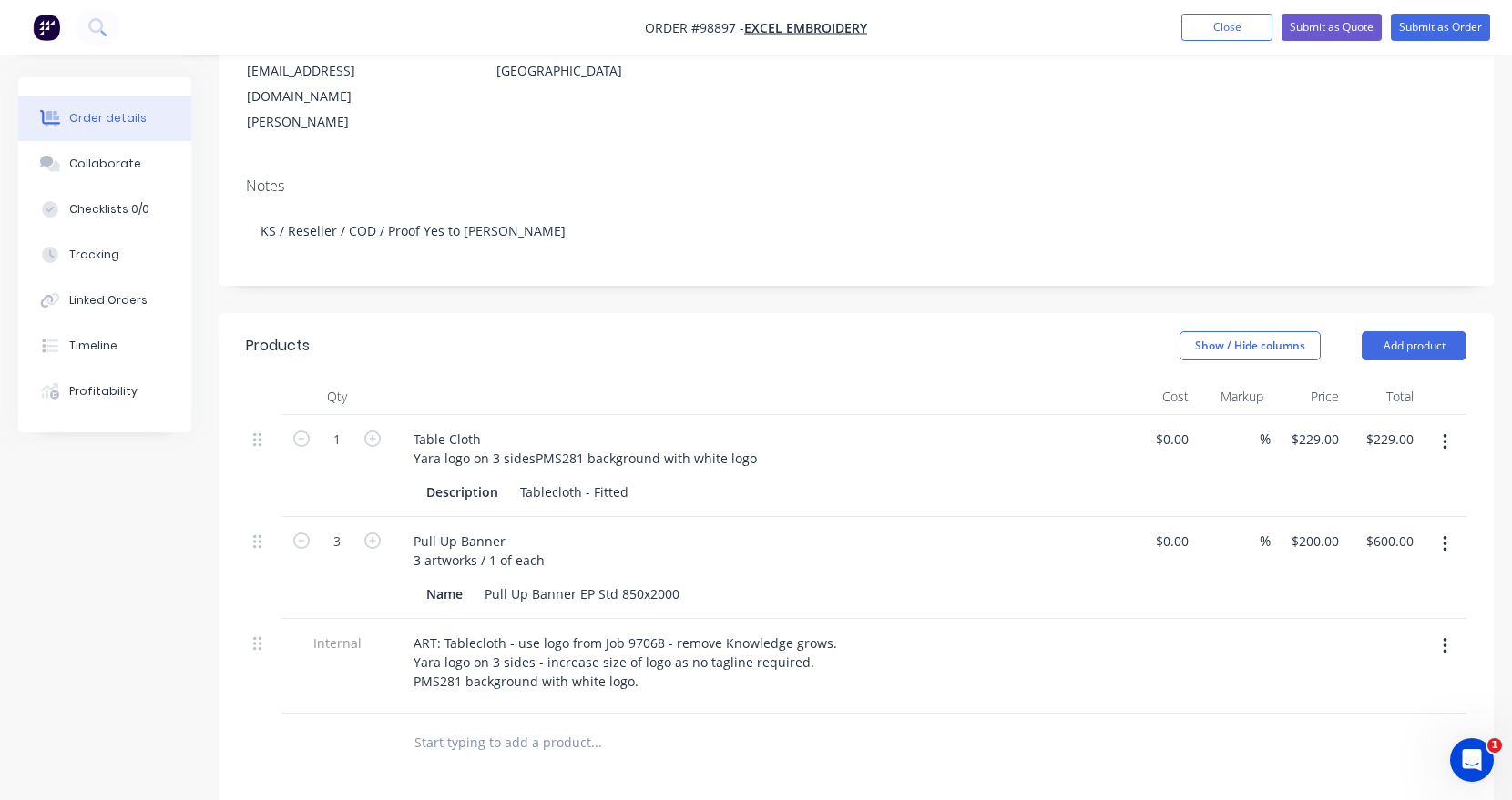
click at [521, 724] on input "text" at bounding box center [596, 742] width 364 height 36
click at [1363, 331] on button "Add product" at bounding box center [1414, 345] width 105 height 29
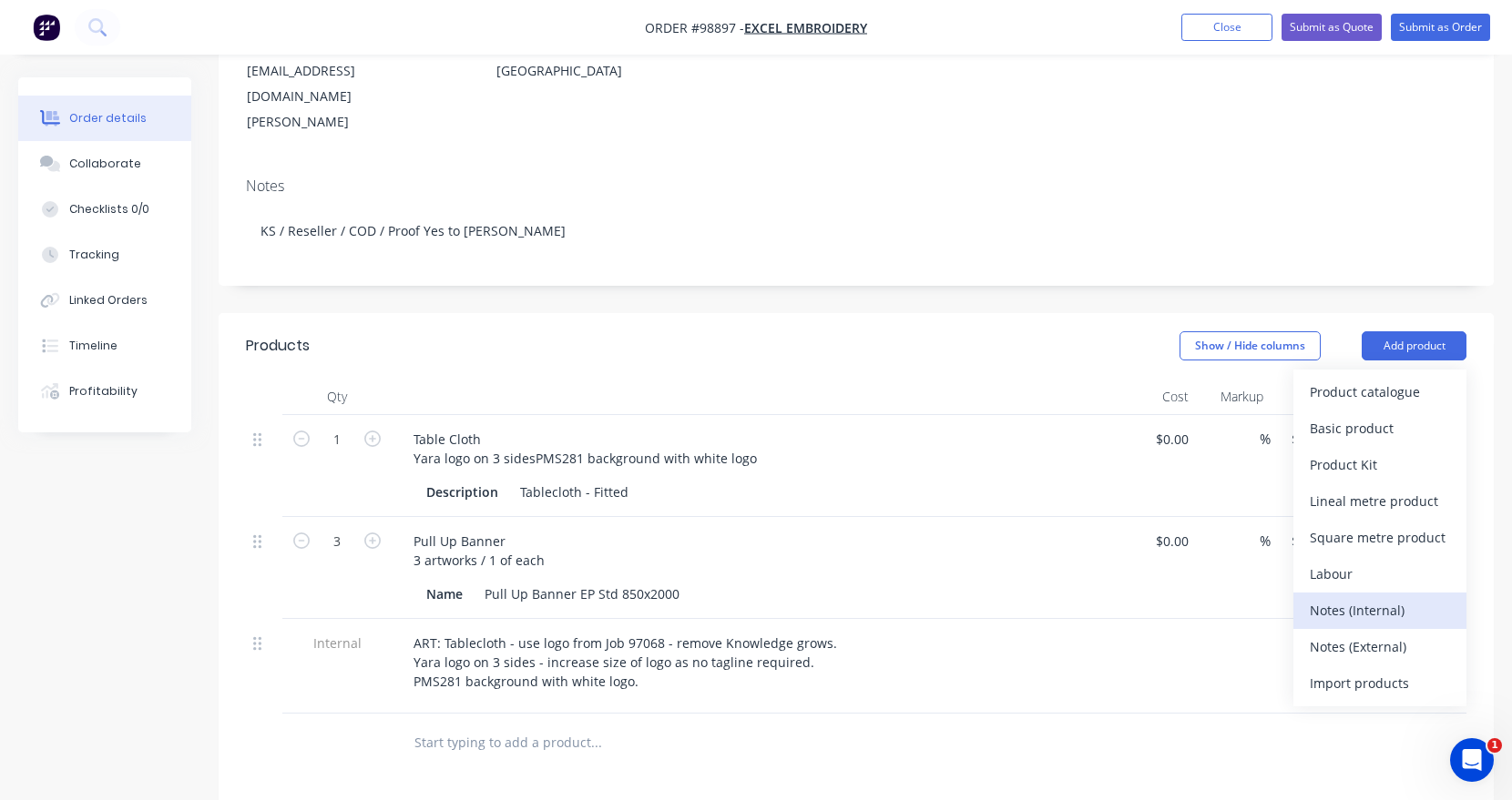
click at [1353, 597] on div "Notes (Internal)" at bounding box center [1380, 611] width 140 height 26
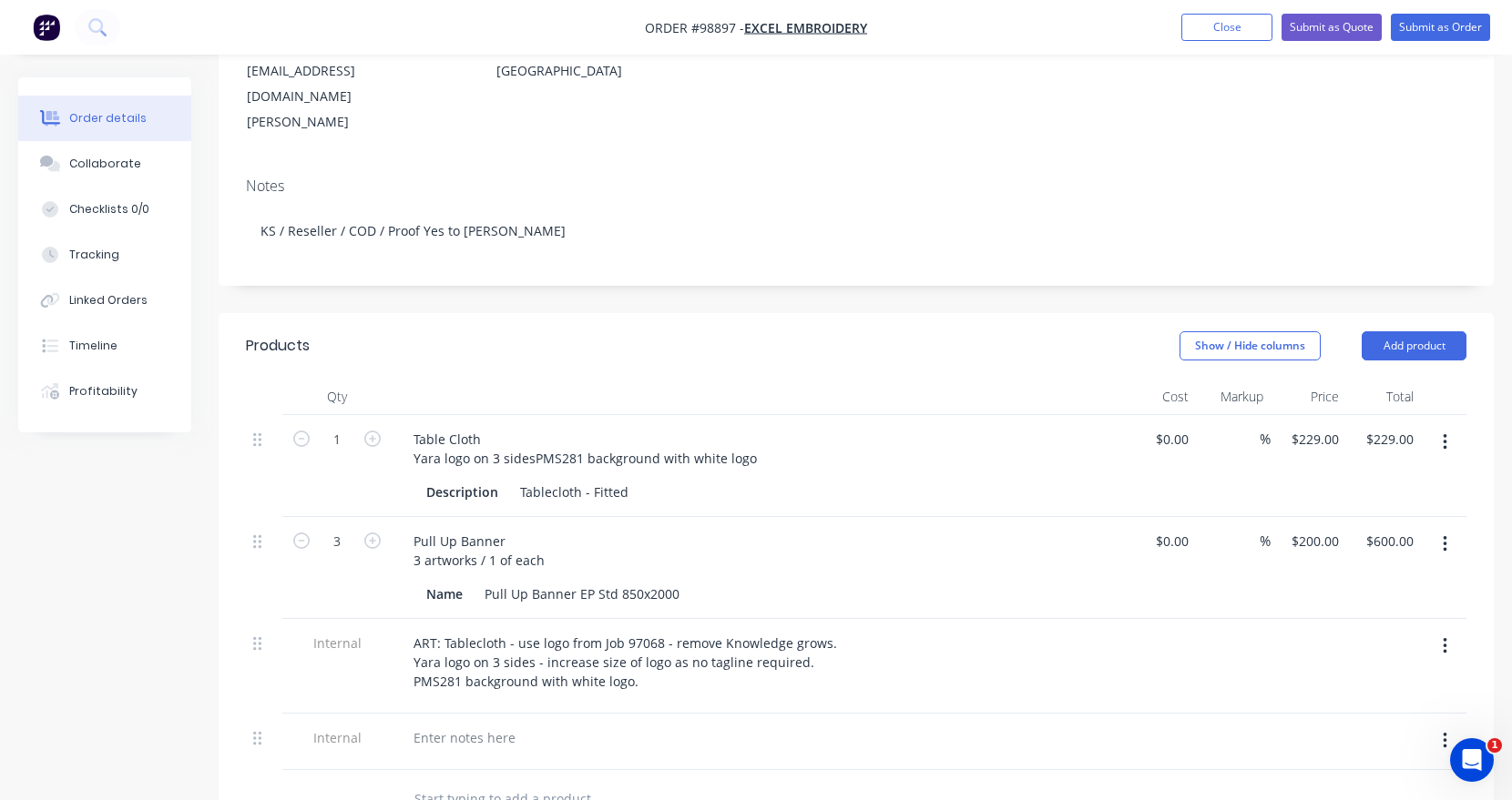
click at [474, 714] on div at bounding box center [756, 742] width 728 height 56
click at [472, 724] on div at bounding box center [464, 737] width 131 height 26
click at [511, 528] on div "Pull Up Banner 3 artworks / 1 of each" at bounding box center [479, 551] width 161 height 46
click at [548, 528] on div "Pull Up Banner 3 artworks / 1 of each" at bounding box center [479, 551] width 161 height 46
click at [643, 528] on div "Pull Up Banner 3 artworks / 1 of each as per Job 92495 2024" at bounding box center [547, 551] width 298 height 46
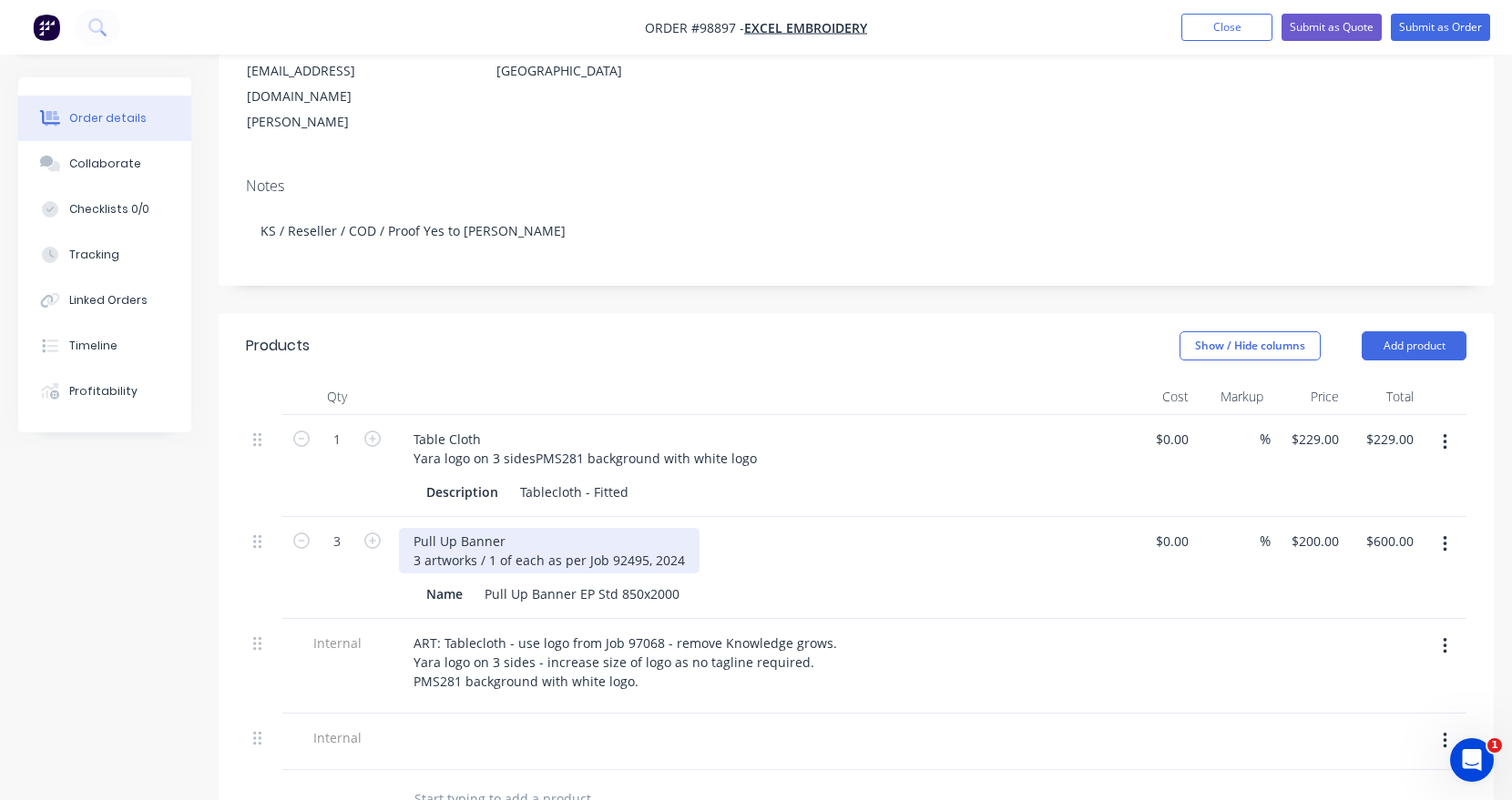
click at [517, 528] on div "Pull Up Banner 3 artworks / 1 of each as per Job 92495, 2024" at bounding box center [549, 551] width 301 height 46
click at [545, 528] on div "Pull Up Banner 3 artworks / 1 of each as per Job 92495, 2024" at bounding box center [549, 551] width 301 height 46
click at [542, 528] on div "Pull Up Banner 3 artworks / 1 of each as per Job 92495, 2024" at bounding box center [549, 551] width 301 height 46
click at [733, 528] on div "Pull Up Banner - Grow with us 3 artworks / 1 of each as per Job 92495, 2024" at bounding box center [756, 551] width 714 height 46
click at [541, 528] on div "Pull Up Banner - Grow with us 3 artworks / 1 of each as per Job 92495, 2024" at bounding box center [549, 551] width 301 height 46
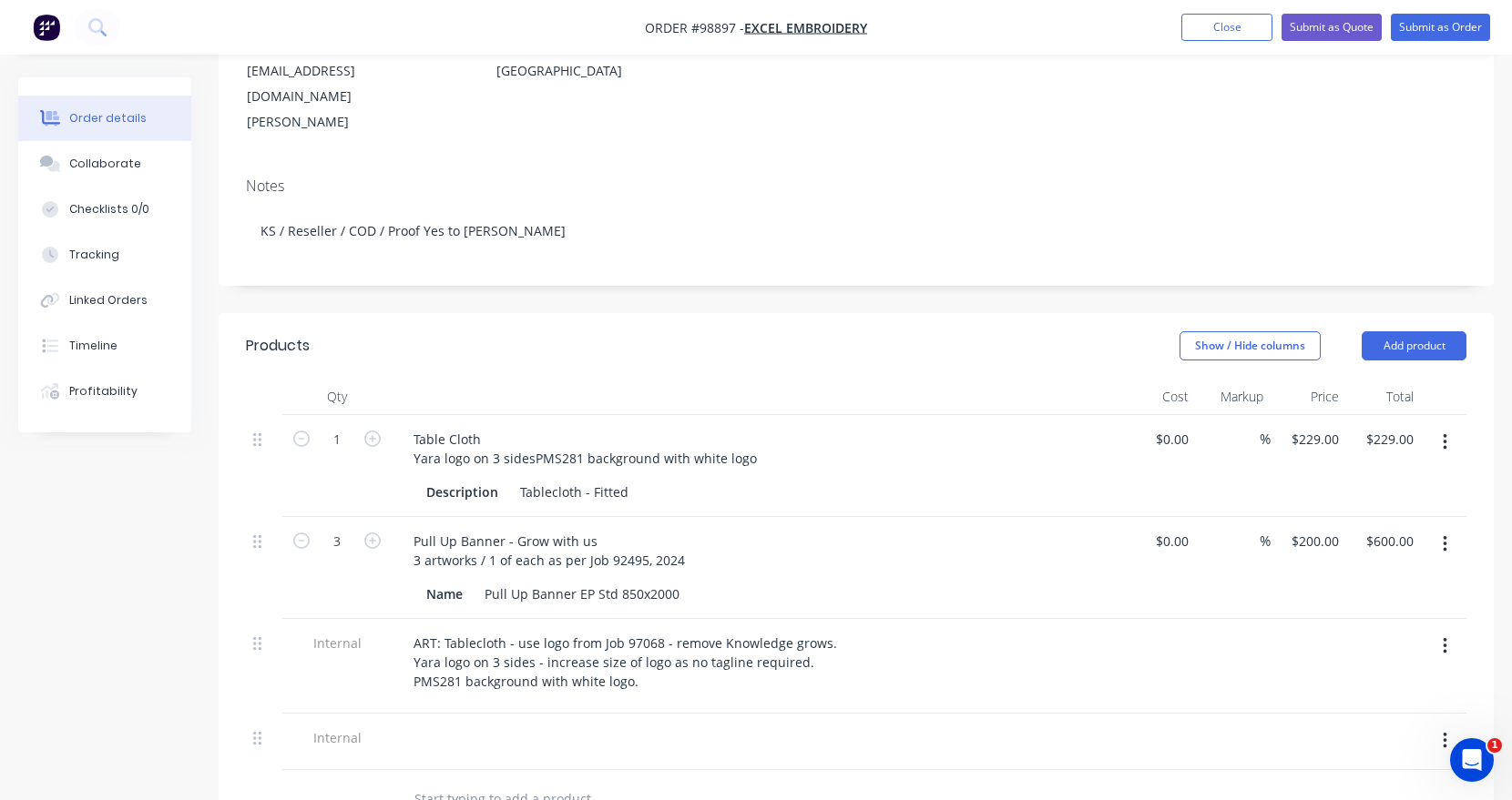
click at [515, 714] on div at bounding box center [756, 742] width 728 height 56
click at [1441, 724] on button "button" at bounding box center [1445, 740] width 43 height 33
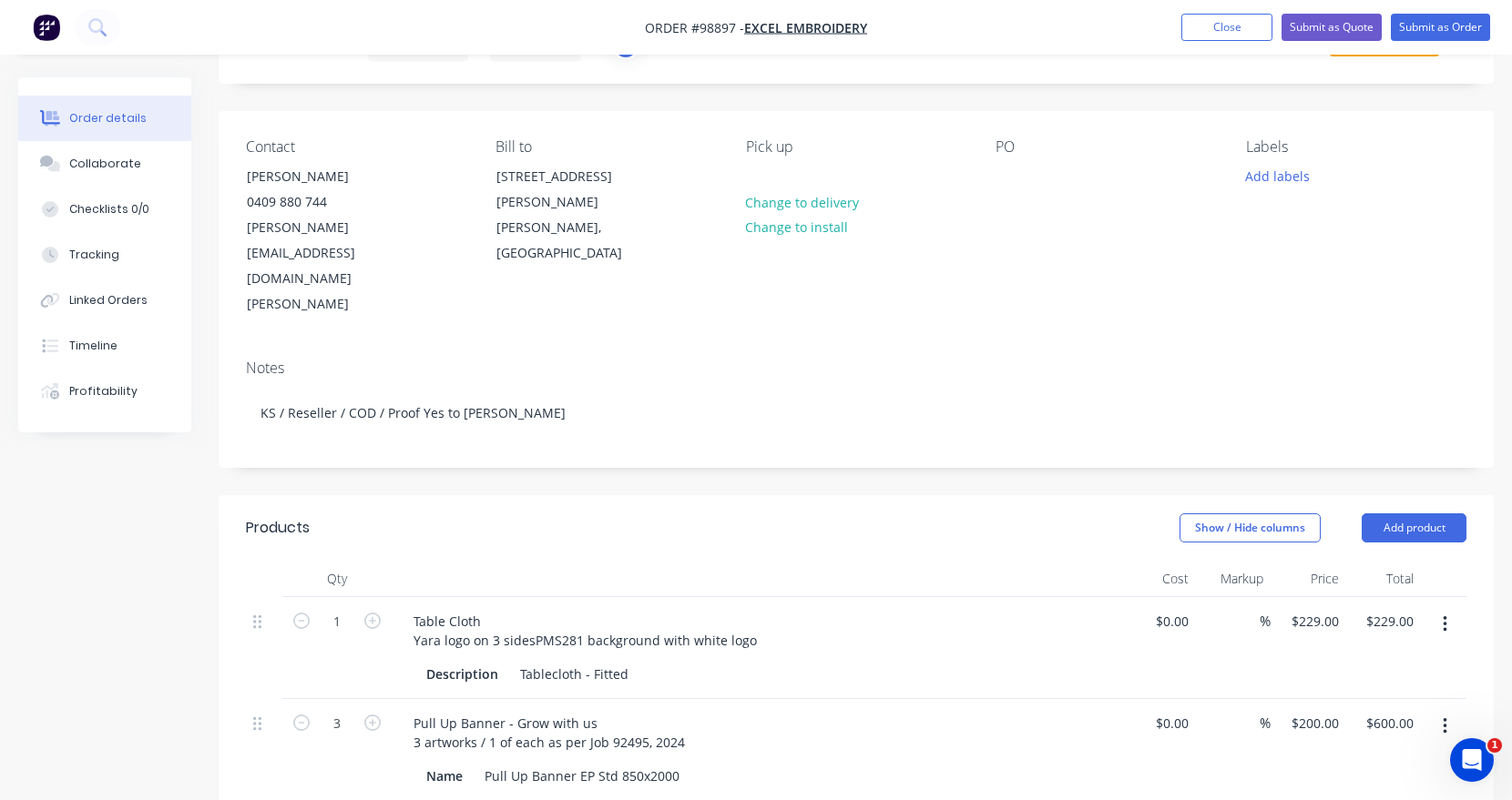
scroll to position [0, 0]
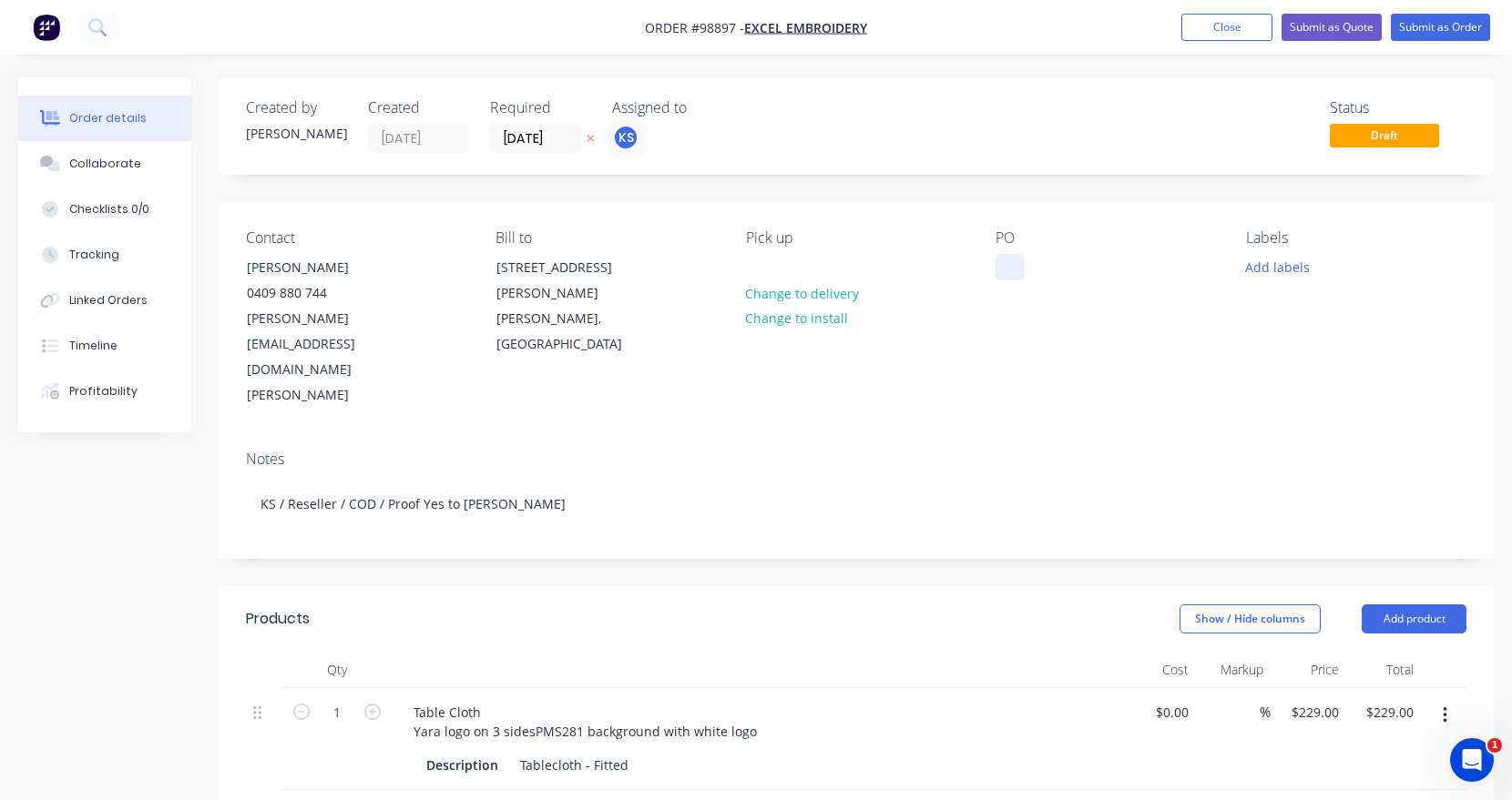
click at [1008, 266] on div at bounding box center [1010, 267] width 29 height 26
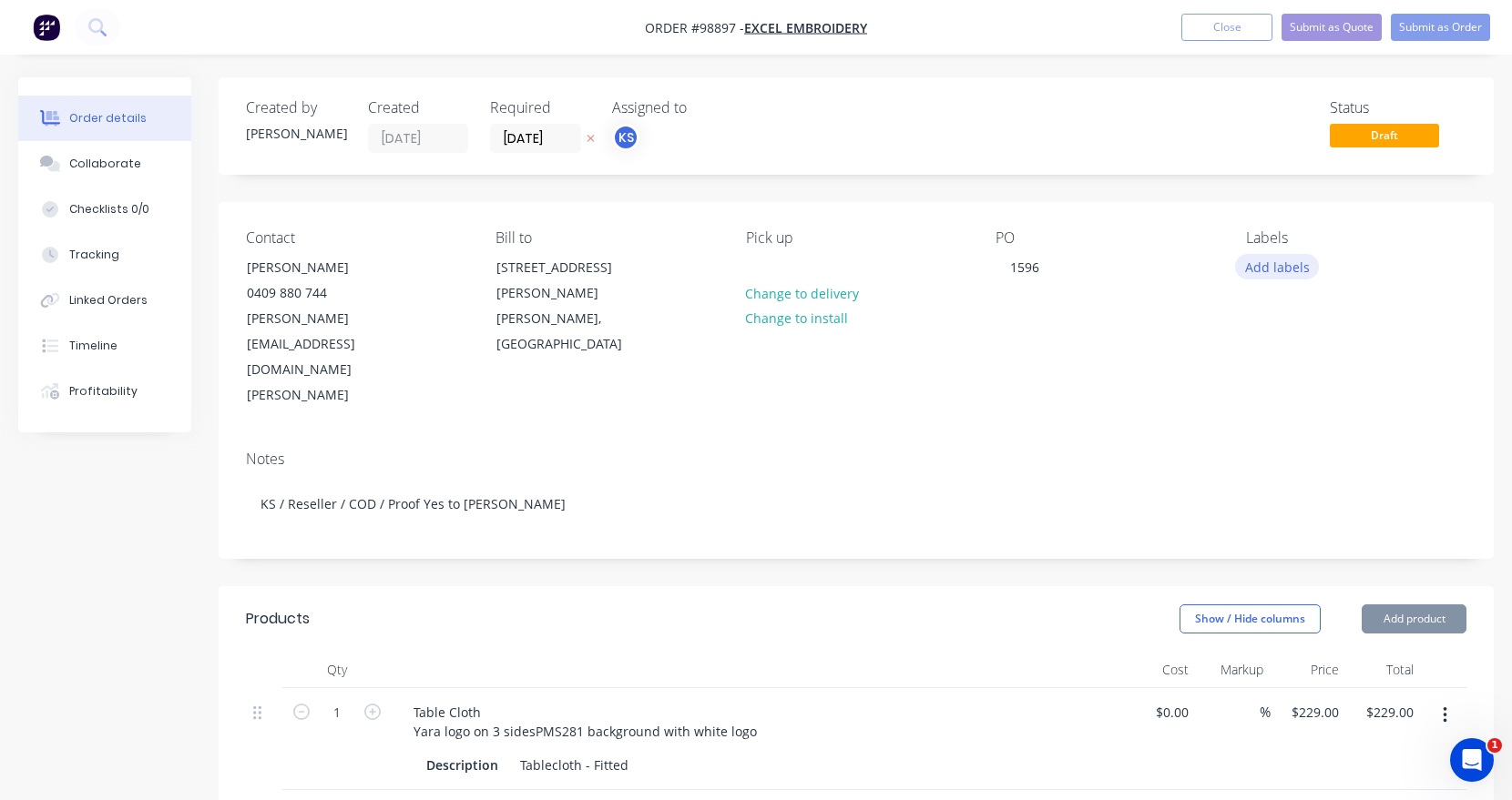
click at [1292, 273] on button "Add labels" at bounding box center [1278, 266] width 84 height 24
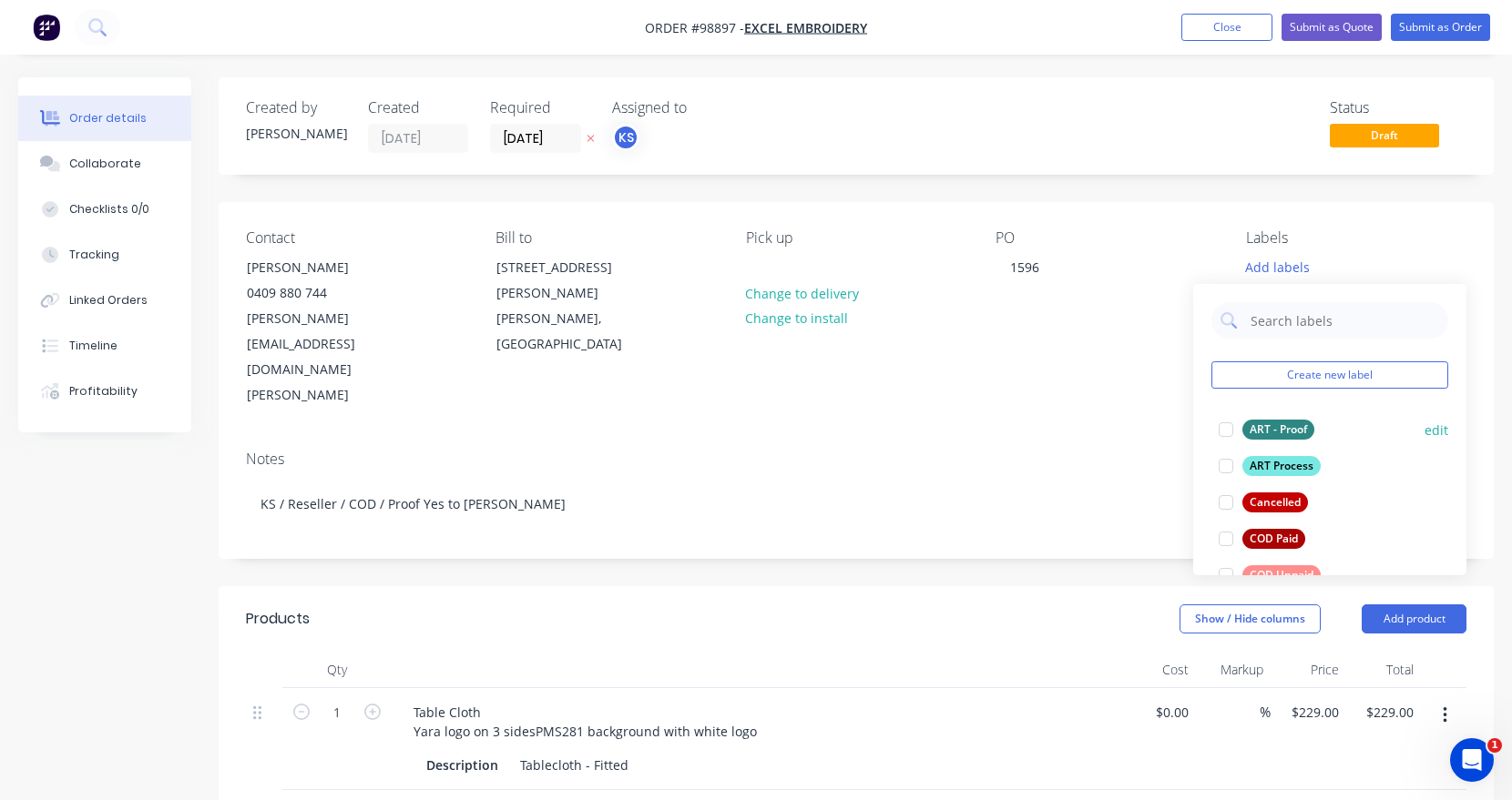
click at [1220, 426] on div at bounding box center [1225, 429] width 36 height 36
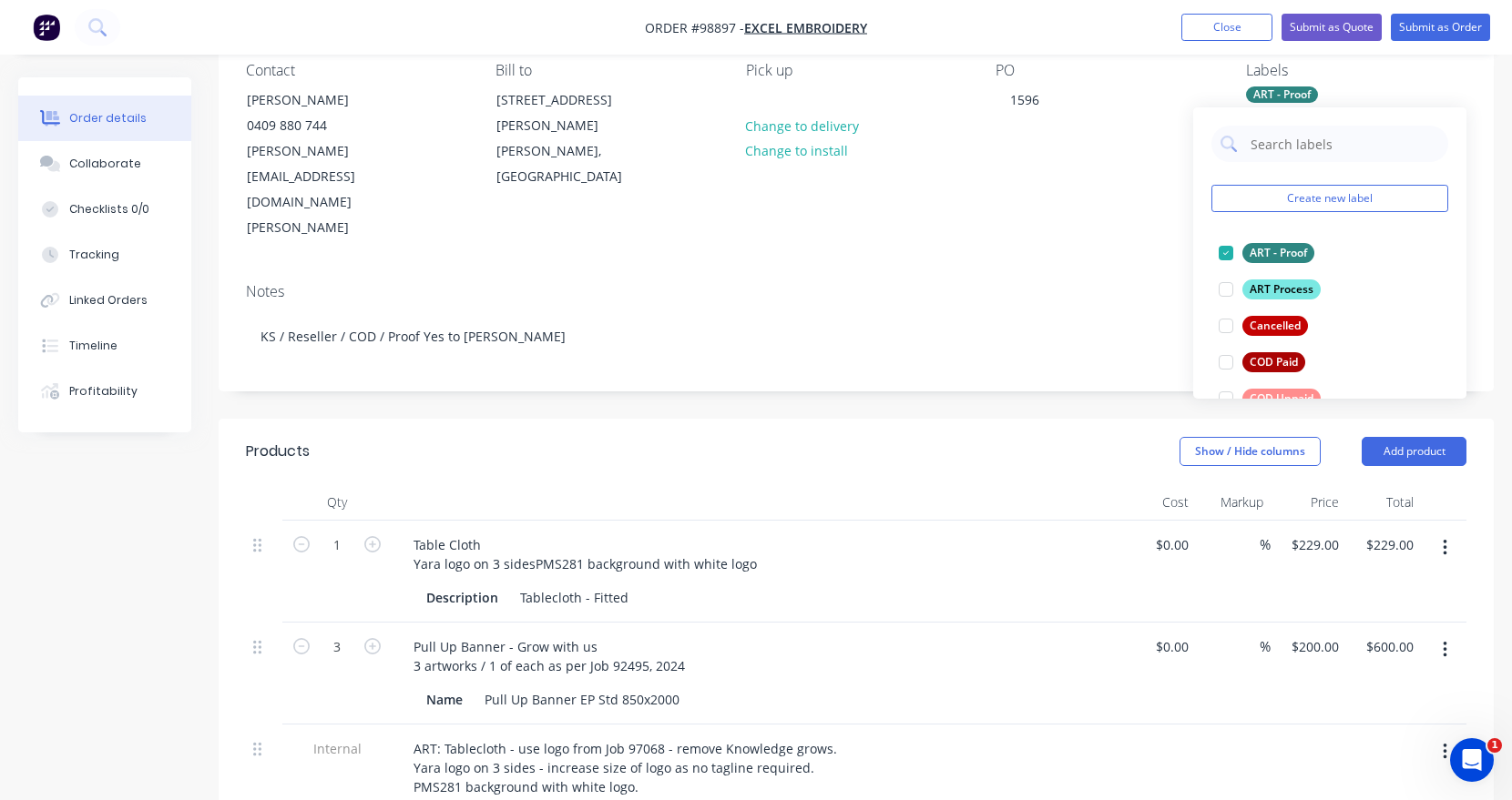
scroll to position [182, 0]
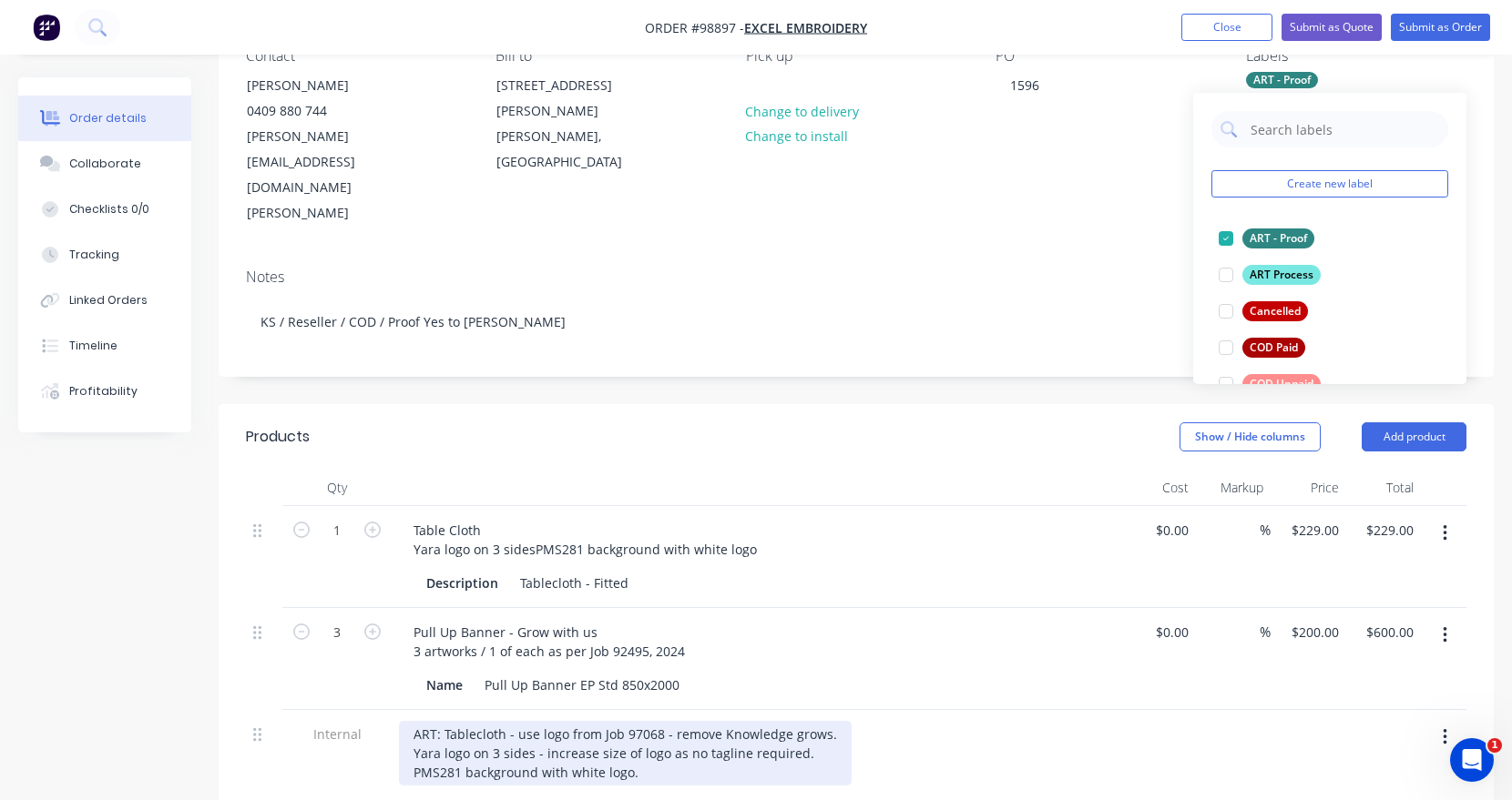
click at [539, 721] on div "ART: Tablecloth - use logo from Job 97068 - remove Knowledge grows. Yara logo o…" at bounding box center [625, 752] width 453 height 64
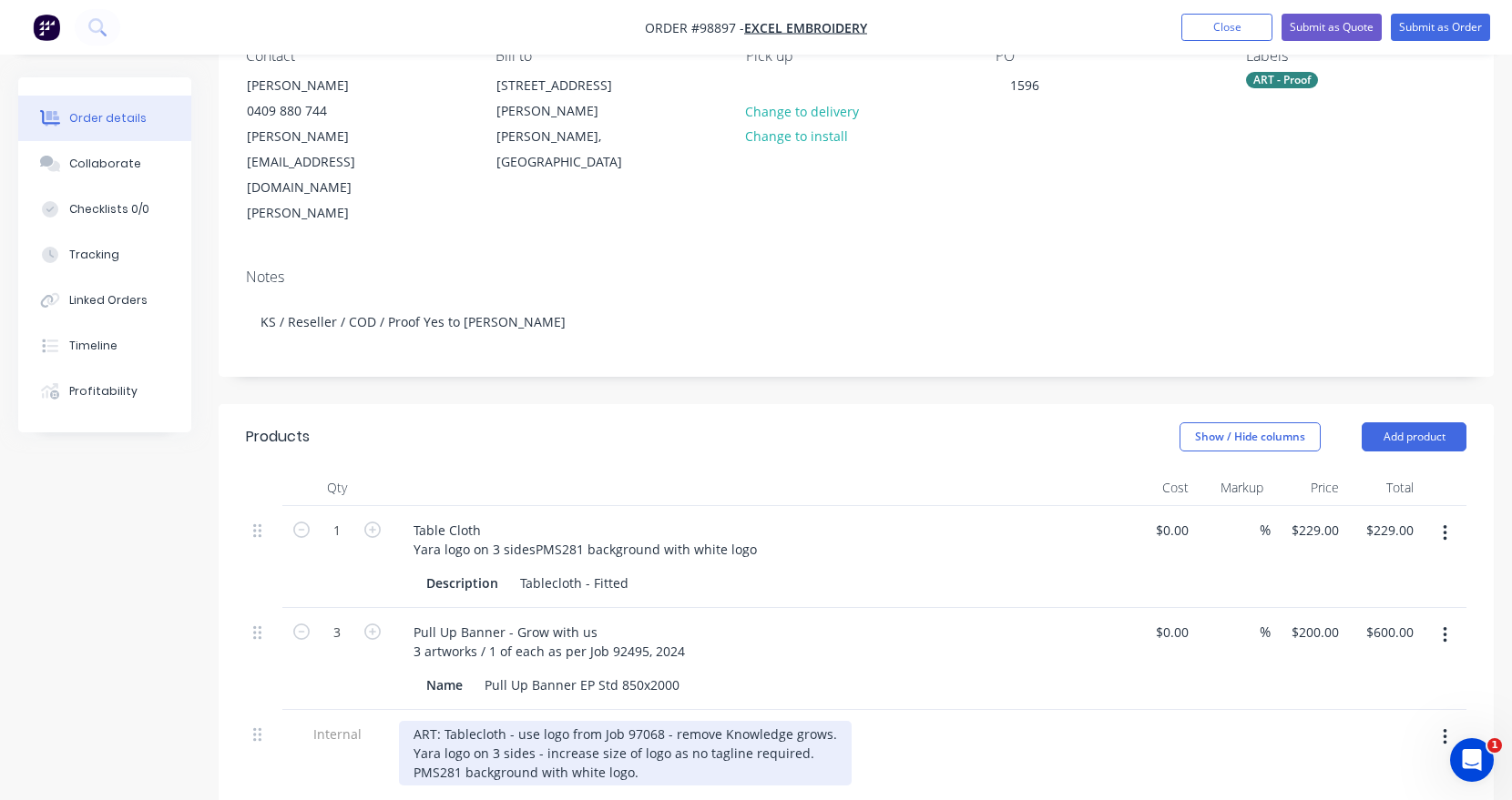
click at [794, 721] on div "ART: Tablecloth - use logo from Job 97068 - remove Knowledge grows. Yara logo o…" at bounding box center [625, 752] width 453 height 64
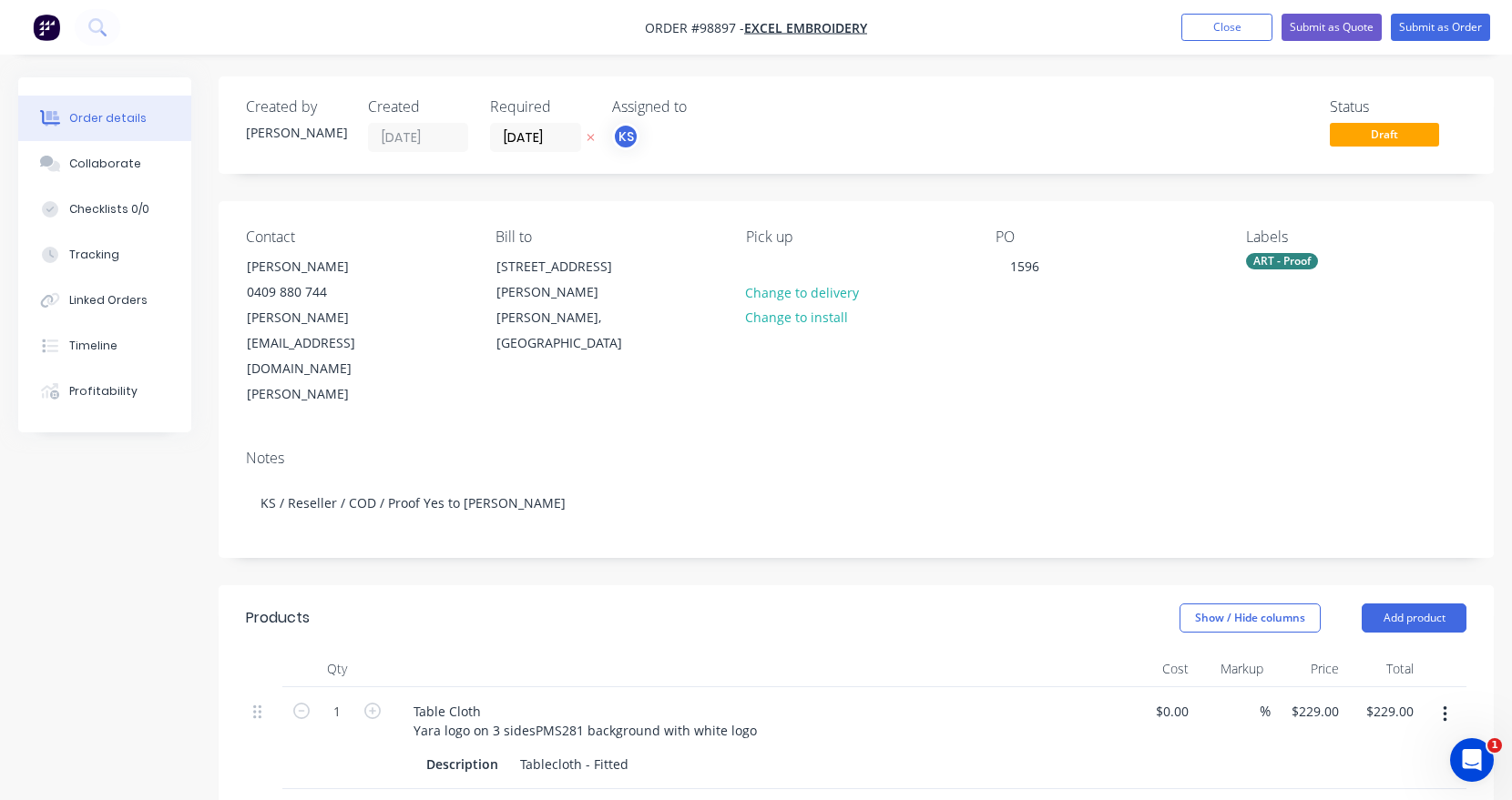
scroll to position [0, 0]
click at [1279, 264] on div "ART - Proof" at bounding box center [1281, 262] width 72 height 17
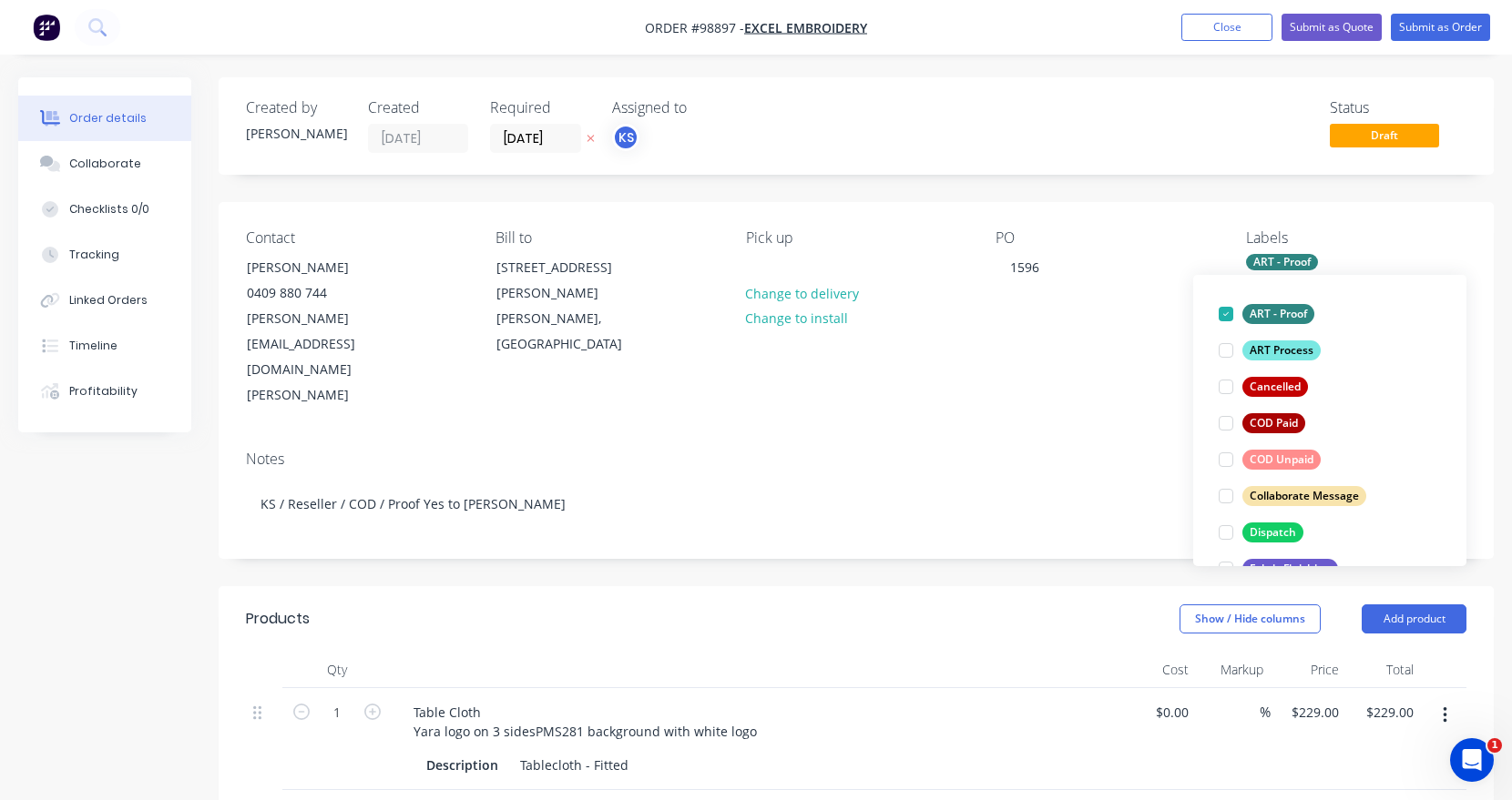
scroll to position [144, 0]
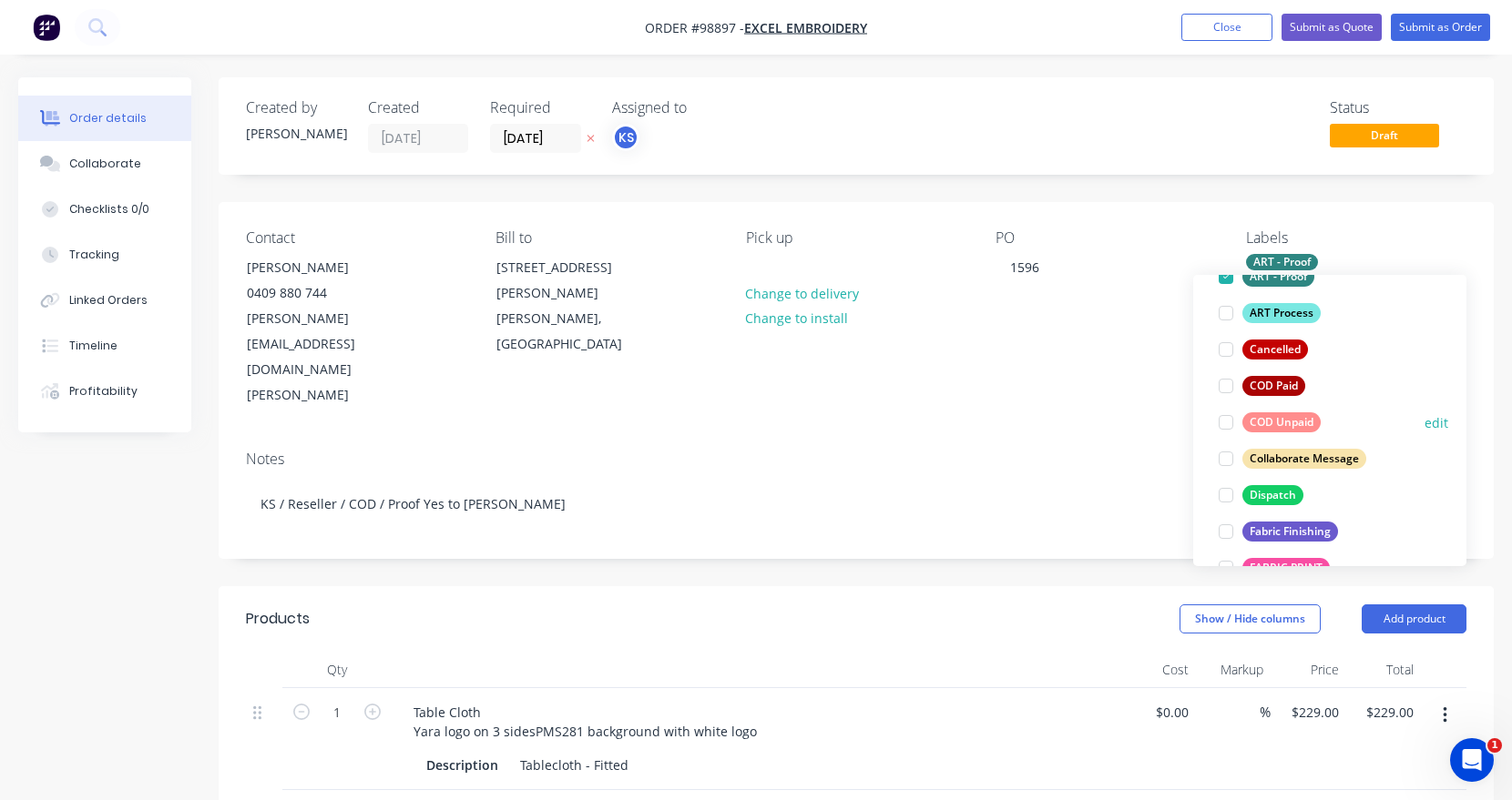
click at [1223, 419] on div at bounding box center [1225, 422] width 36 height 36
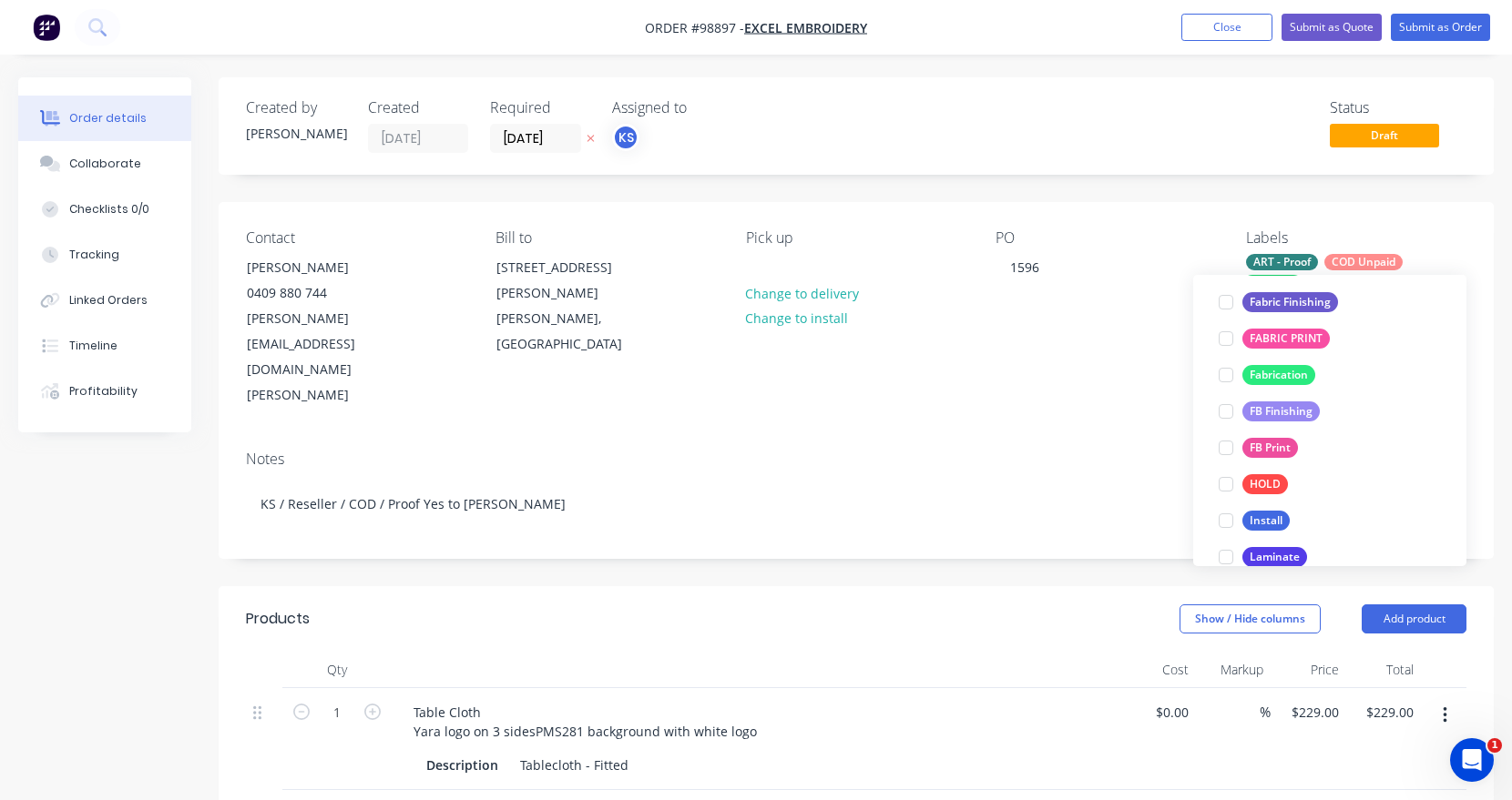
scroll to position [378, 0]
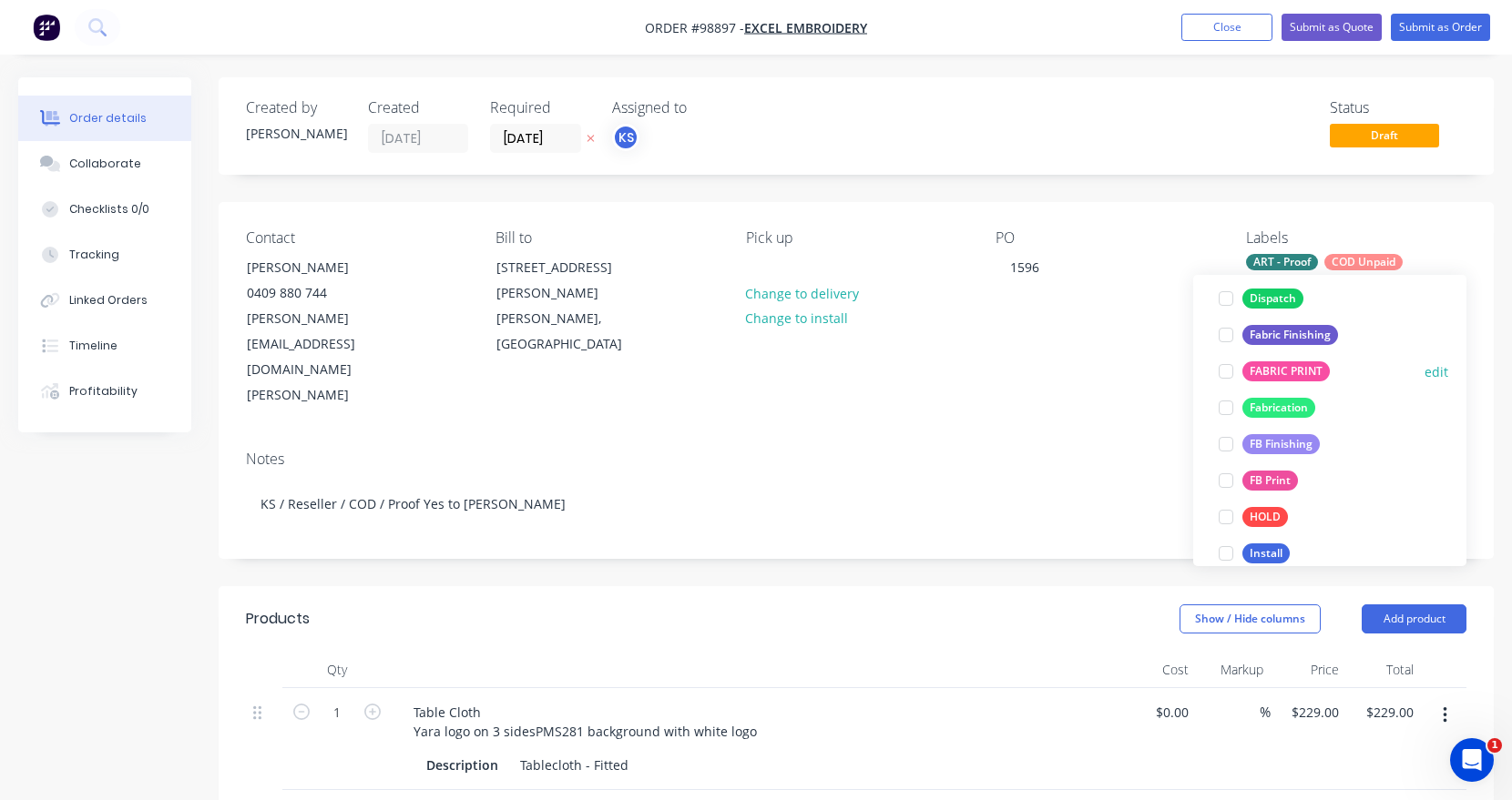
click at [1223, 371] on div at bounding box center [1225, 371] width 36 height 36
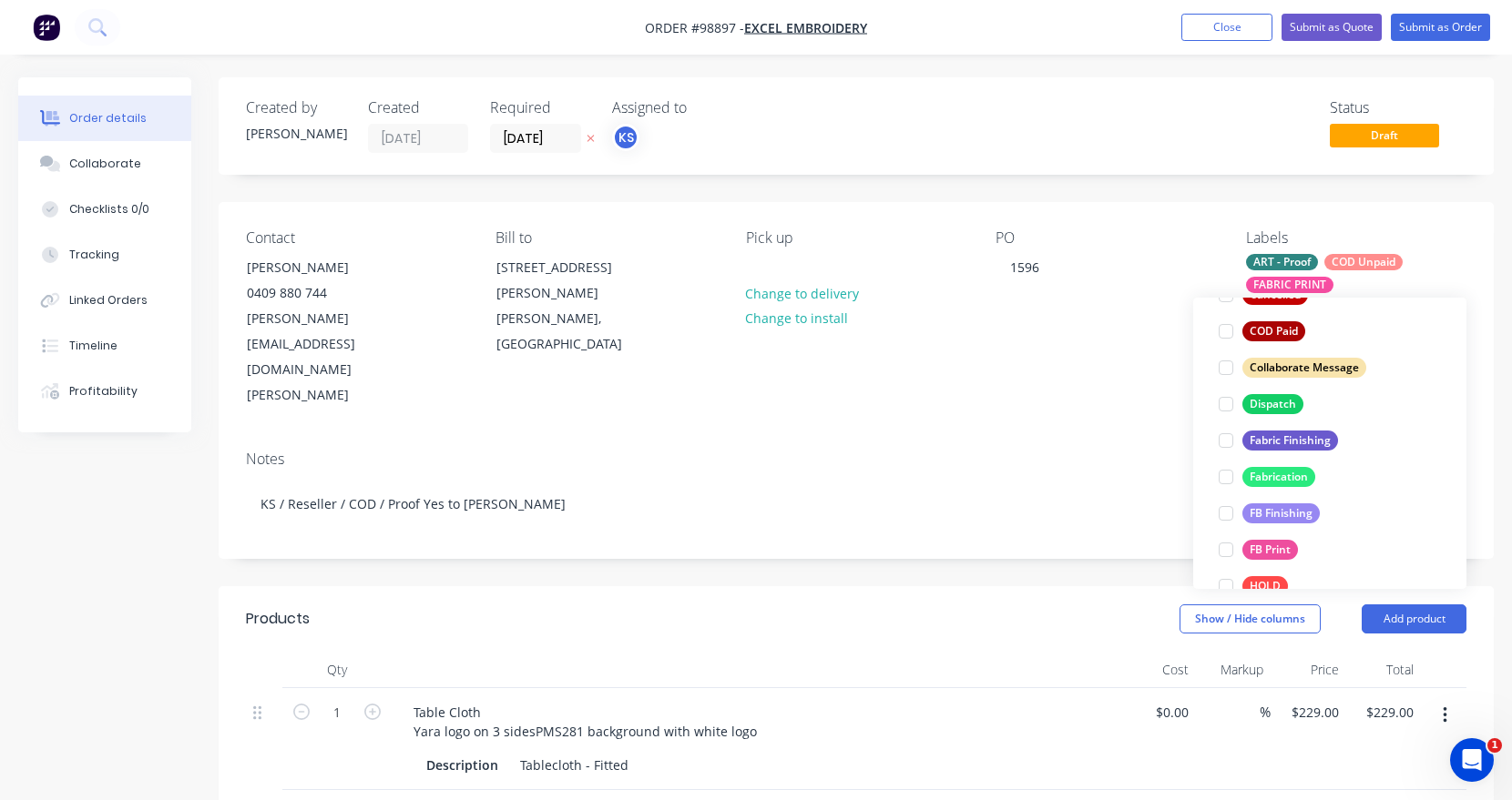
scroll to position [344, 0]
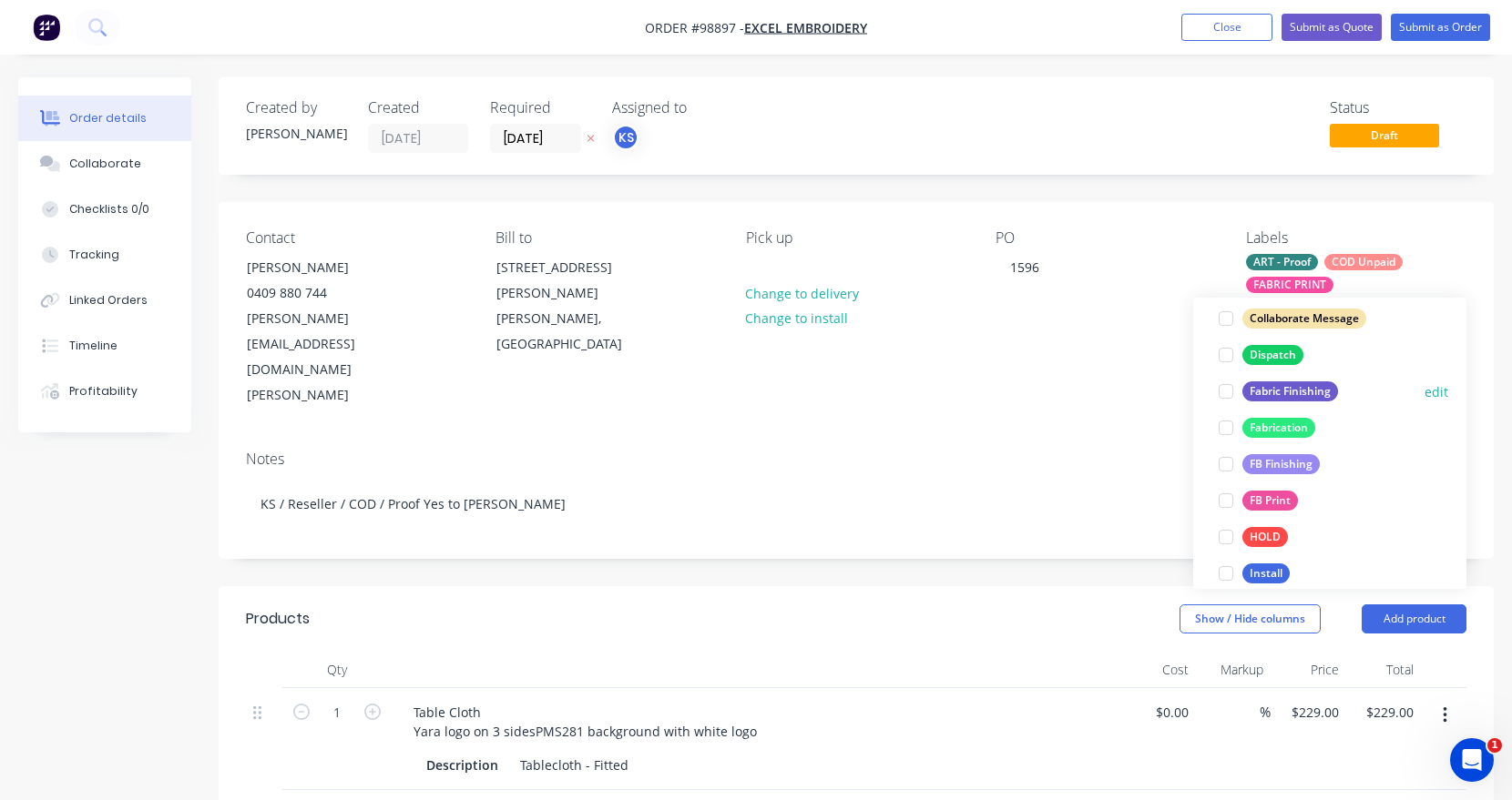
click at [1224, 389] on div at bounding box center [1225, 391] width 36 height 36
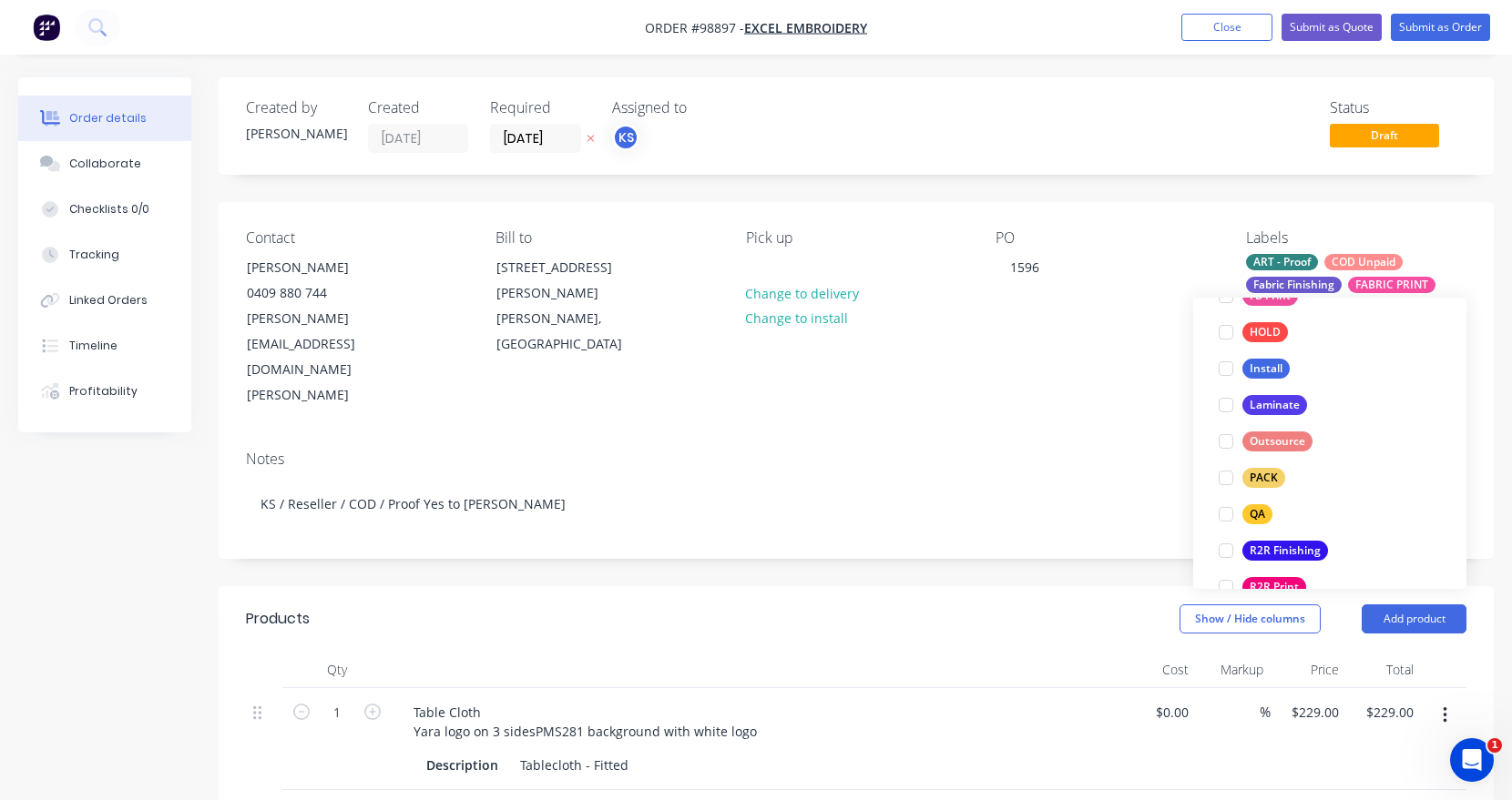
scroll to position [593, 0]
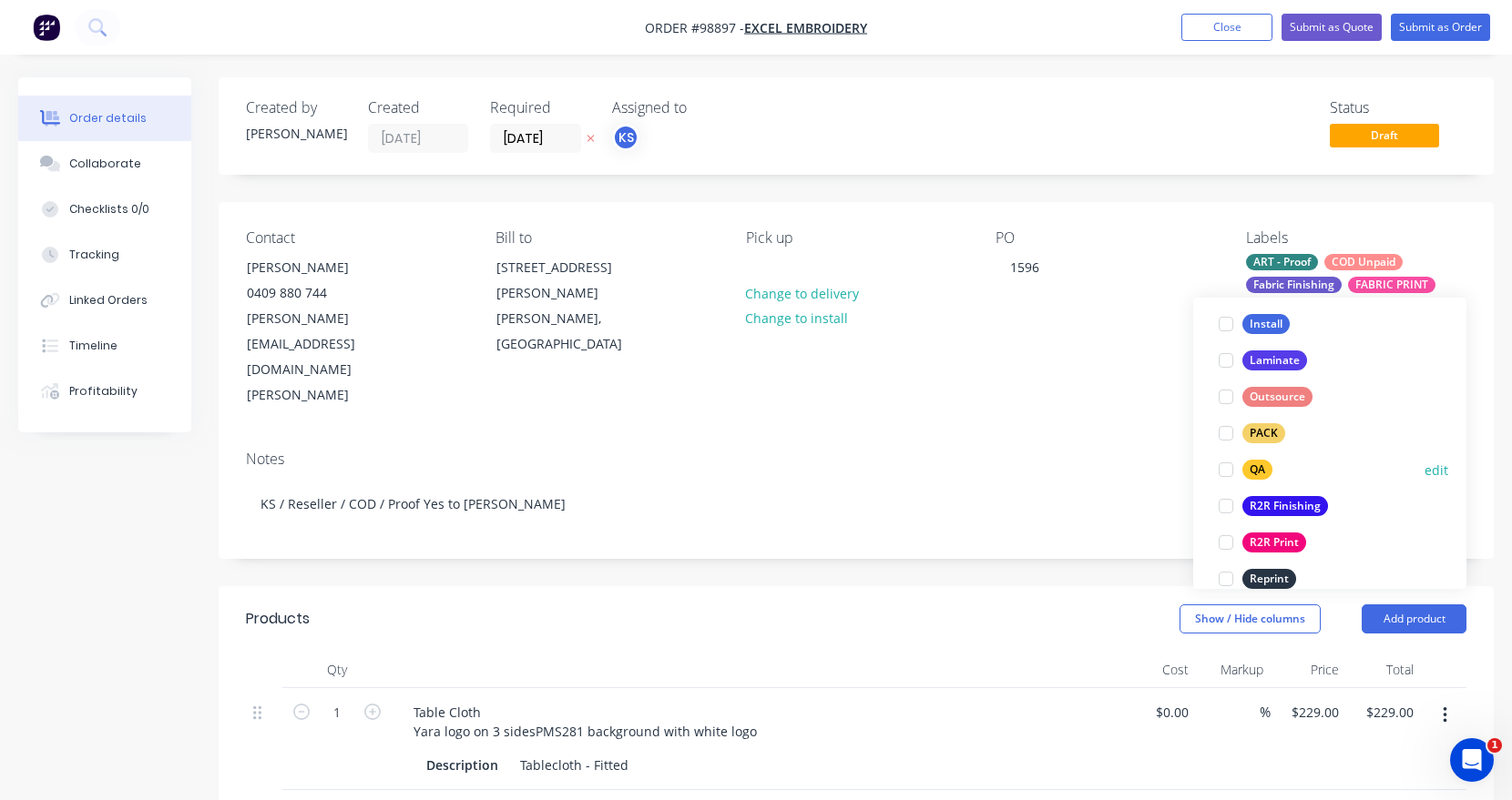
click at [1224, 466] on div at bounding box center [1225, 470] width 36 height 36
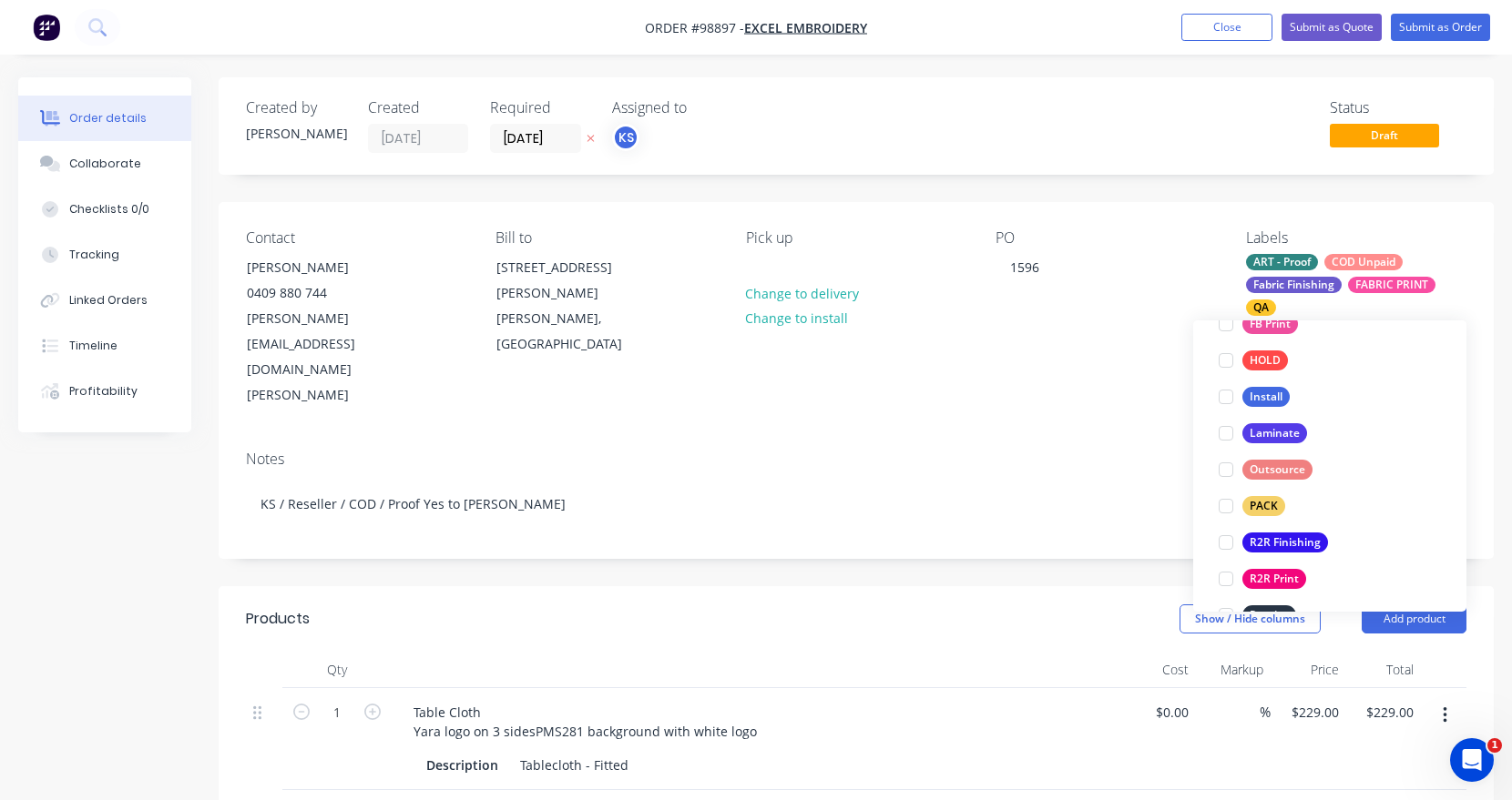
scroll to position [505, 0]
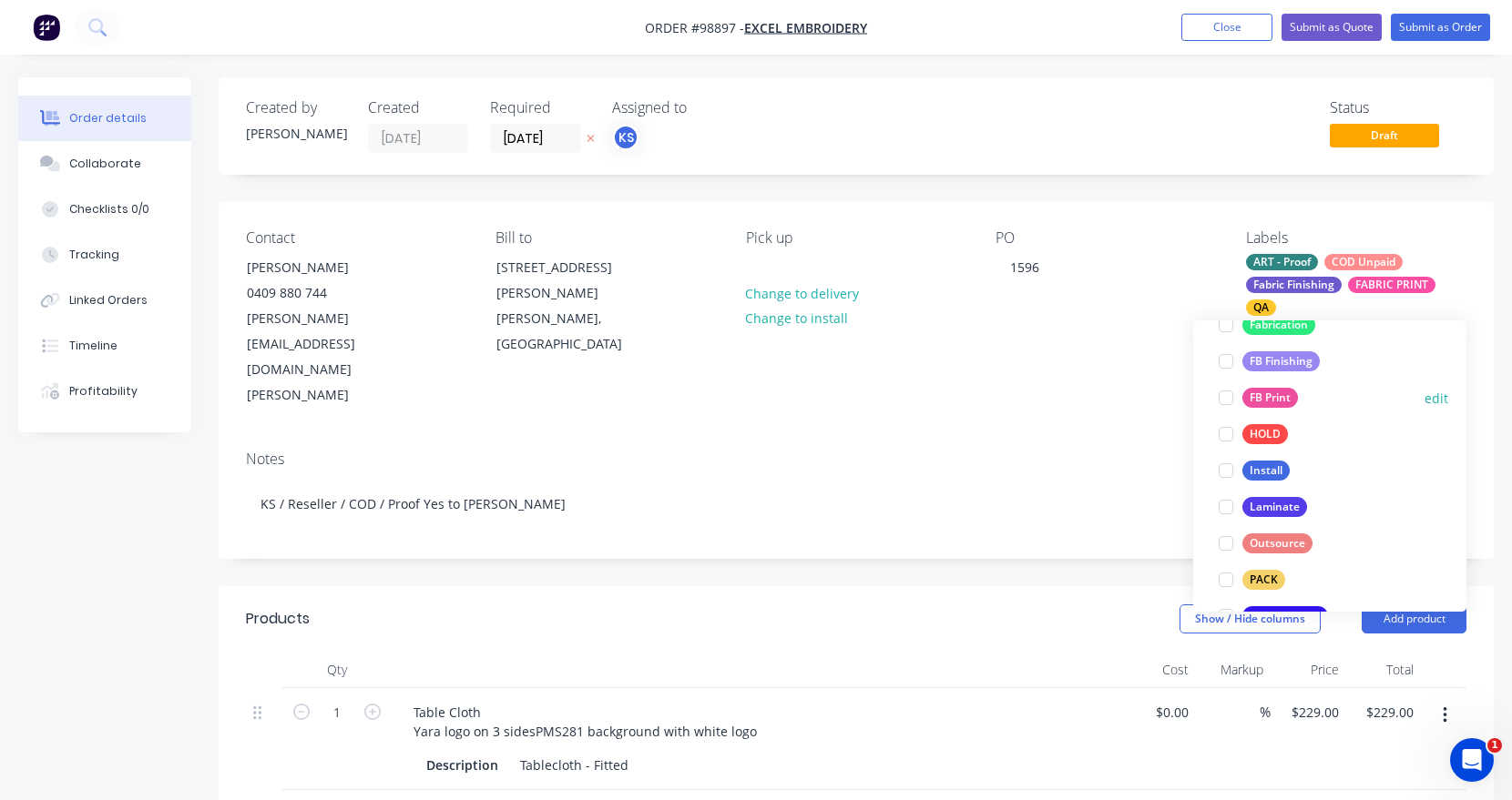
click at [1226, 398] on div at bounding box center [1225, 398] width 36 height 36
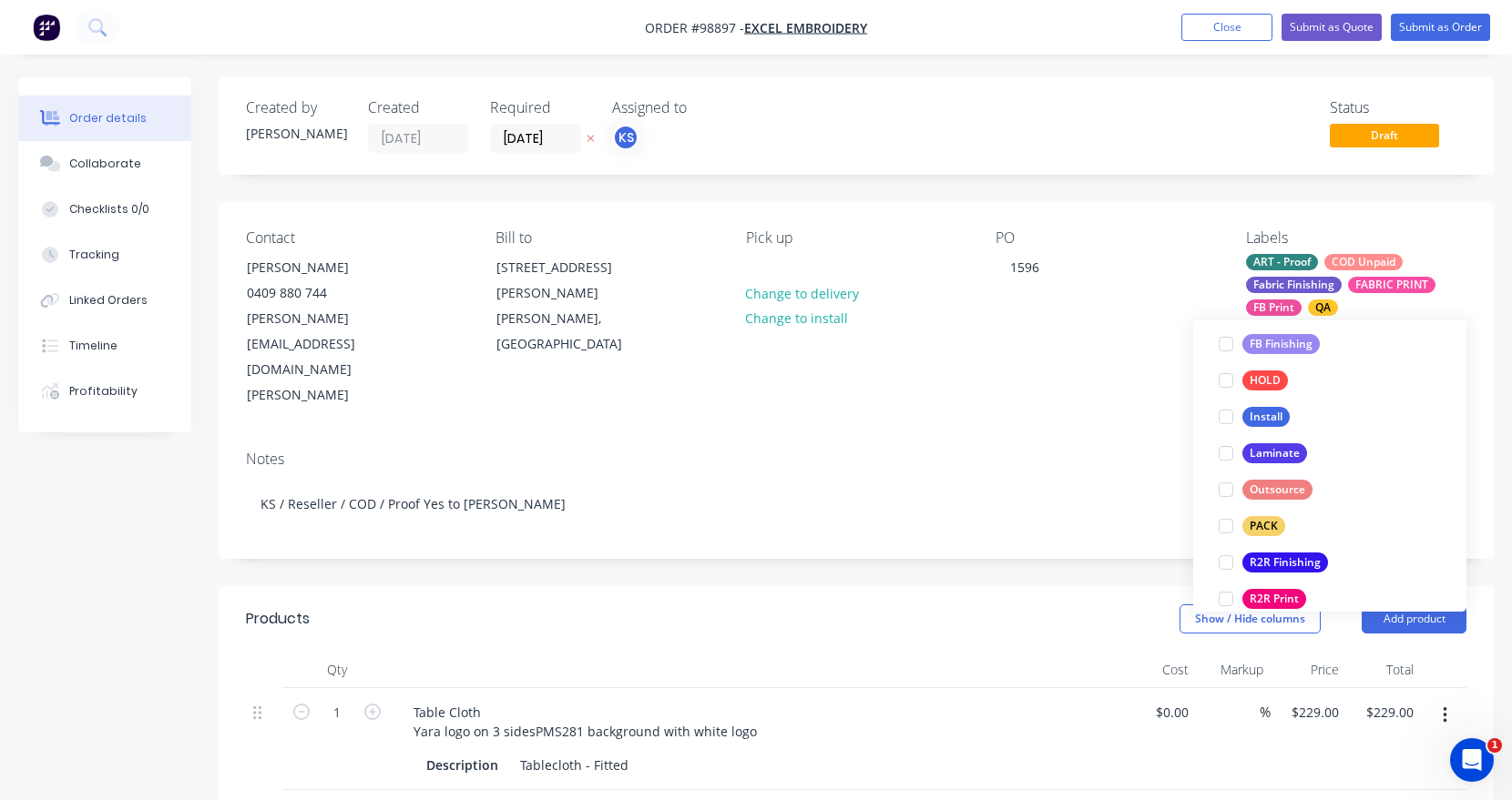
scroll to position [419, 0]
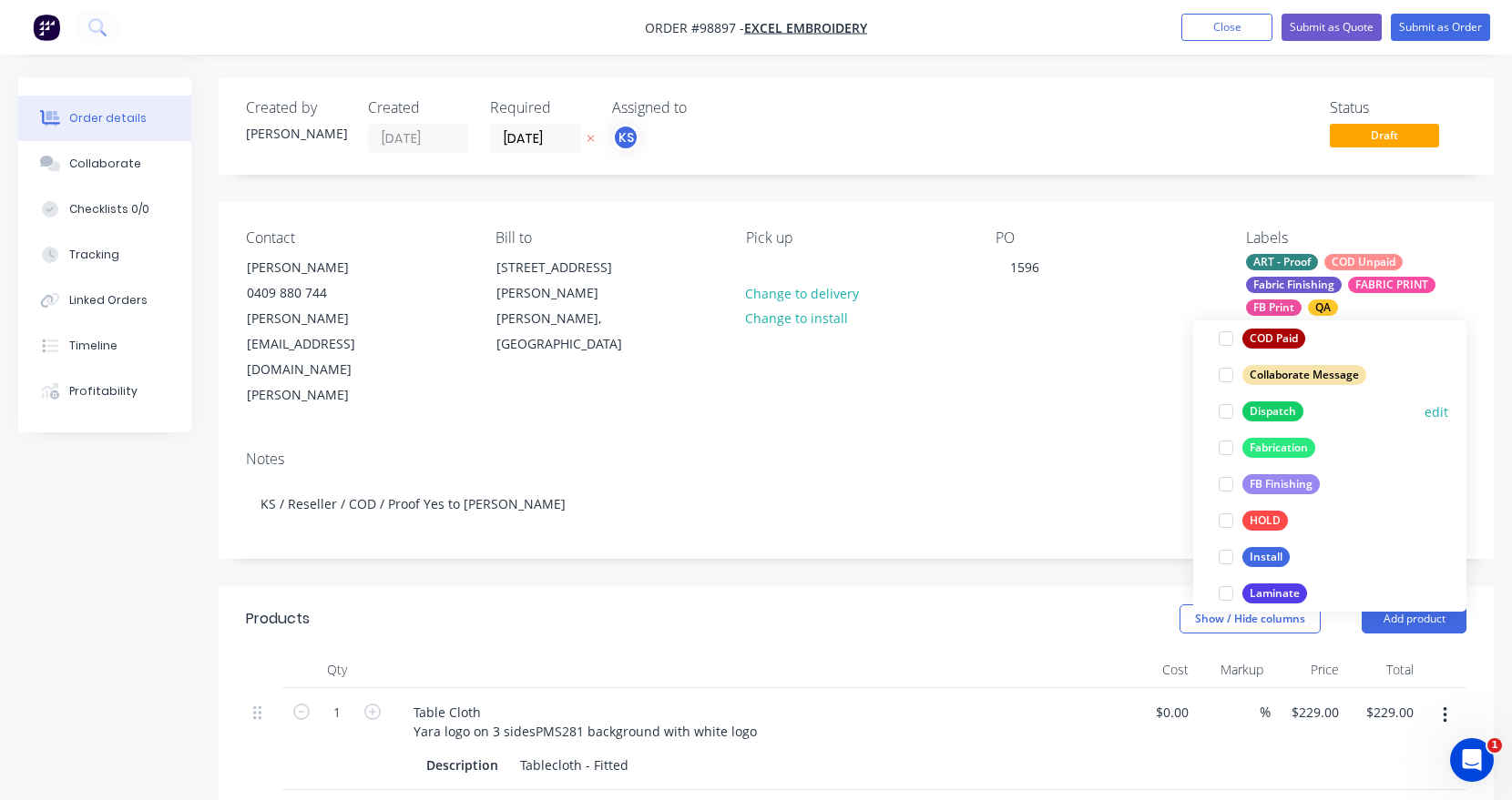
click at [1219, 410] on div at bounding box center [1225, 411] width 36 height 36
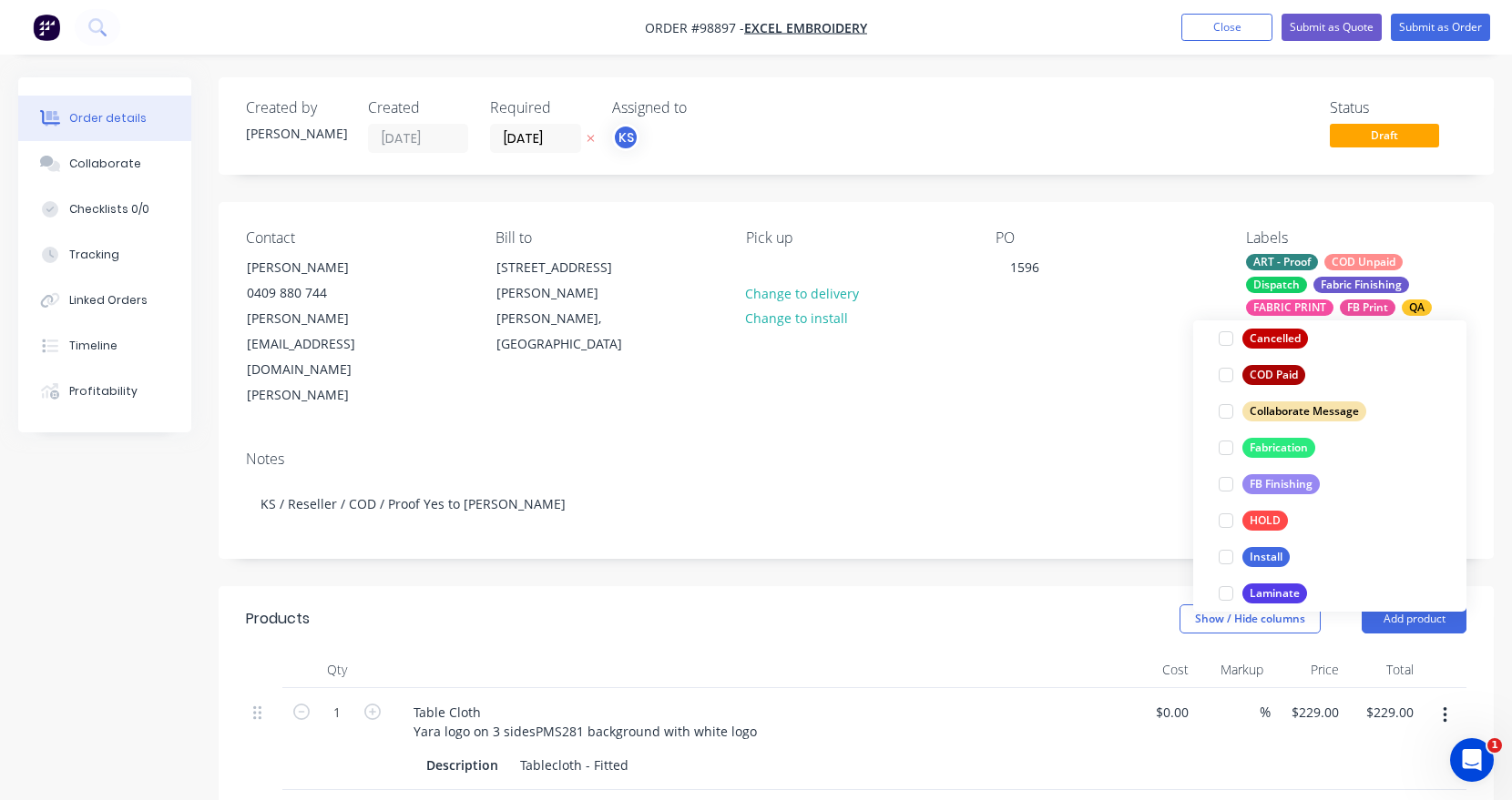
scroll to position [128, 0]
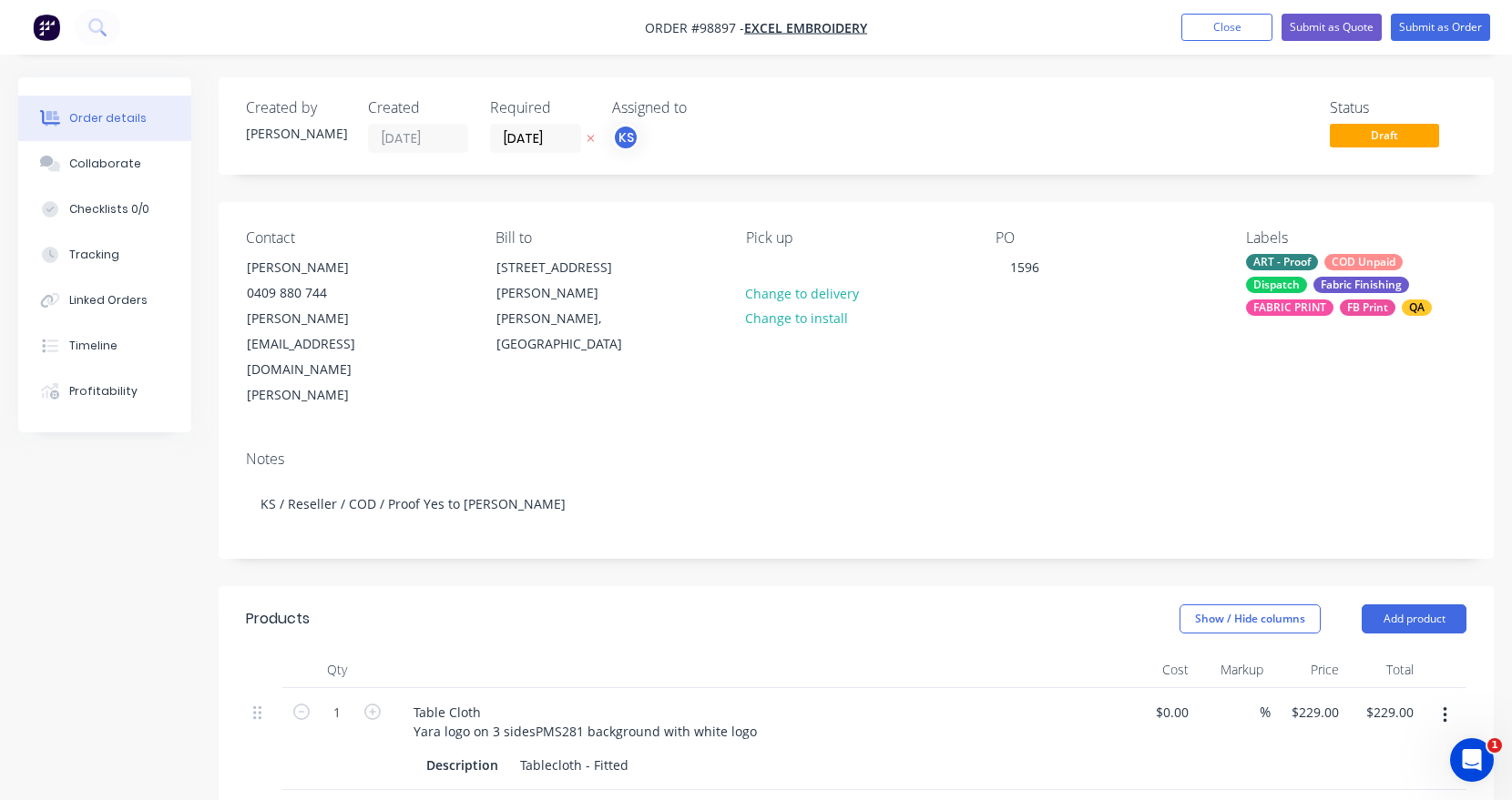
click at [1115, 436] on div "Notes KS / Reseller / COD / Proof Yes to [PERSON_NAME]" at bounding box center [855, 497] width 1275 height 122
click at [753, 266] on div at bounding box center [760, 267] width 29 height 26
click at [759, 451] on div "Notes" at bounding box center [855, 459] width 1221 height 18
click at [1236, 20] on button "Close" at bounding box center [1227, 27] width 92 height 27
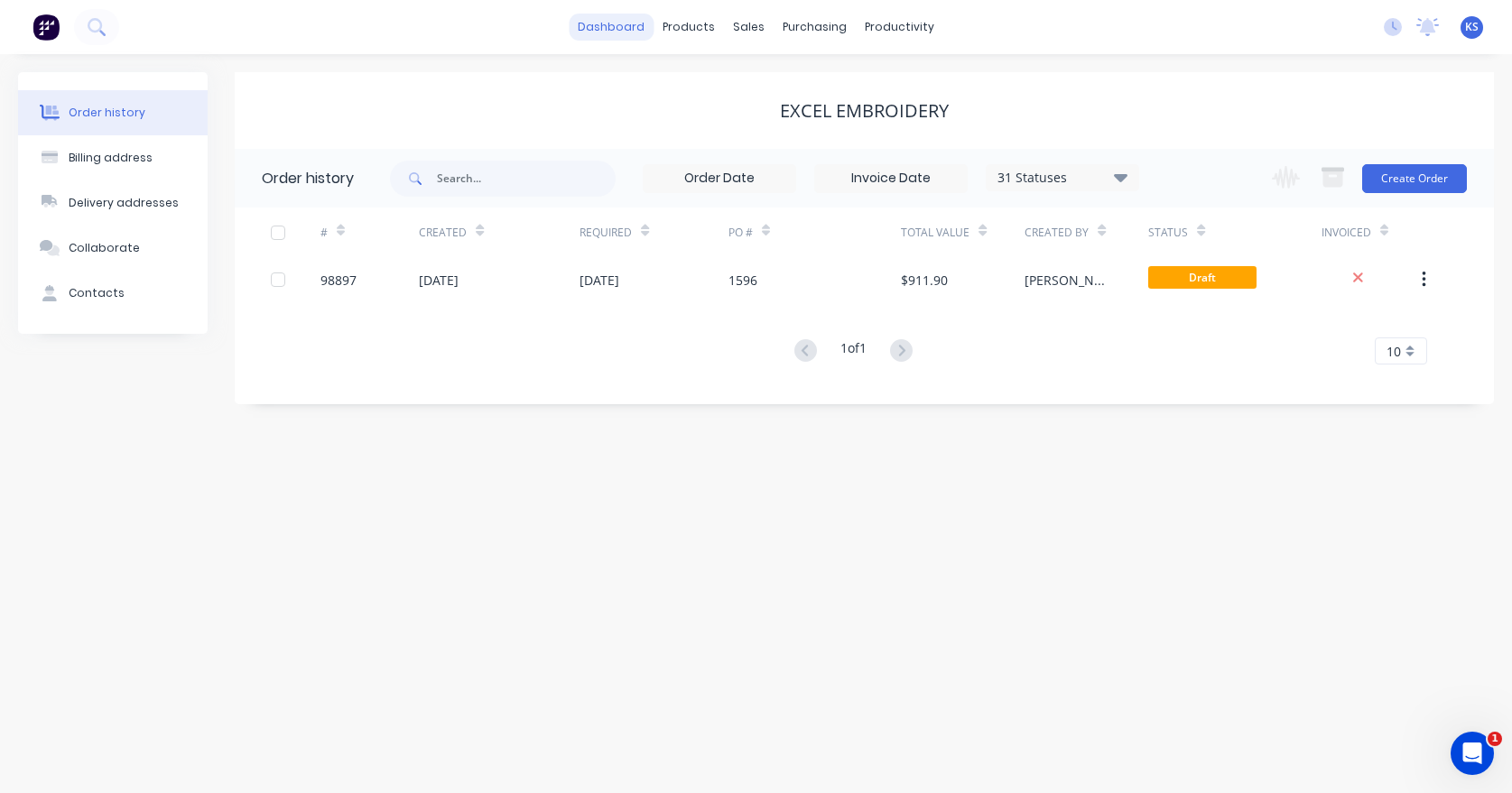
click at [592, 24] on link "dashboard" at bounding box center [611, 27] width 85 height 27
